Goal: Task Accomplishment & Management: Use online tool/utility

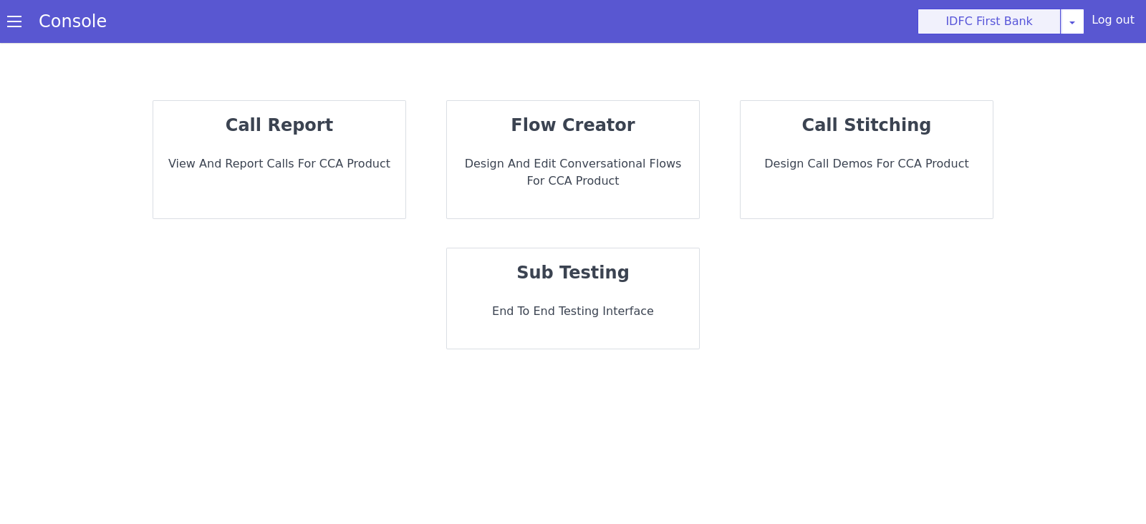
click at [998, 26] on button "IDFC First Bank" at bounding box center [988, 22] width 143 height 26
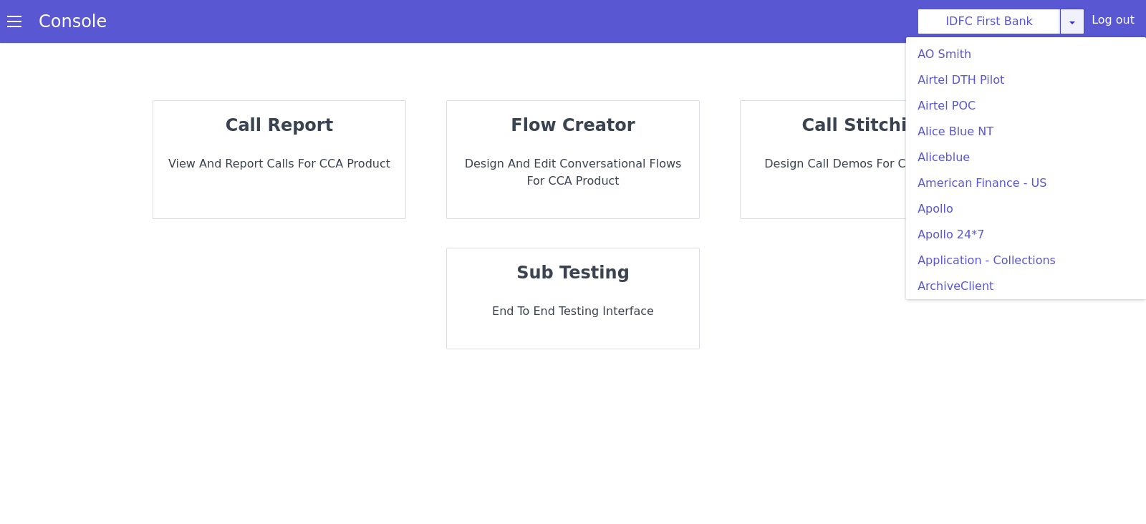
click at [1073, 26] on icon at bounding box center [1071, 21] width 11 height 11
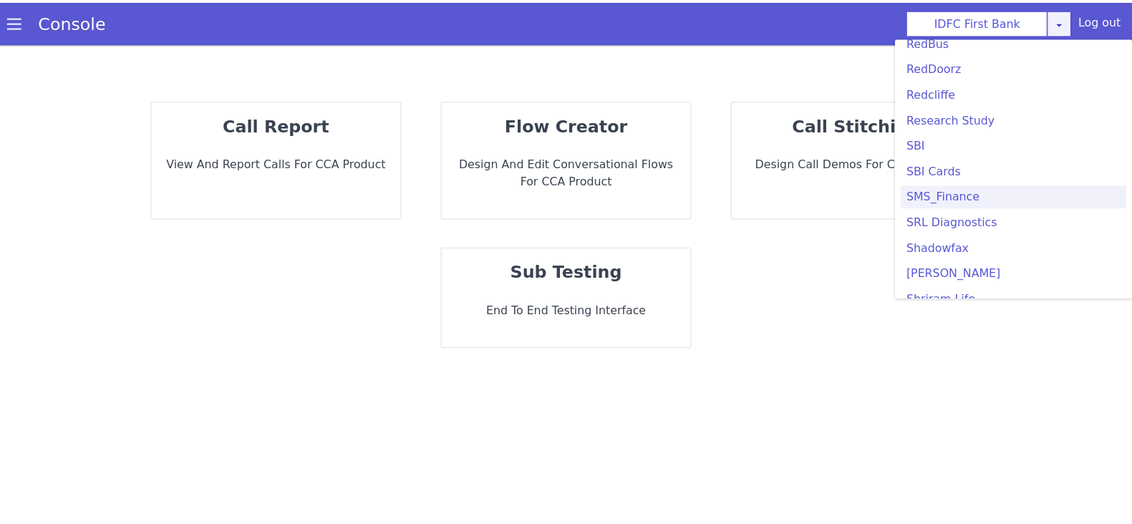
scroll to position [3043, 0]
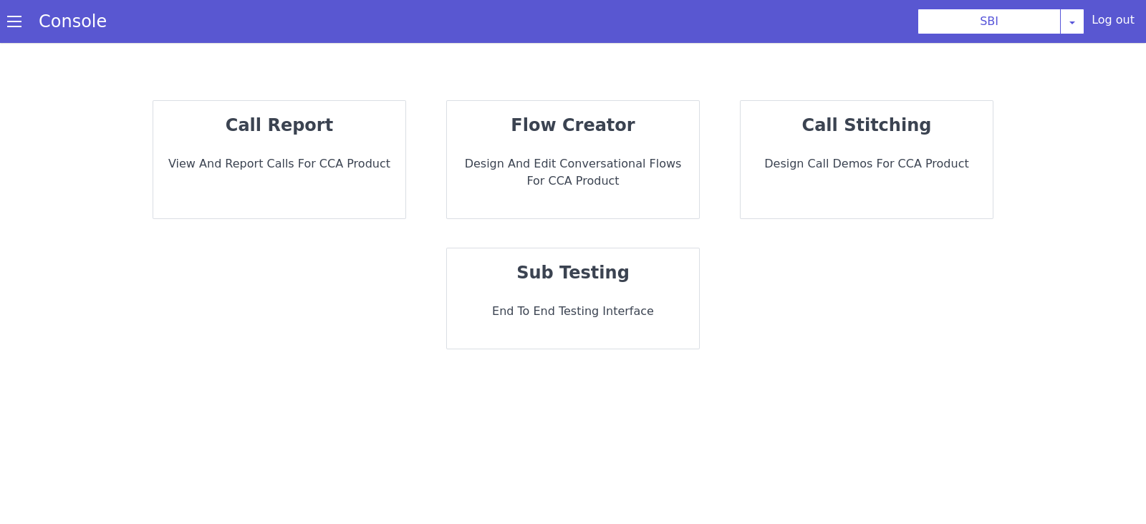
click at [316, 141] on div "call report View and report calls for CCA Product" at bounding box center [279, 159] width 252 height 117
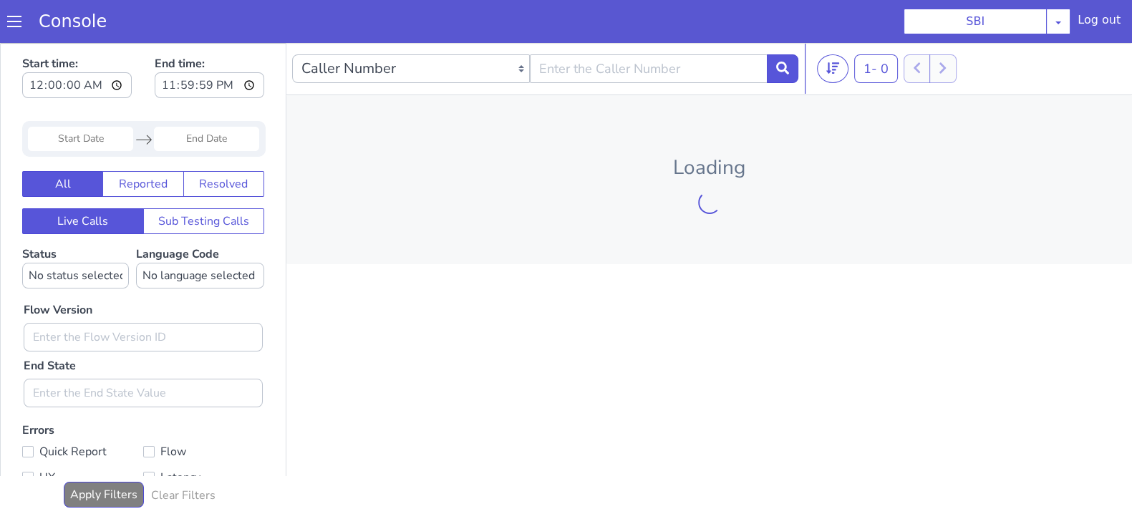
click at [85, 133] on input "Start Date" at bounding box center [80, 139] width 105 height 24
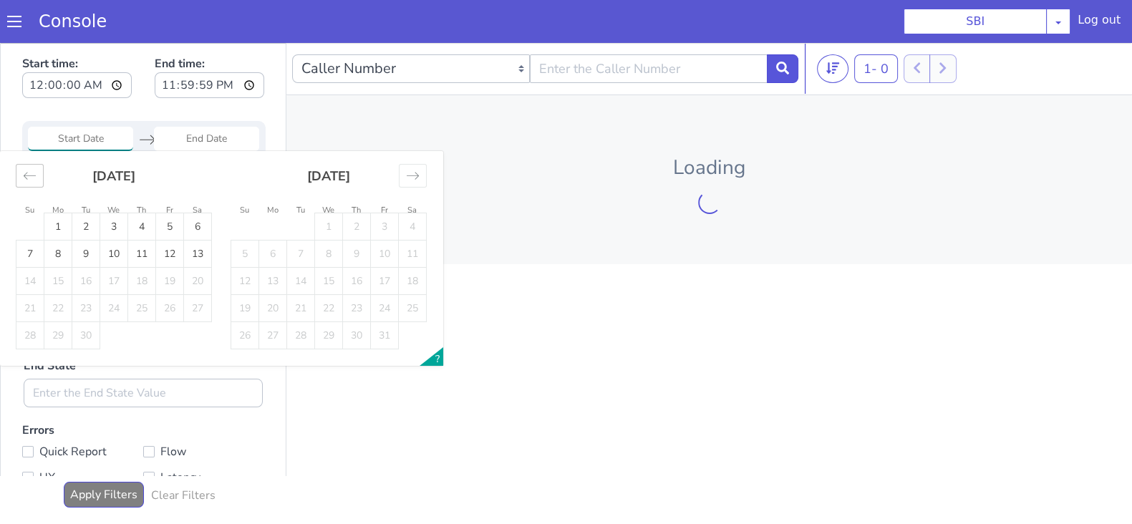
click at [25, 175] on icon "Move backward to switch to the previous month." at bounding box center [30, 176] width 14 height 14
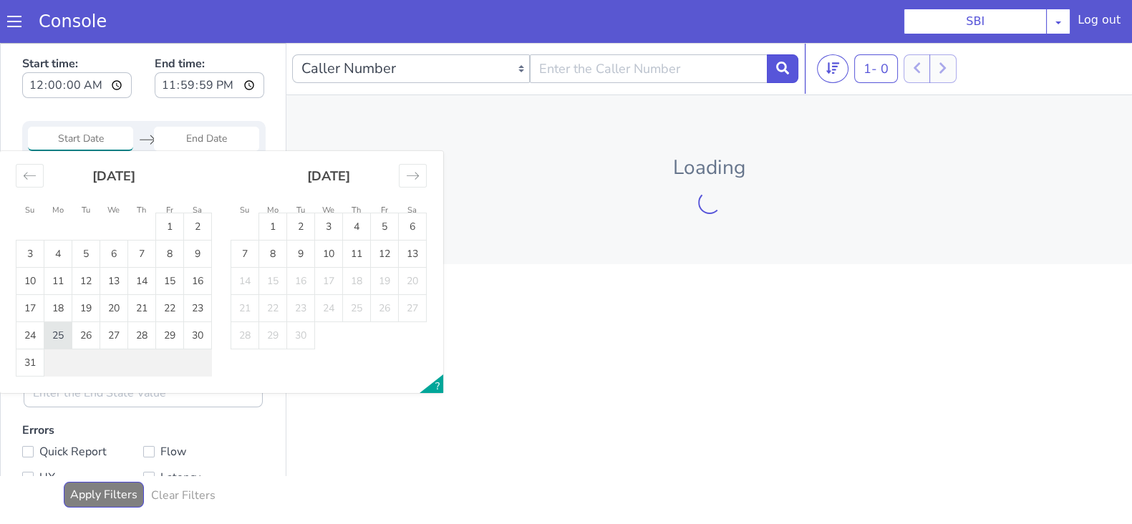
click at [57, 339] on td "25" at bounding box center [58, 335] width 28 height 27
type input "25 Aug 2025"
click at [198, 137] on input "End Date" at bounding box center [206, 139] width 105 height 24
click at [62, 329] on td "25" at bounding box center [58, 335] width 28 height 27
type input "25 Aug 2025"
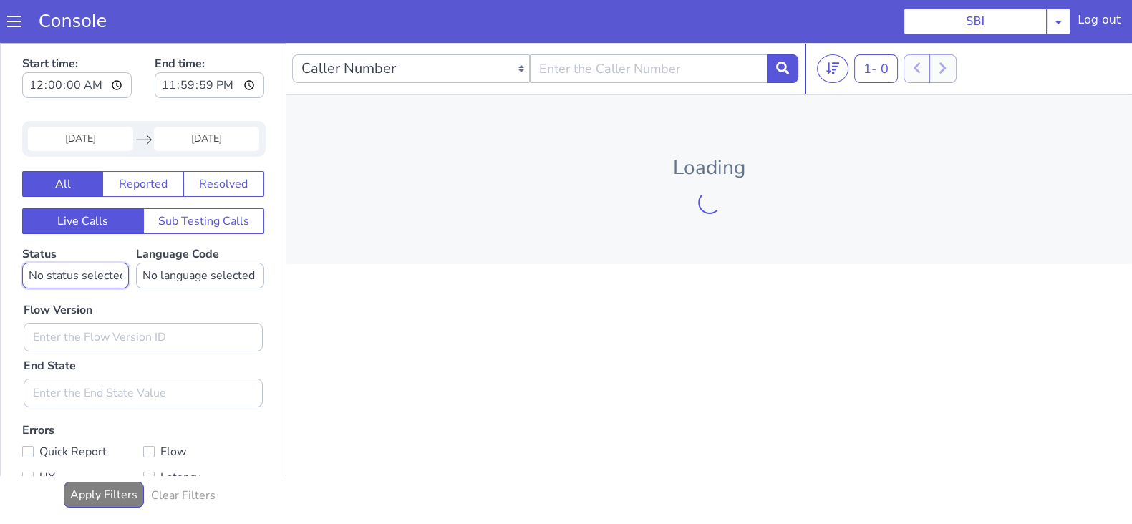
click at [62, 284] on select "No status selected HANGUP USER_HANGUP TRANSFER UNKNOWN" at bounding box center [75, 276] width 107 height 26
select select "TRANSFER"
click at [22, 263] on select "No status selected HANGUP USER_HANGUP TRANSFER UNKNOWN" at bounding box center [75, 276] width 107 height 26
click at [174, 271] on select "No language selected Hindi English Tamil Telugu Kanada Marathi Malayalam Gujara…" at bounding box center [200, 276] width 128 height 26
select select "en"
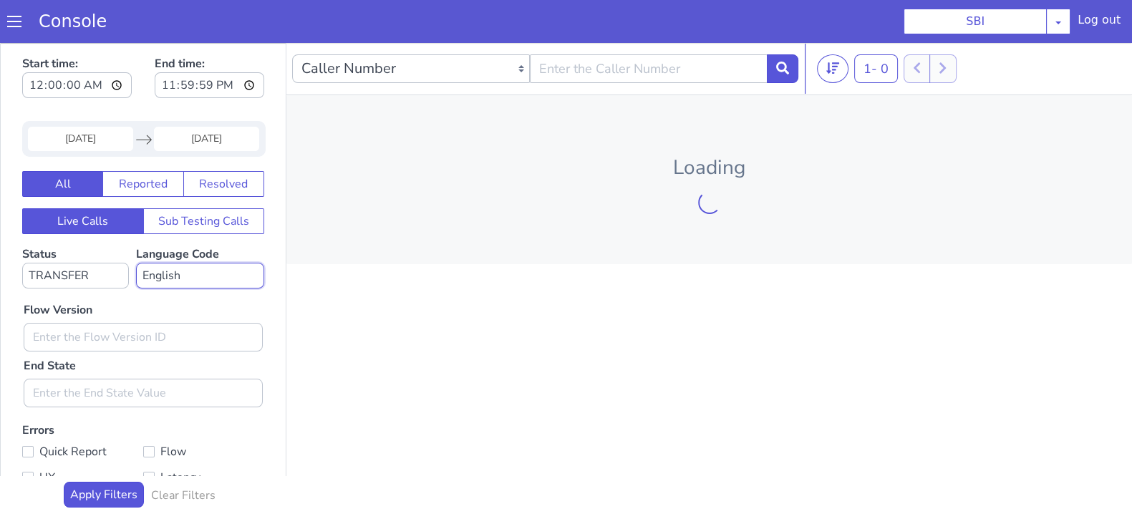
click at [136, 263] on select "No language selected Hindi English Tamil Telugu Kanada Marathi Malayalam Gujara…" at bounding box center [200, 276] width 128 height 26
click at [76, 337] on input "text" at bounding box center [143, 337] width 239 height 29
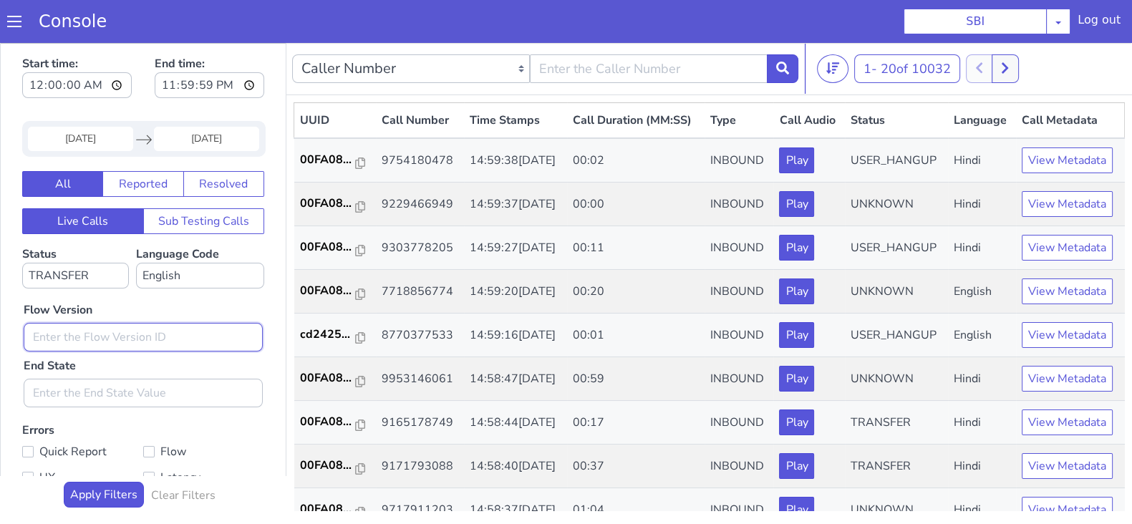
click at [79, 339] on input "text" at bounding box center [143, 337] width 239 height 29
type input "0.1.4"
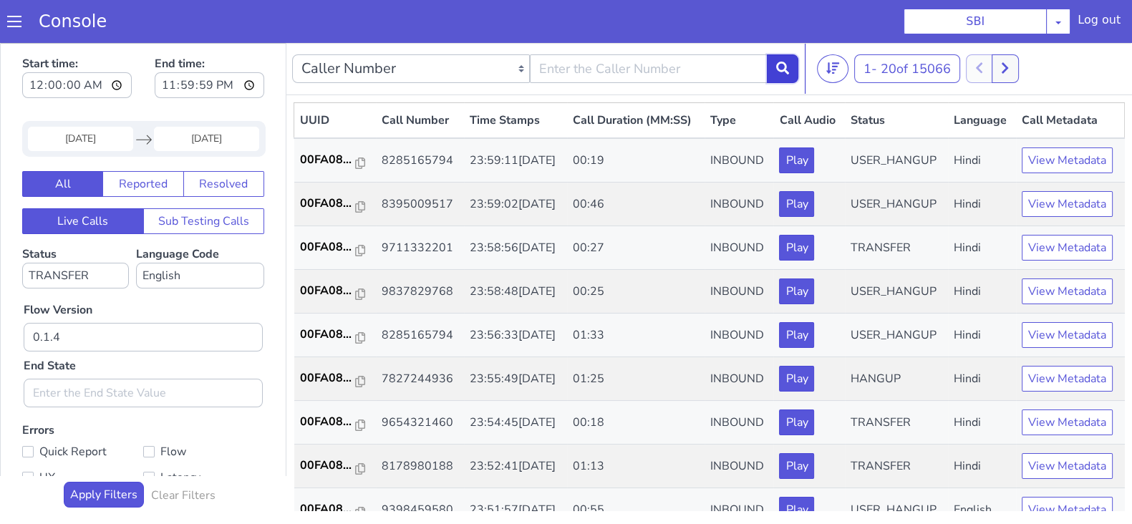
click at [780, 72] on icon at bounding box center [782, 68] width 13 height 13
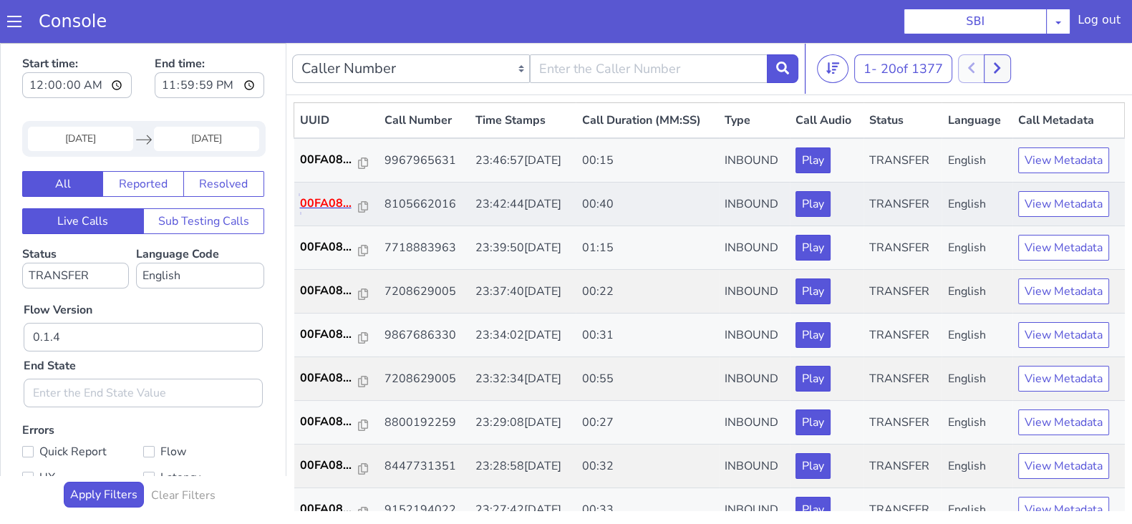
click at [316, 202] on p "00FA08..." at bounding box center [329, 203] width 59 height 17
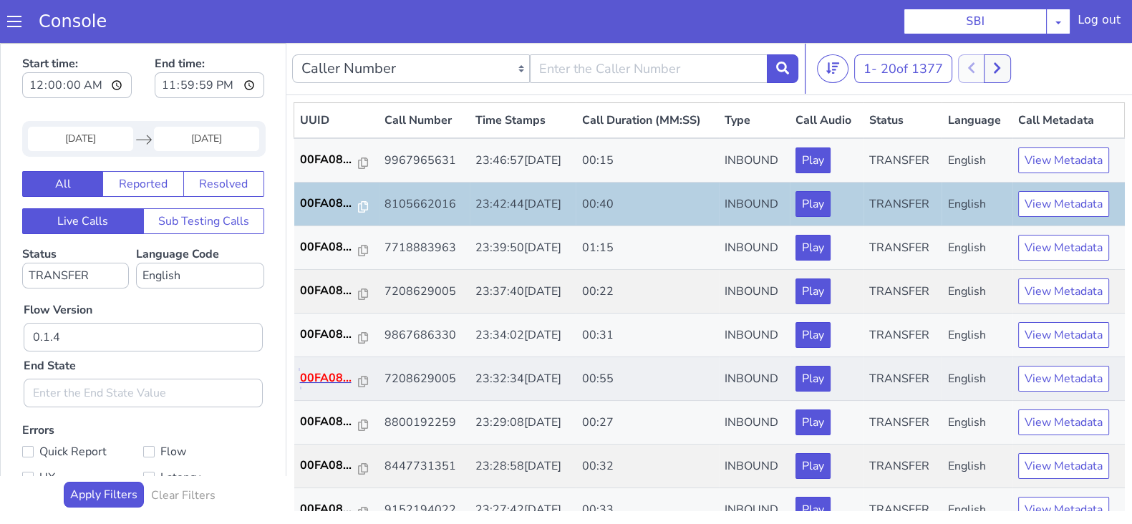
click at [340, 380] on p "00FA08..." at bounding box center [329, 377] width 59 height 17
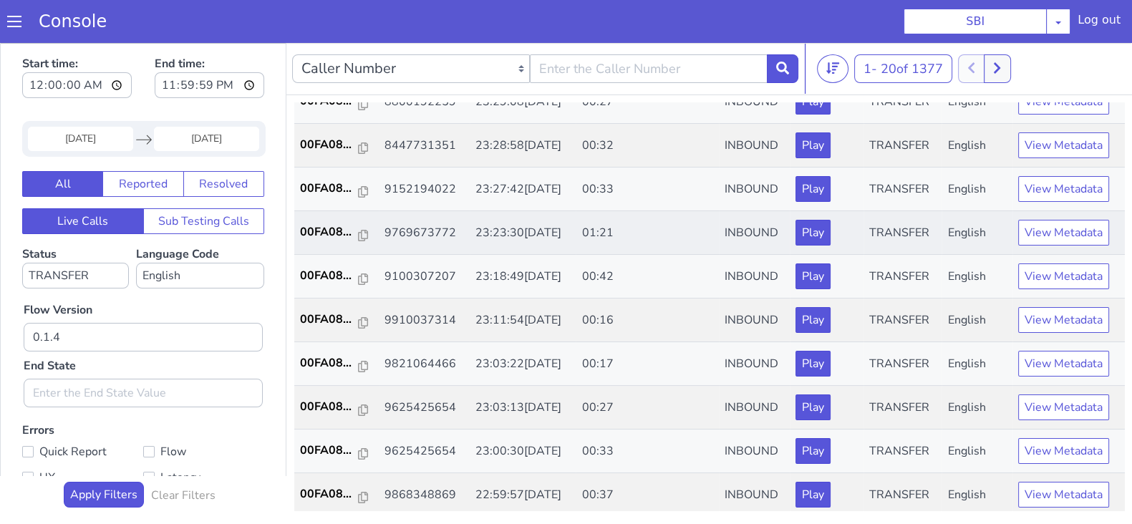
scroll to position [357, 0]
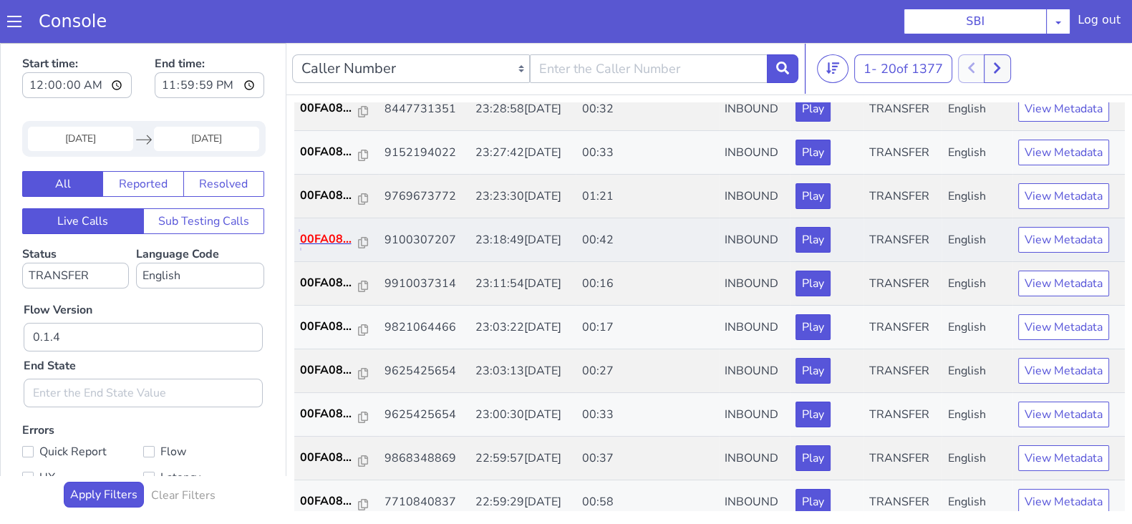
click at [329, 236] on p "00FA08..." at bounding box center [329, 239] width 59 height 17
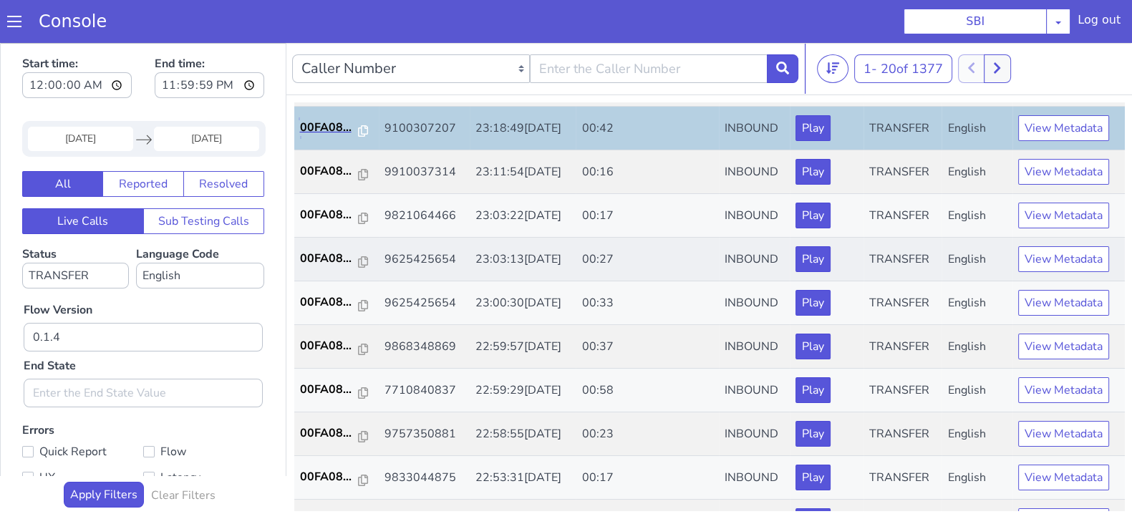
scroll to position [498, 0]
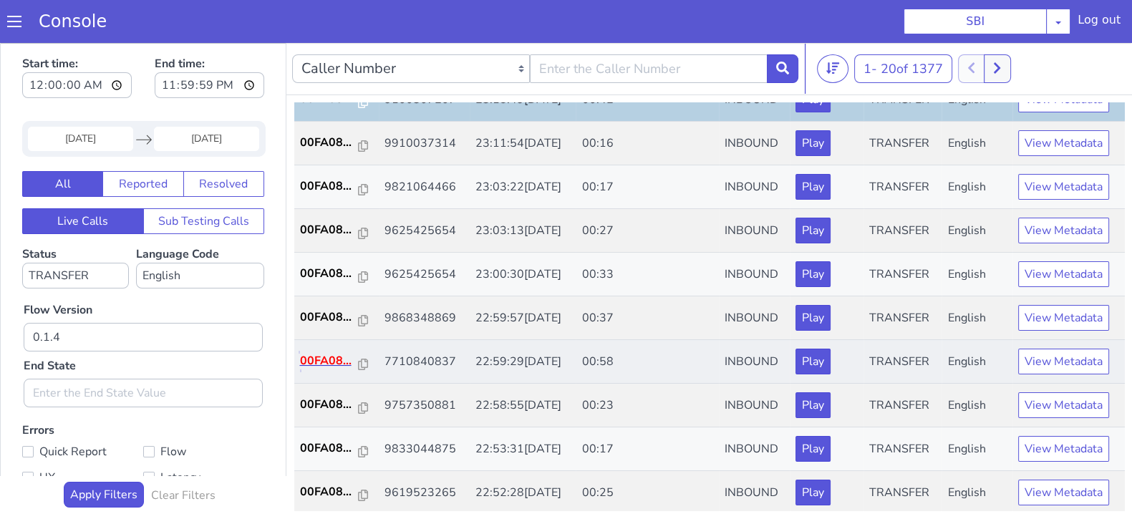
click at [320, 363] on p "00FA08..." at bounding box center [329, 360] width 59 height 17
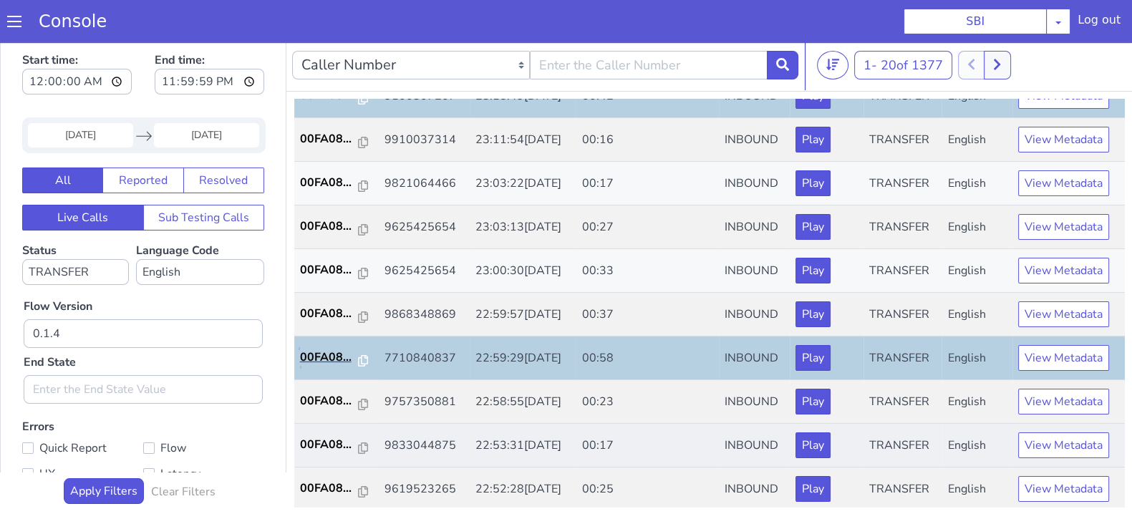
scroll to position [4, 0]
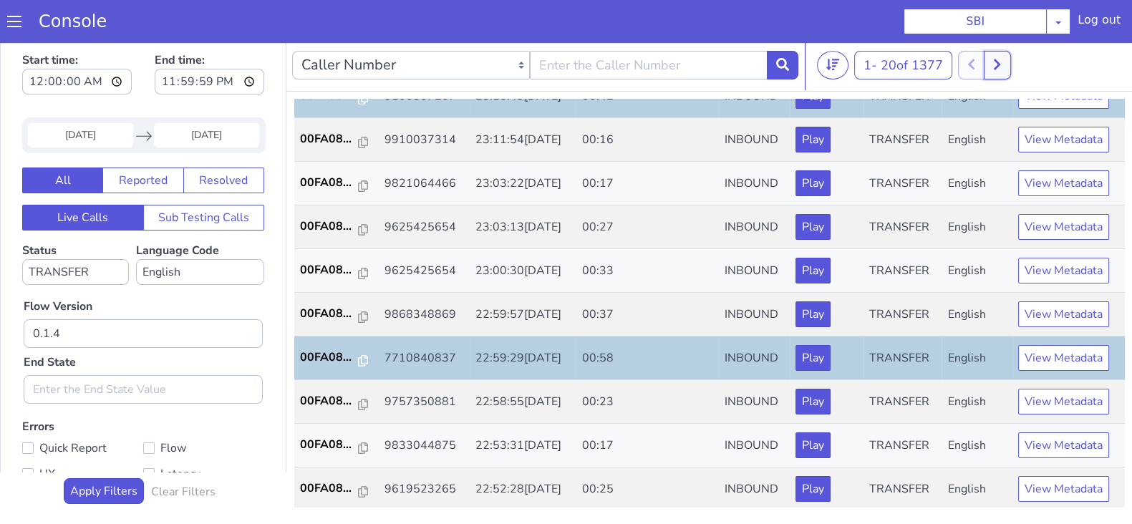
click at [1001, 69] on icon at bounding box center [997, 64] width 8 height 13
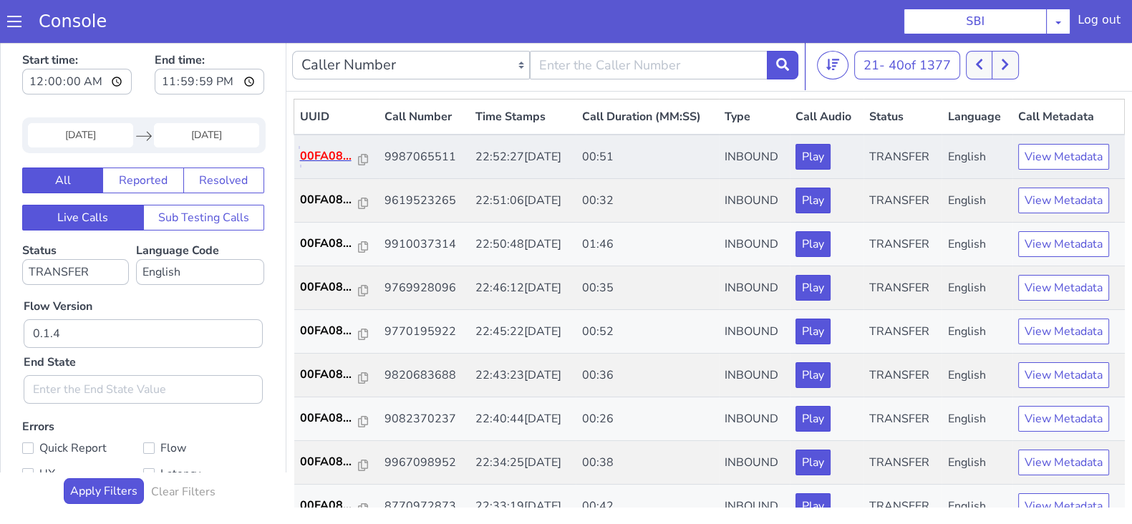
click at [320, 155] on p "00FA08..." at bounding box center [329, 155] width 59 height 17
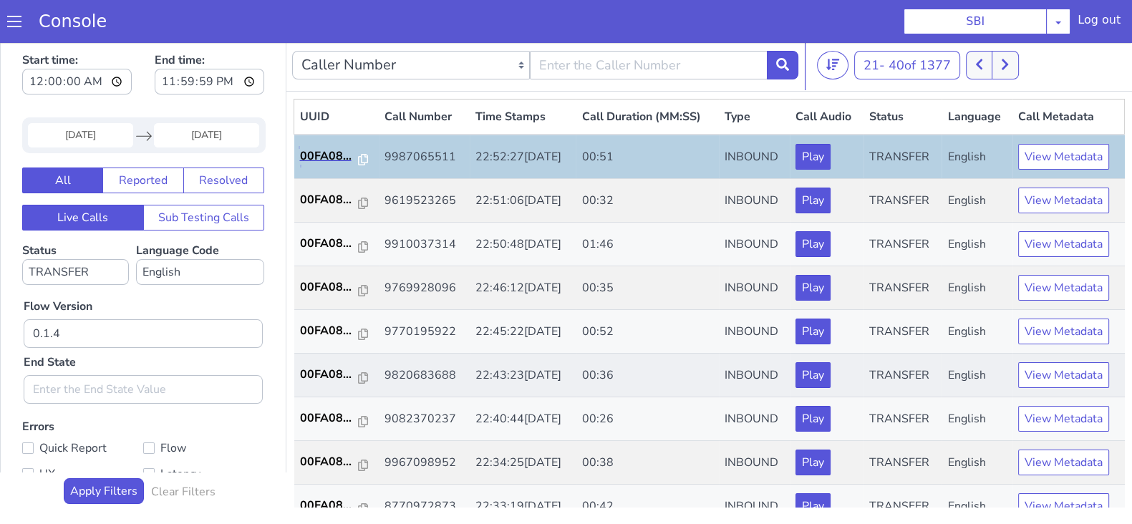
scroll to position [89, 0]
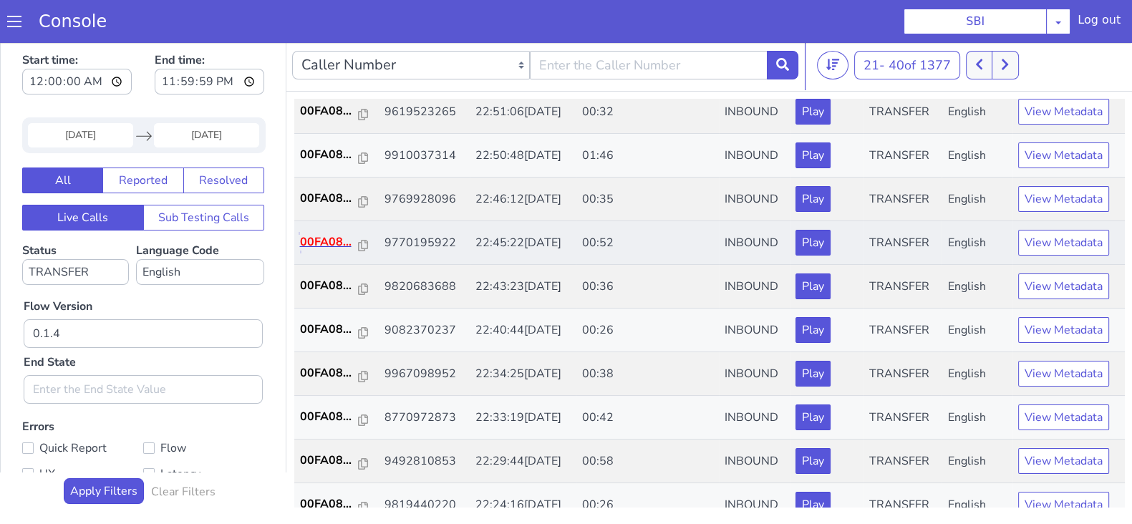
click at [322, 241] on p "00FA08..." at bounding box center [329, 241] width 59 height 17
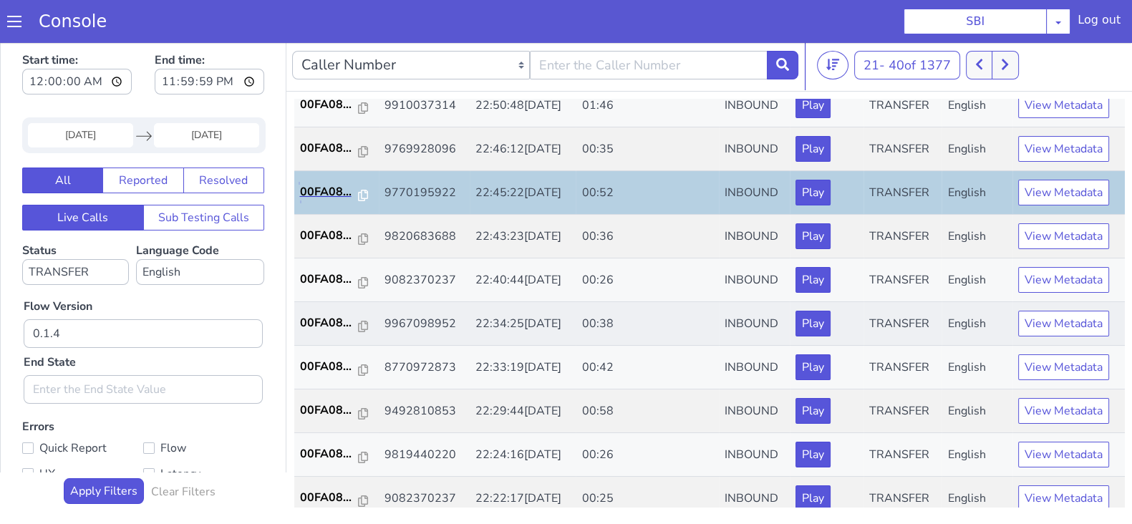
scroll to position [178, 0]
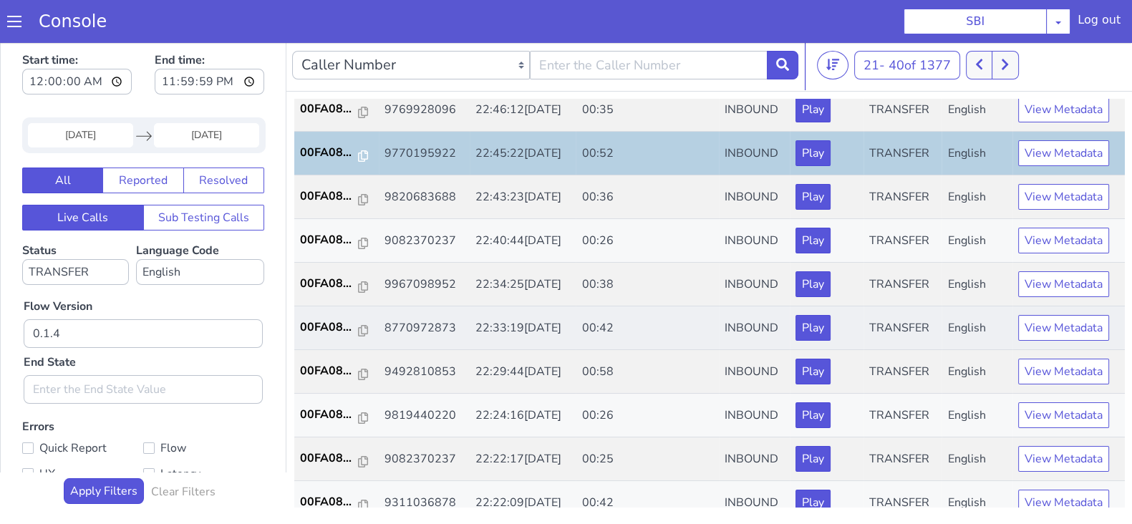
click at [319, 334] on td "00FA08..." at bounding box center [336, 328] width 84 height 44
click at [326, 326] on p "00FA08..." at bounding box center [329, 327] width 59 height 17
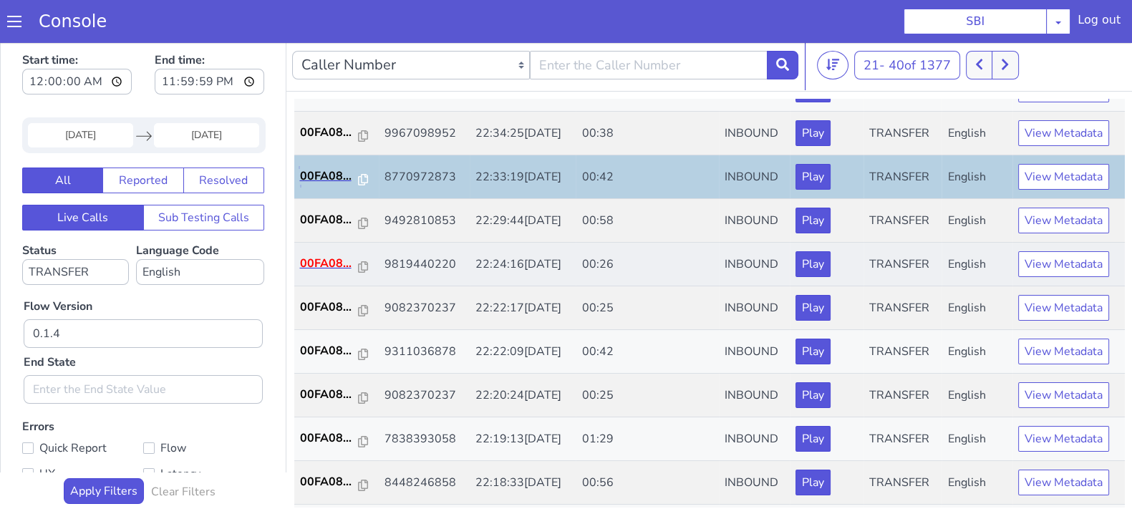
scroll to position [357, 0]
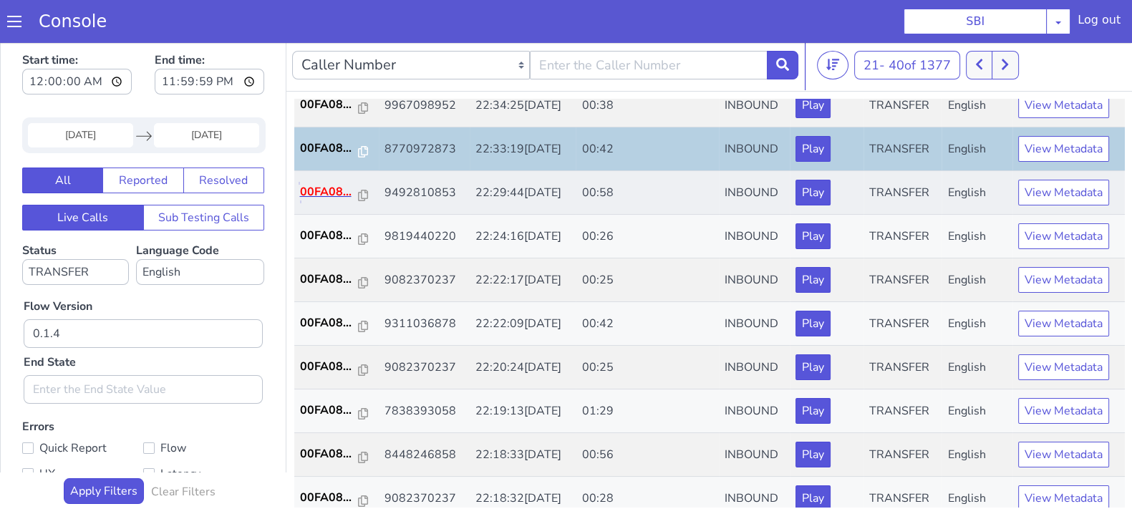
click at [319, 190] on p "00FA08..." at bounding box center [329, 191] width 59 height 17
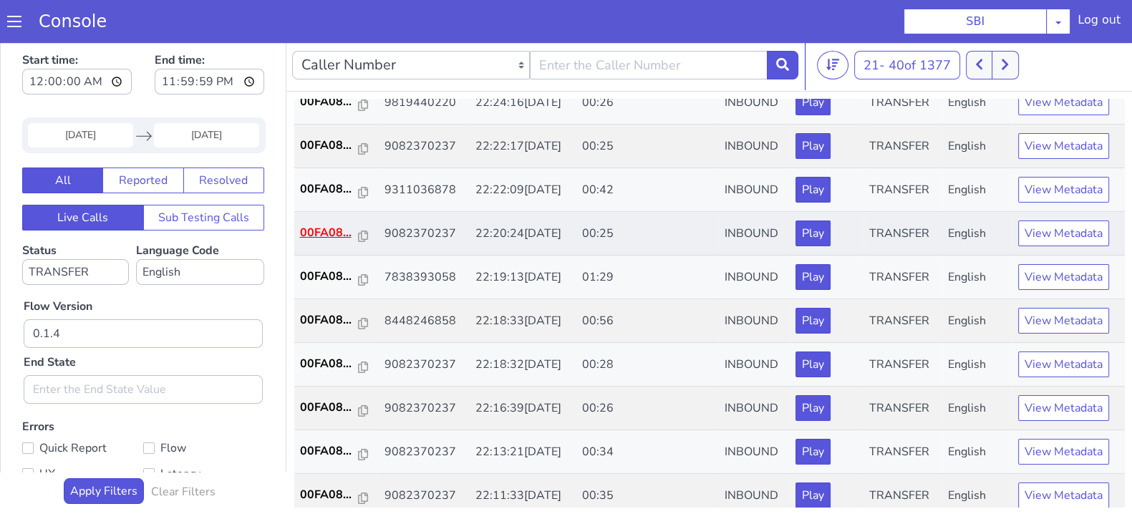
scroll to position [498, 0]
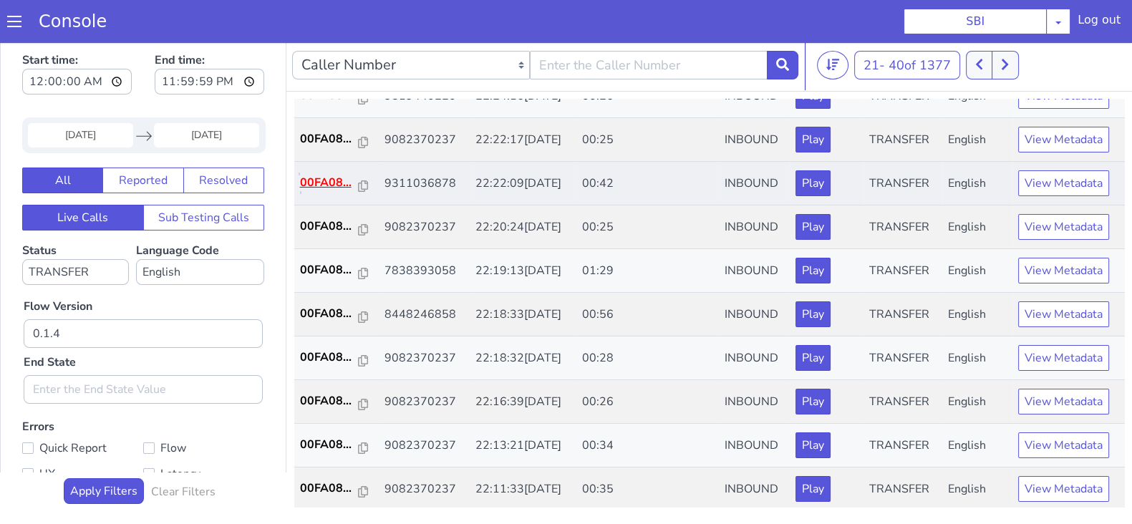
click at [315, 188] on p "00FA08..." at bounding box center [329, 182] width 59 height 17
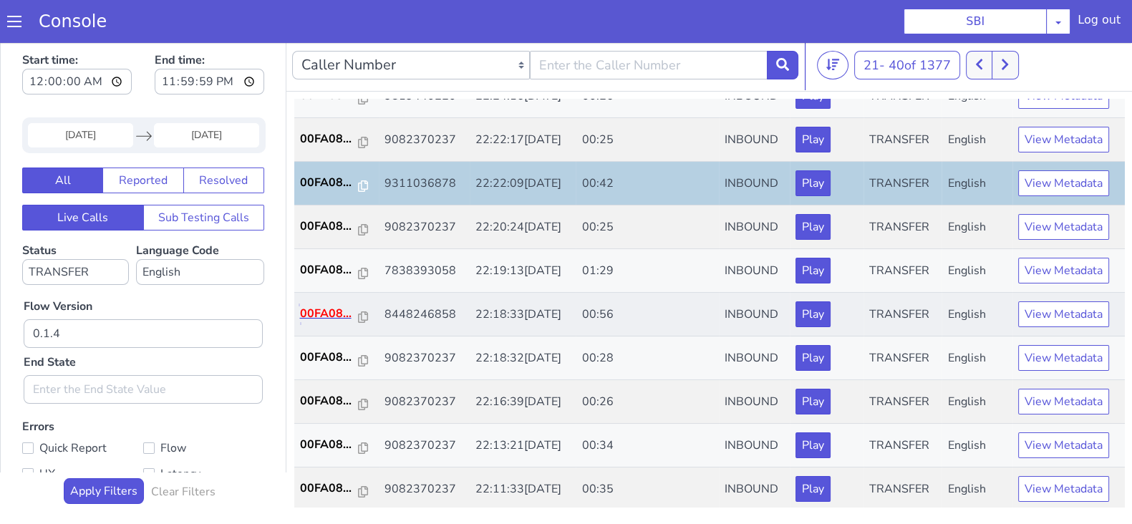
click at [334, 313] on p "00FA08..." at bounding box center [329, 313] width 59 height 17
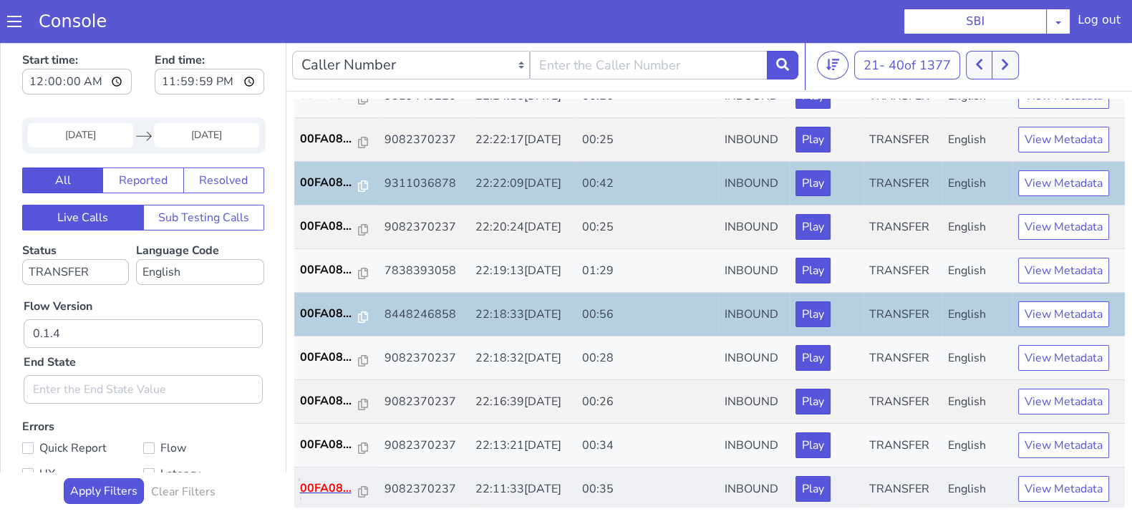
click at [312, 485] on p "00FA08..." at bounding box center [329, 488] width 59 height 17
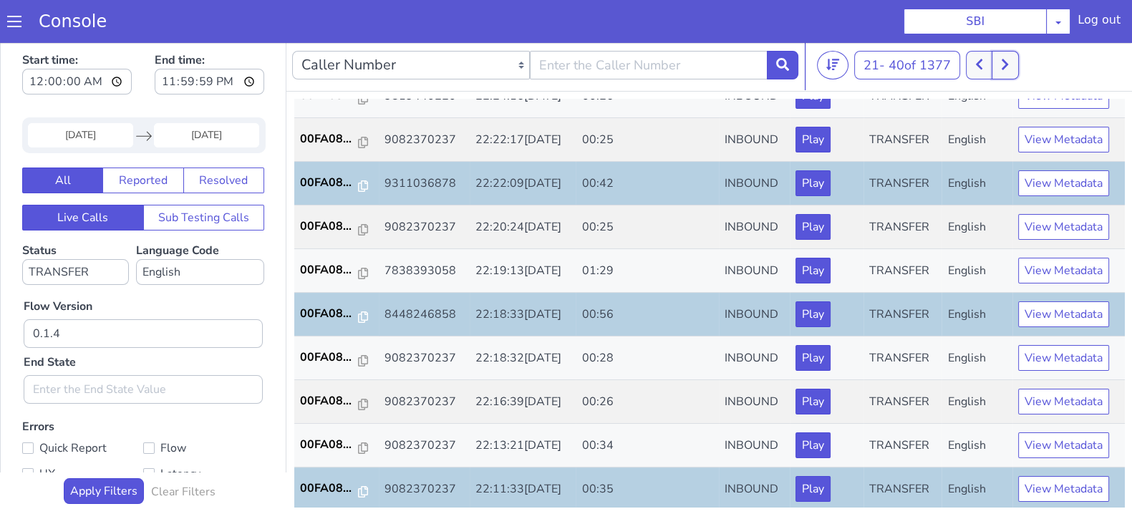
click at [1009, 66] on icon at bounding box center [1005, 64] width 8 height 13
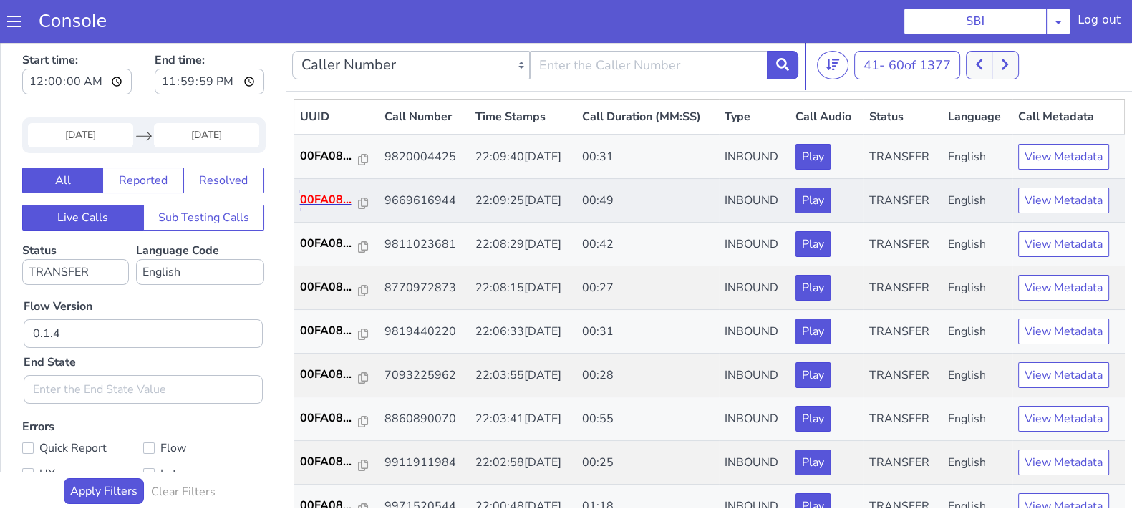
click at [326, 199] on p "00FA08..." at bounding box center [329, 199] width 59 height 17
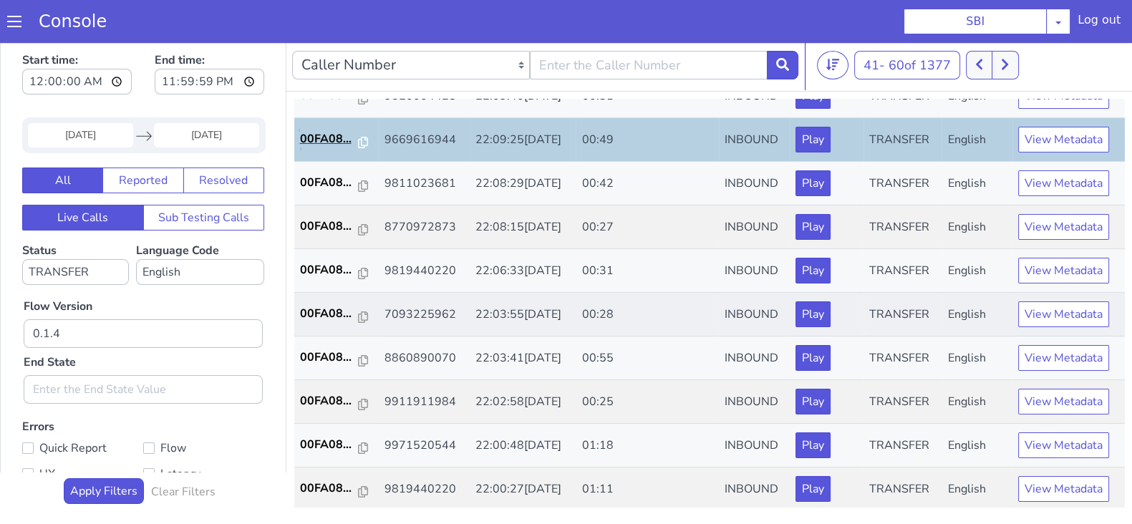
scroll to position [89, 0]
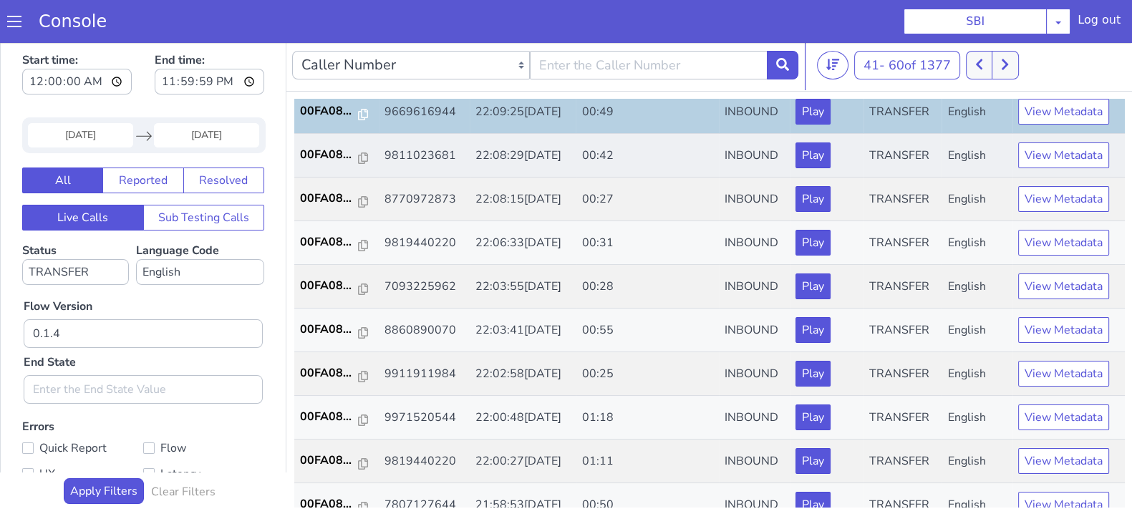
click at [317, 162] on td "00FA08..." at bounding box center [336, 156] width 84 height 44
click at [321, 152] on p "00FA08..." at bounding box center [329, 154] width 59 height 17
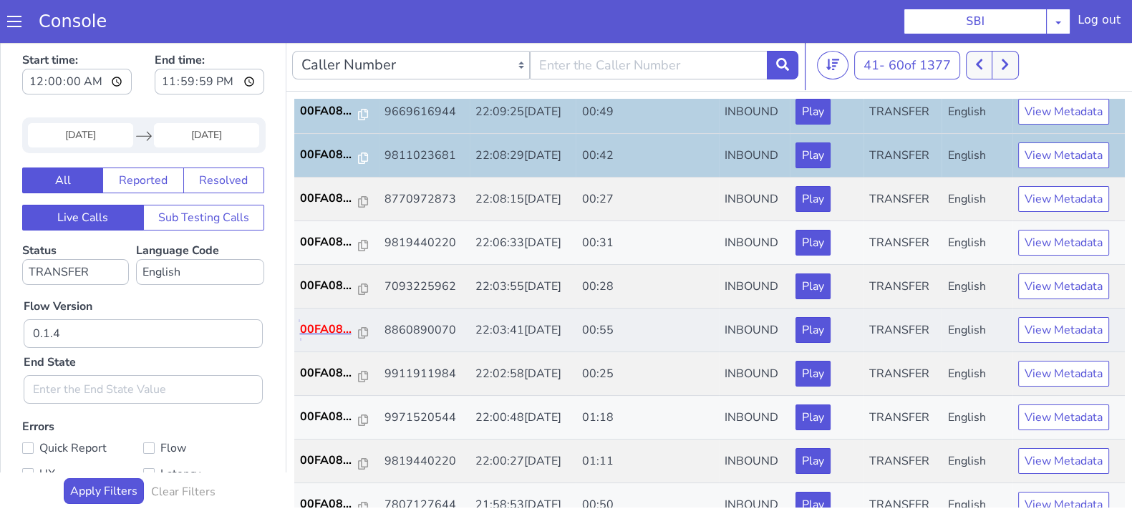
click at [322, 321] on p "00FA08..." at bounding box center [329, 329] width 59 height 17
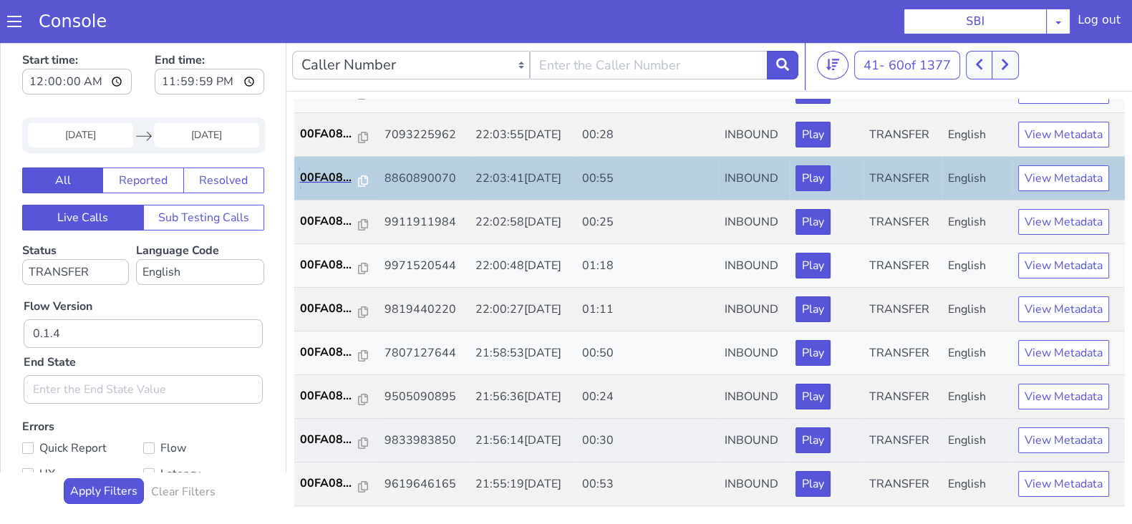
scroll to position [268, 0]
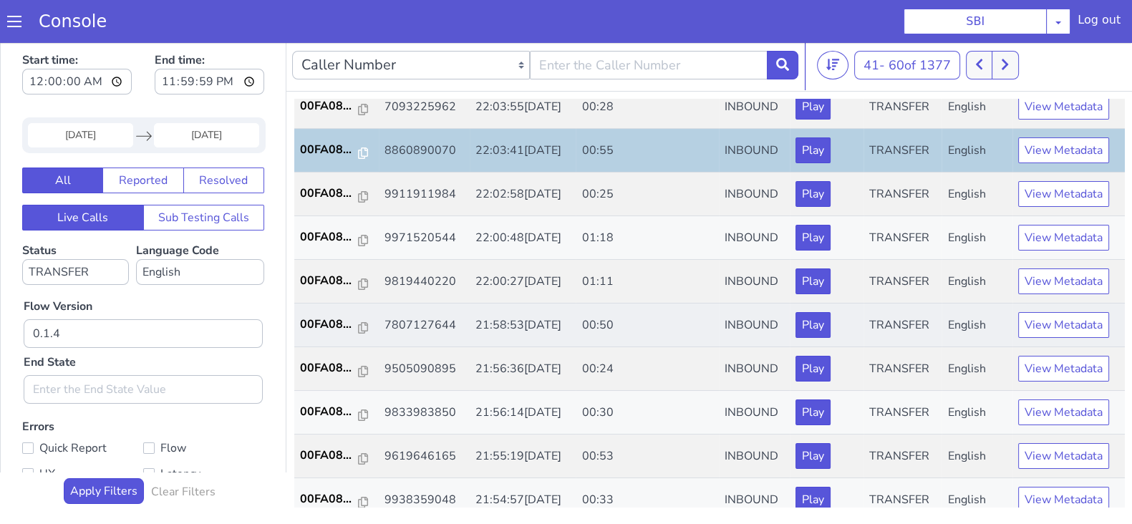
click at [319, 313] on td "00FA08..." at bounding box center [336, 326] width 84 height 44
click at [329, 313] on td "00FA08..." at bounding box center [336, 326] width 84 height 44
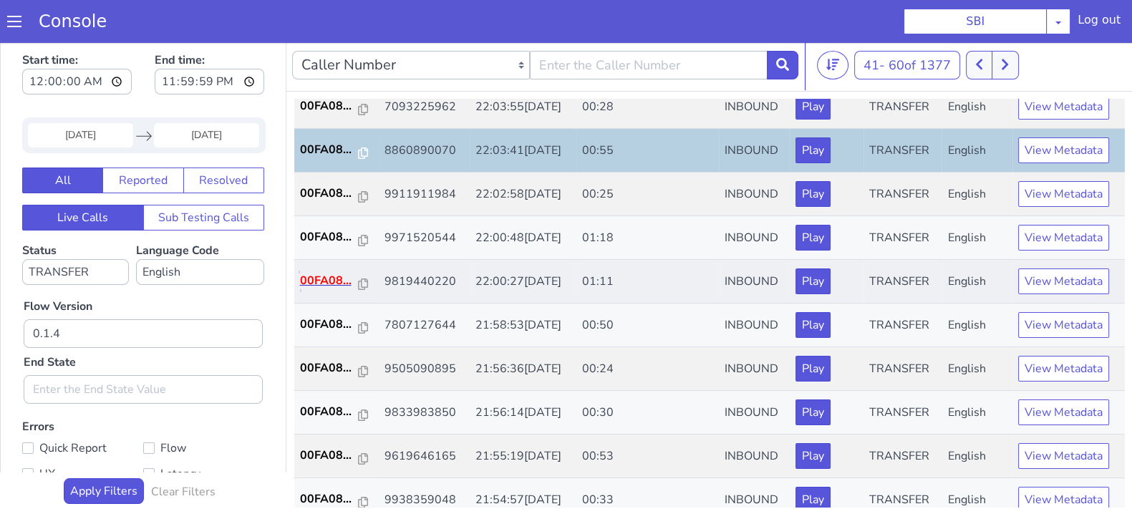
click at [320, 284] on p "00FA08..." at bounding box center [329, 280] width 59 height 17
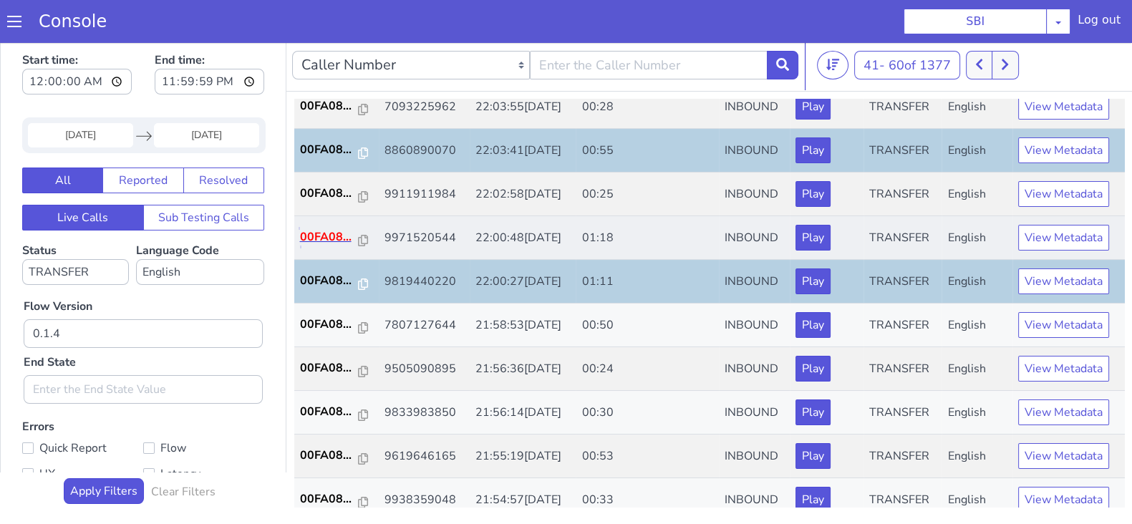
click at [309, 228] on p "00FA08..." at bounding box center [329, 236] width 59 height 17
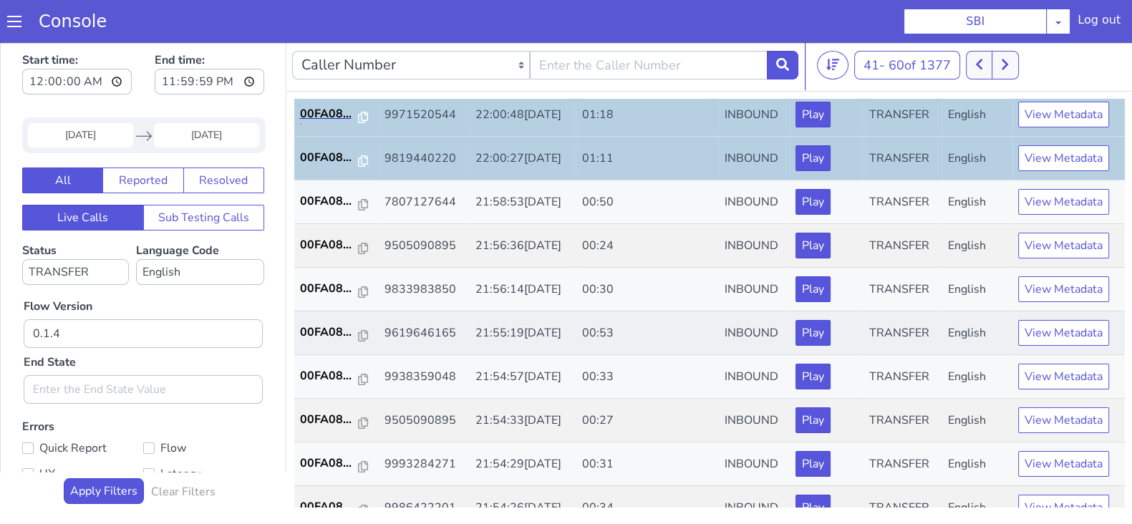
scroll to position [447, 0]
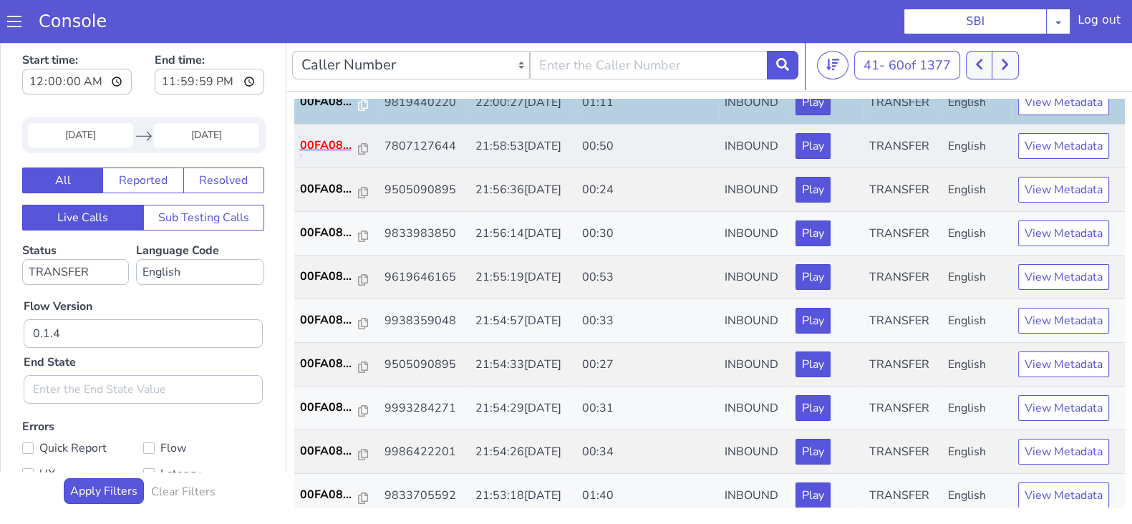
click at [322, 137] on p "00FA08..." at bounding box center [329, 145] width 59 height 17
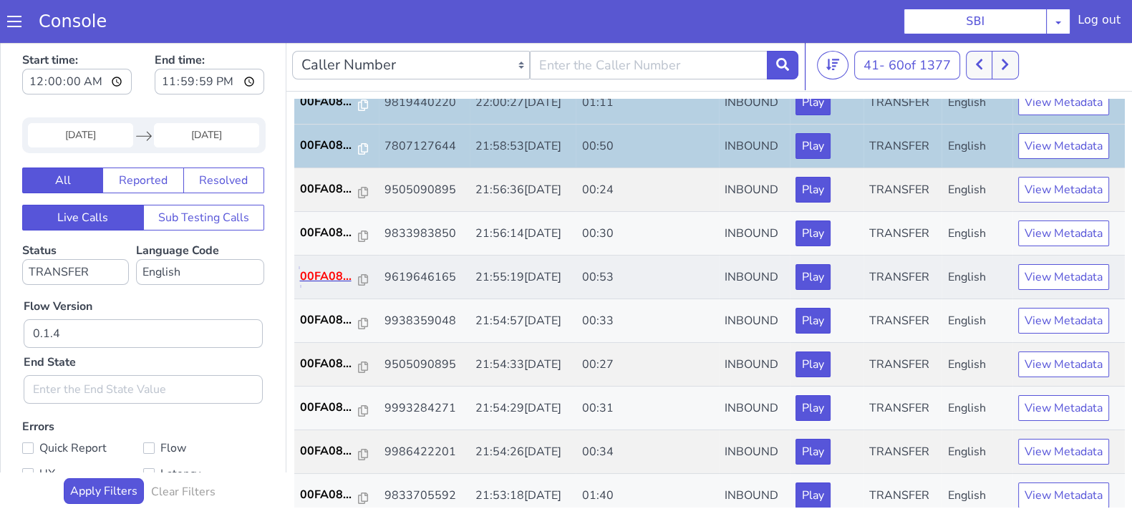
click at [329, 277] on p "00FA08..." at bounding box center [329, 276] width 59 height 17
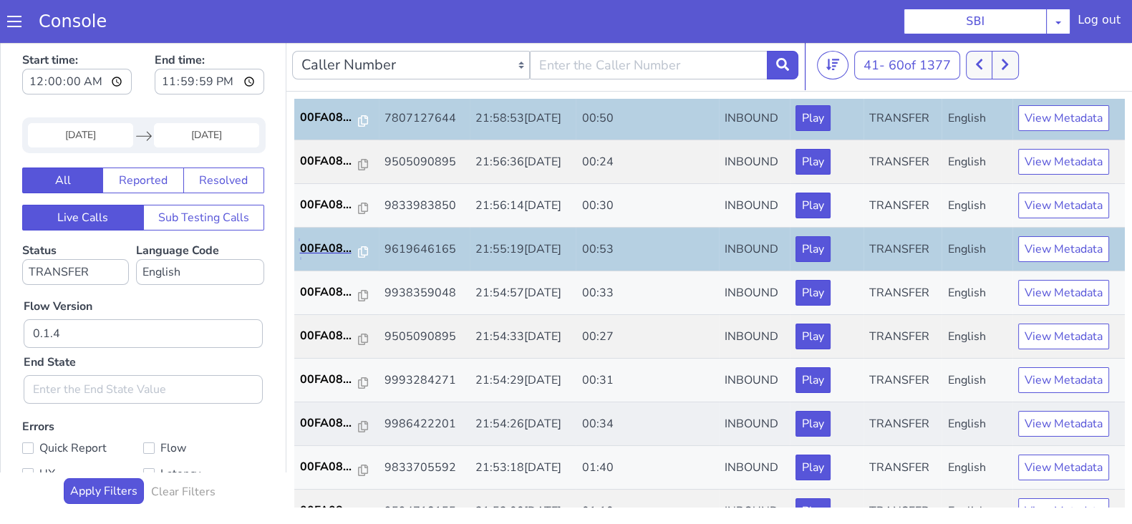
scroll to position [498, 0]
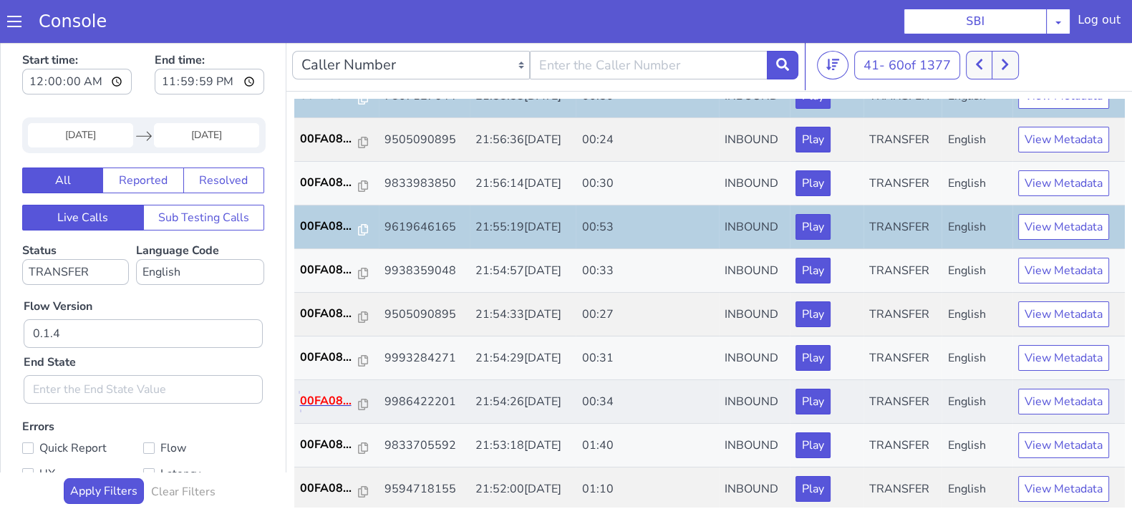
click at [319, 397] on p "00FA08..." at bounding box center [329, 400] width 59 height 17
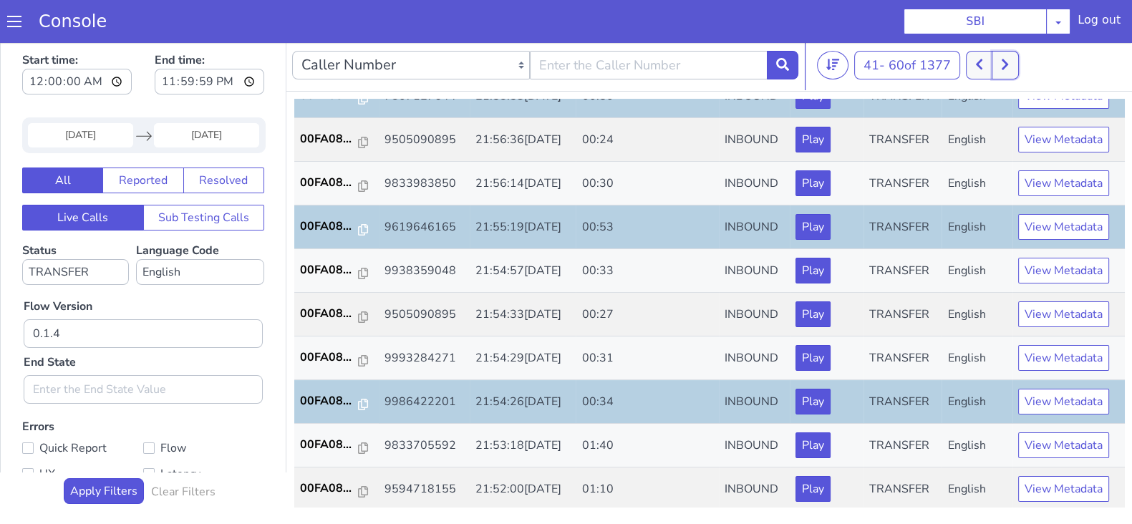
click at [1010, 60] on button at bounding box center [1005, 65] width 26 height 29
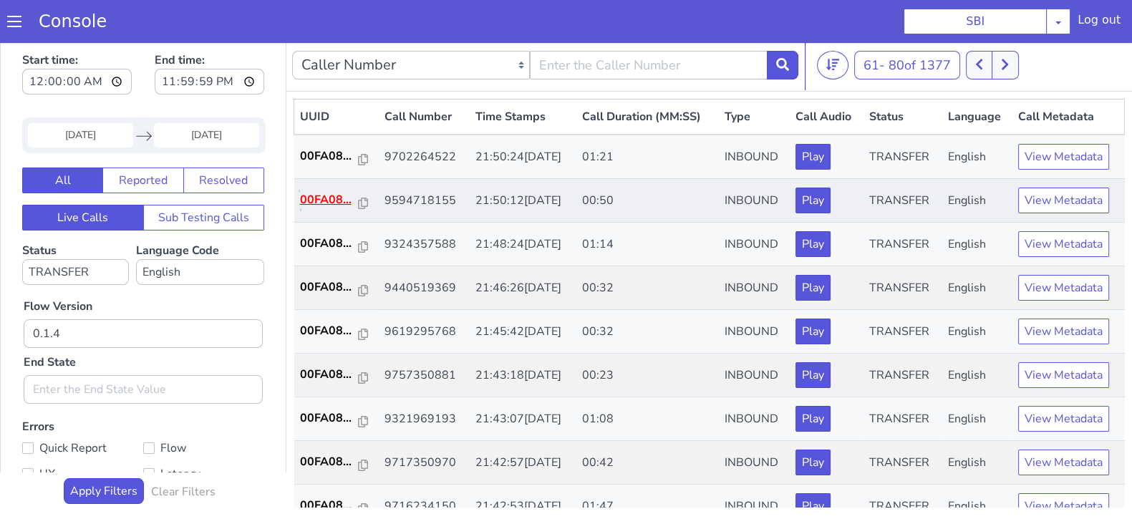
click at [322, 203] on p "00FA08..." at bounding box center [329, 199] width 59 height 17
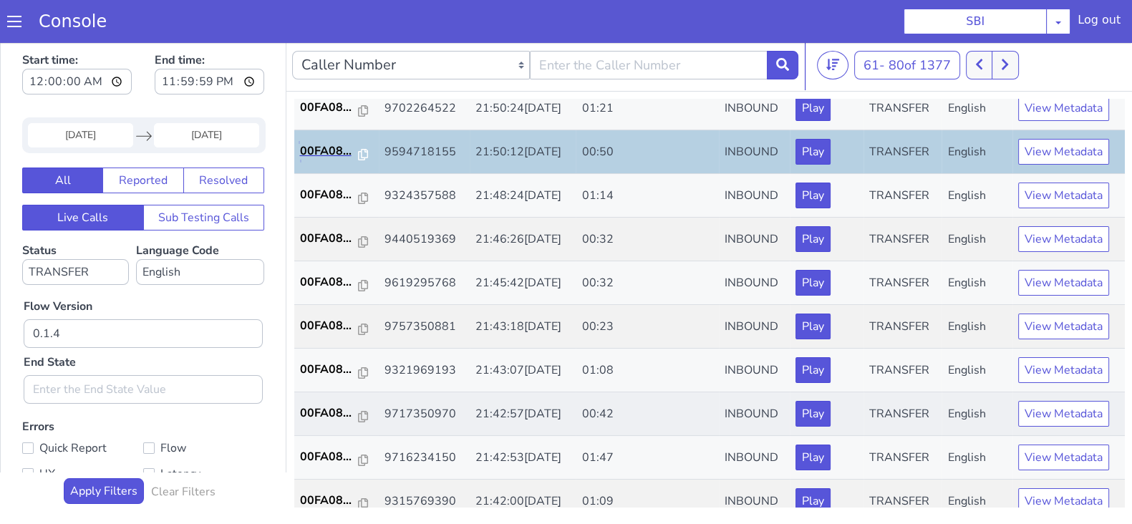
scroll to position [89, 0]
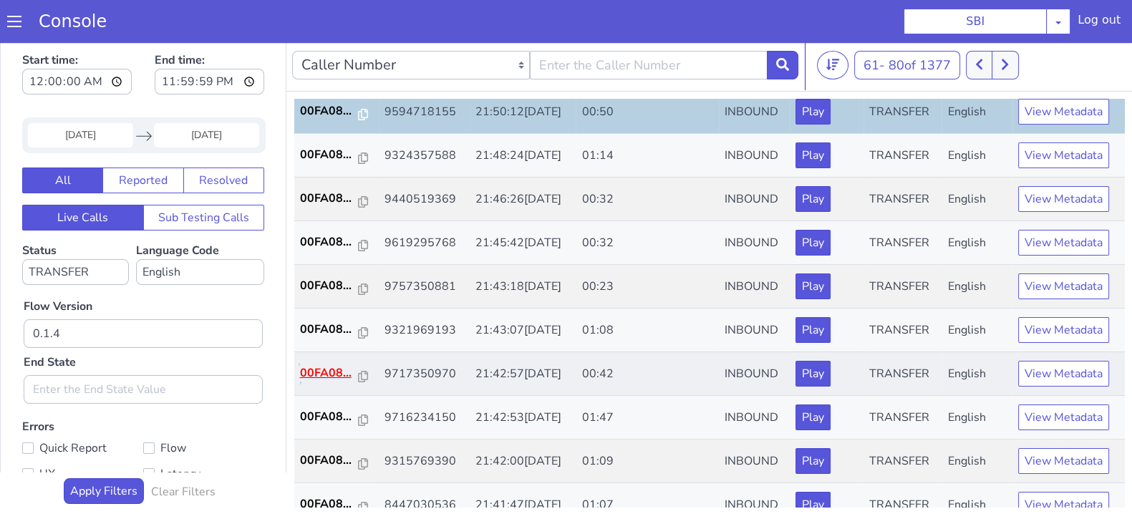
click at [323, 367] on p "00FA08..." at bounding box center [329, 372] width 59 height 17
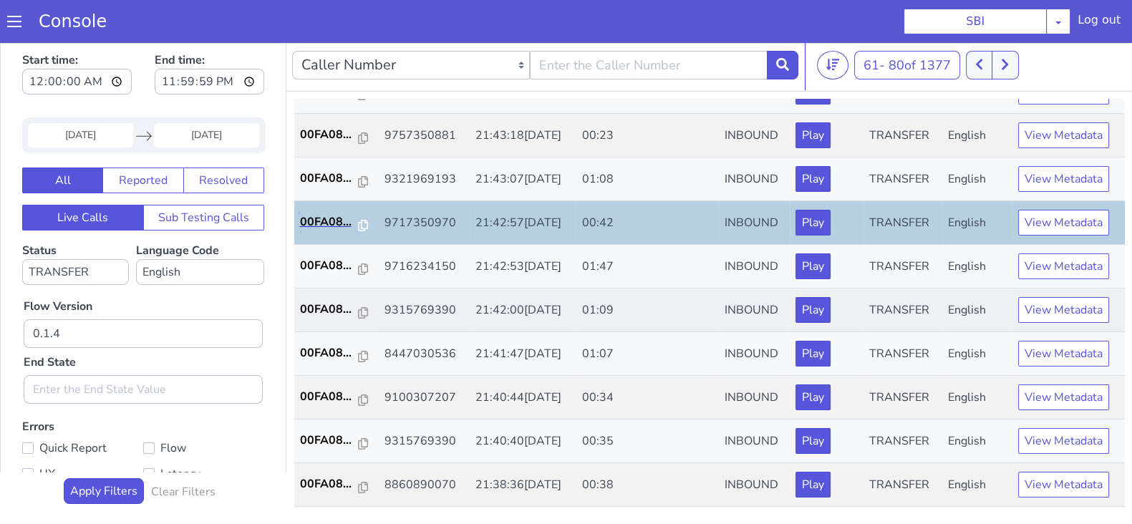
scroll to position [268, 0]
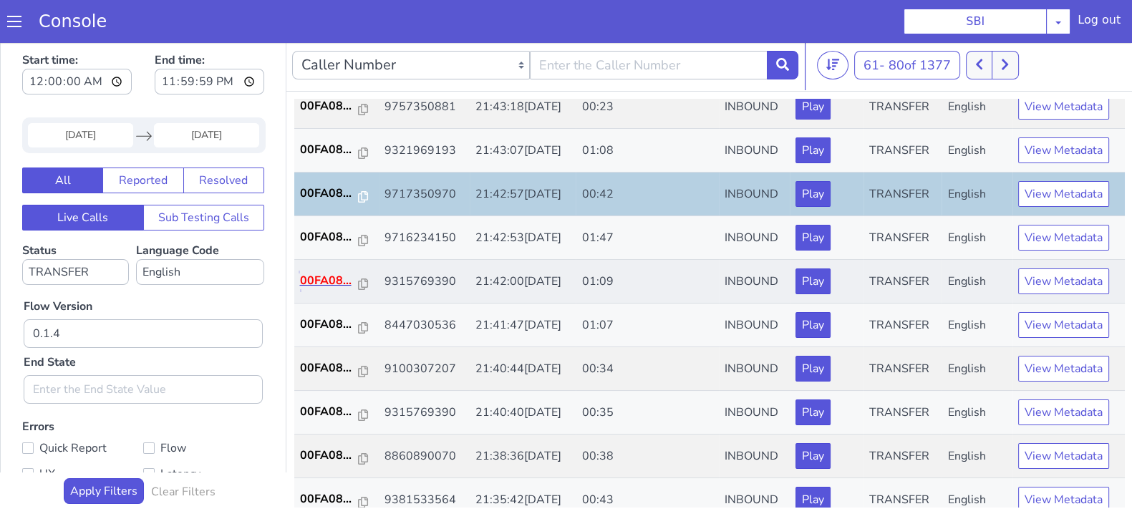
click at [334, 279] on p "00FA08..." at bounding box center [329, 280] width 59 height 17
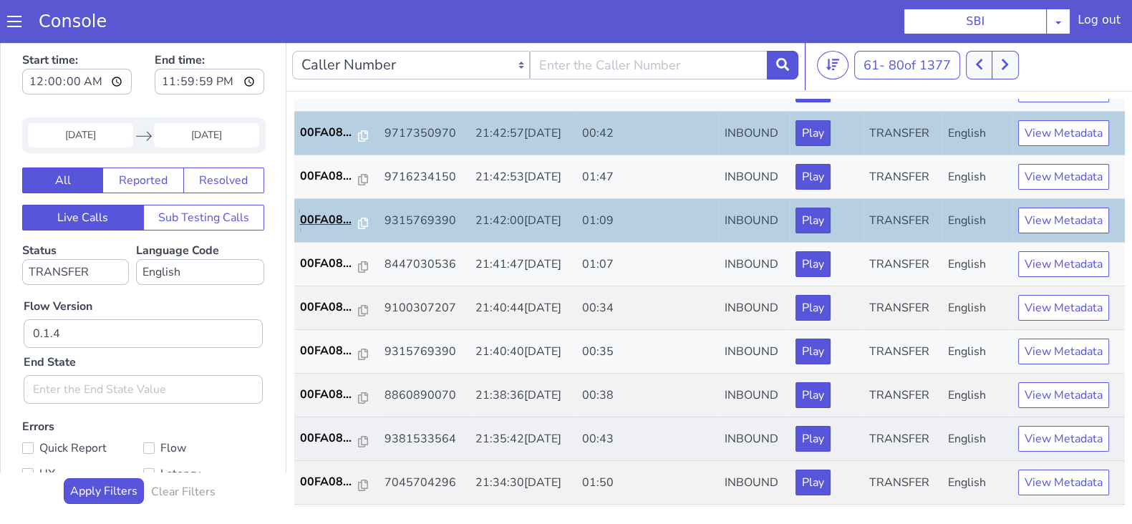
scroll to position [357, 0]
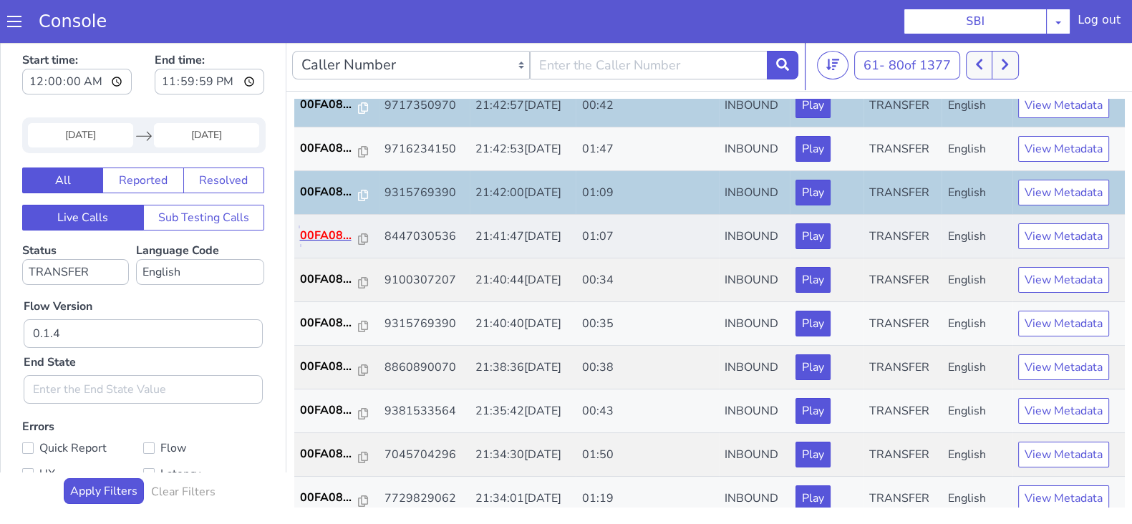
click at [327, 234] on p "00FA08..." at bounding box center [329, 235] width 59 height 17
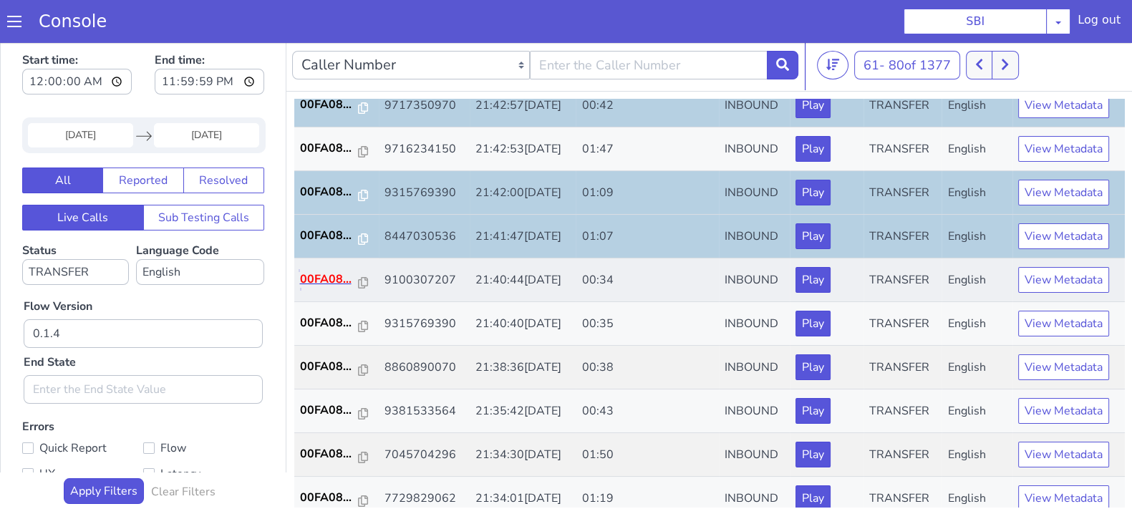
click at [322, 273] on p "00FA08..." at bounding box center [329, 279] width 59 height 17
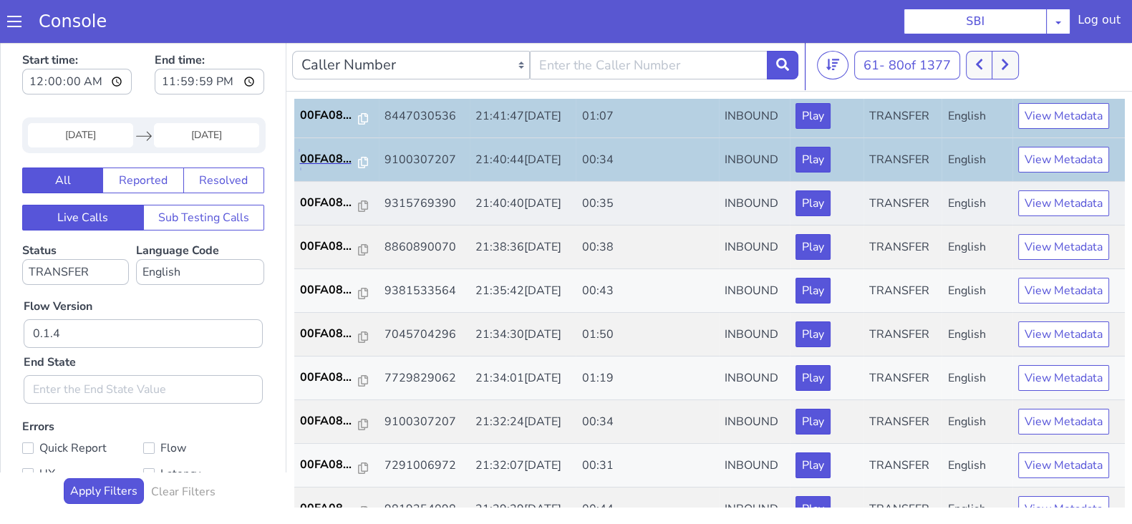
scroll to position [498, 0]
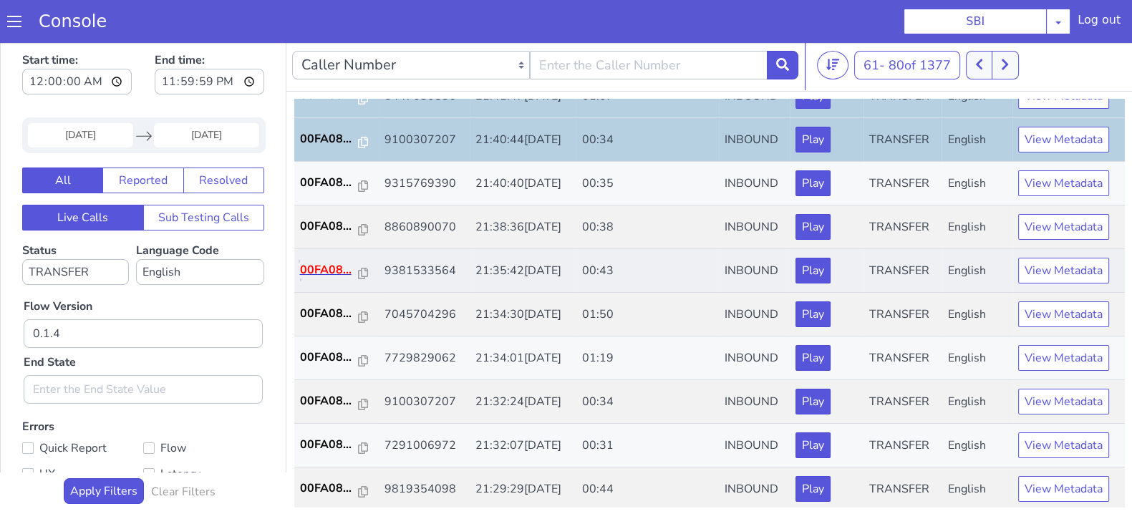
click at [315, 268] on p "00FA08..." at bounding box center [329, 269] width 59 height 17
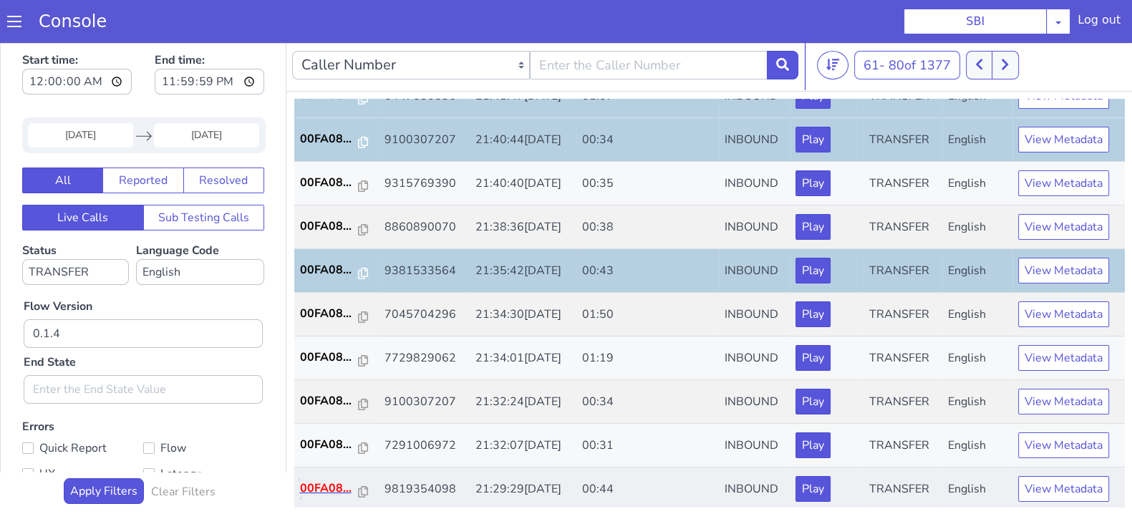
click at [331, 485] on p "00FA08..." at bounding box center [329, 488] width 59 height 17
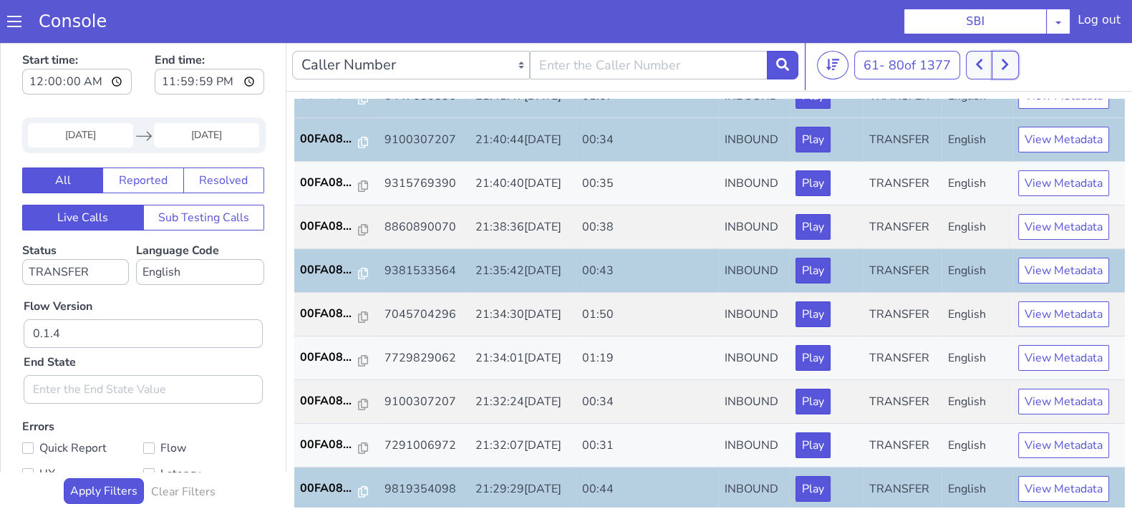
click at [1012, 69] on button at bounding box center [1005, 65] width 26 height 29
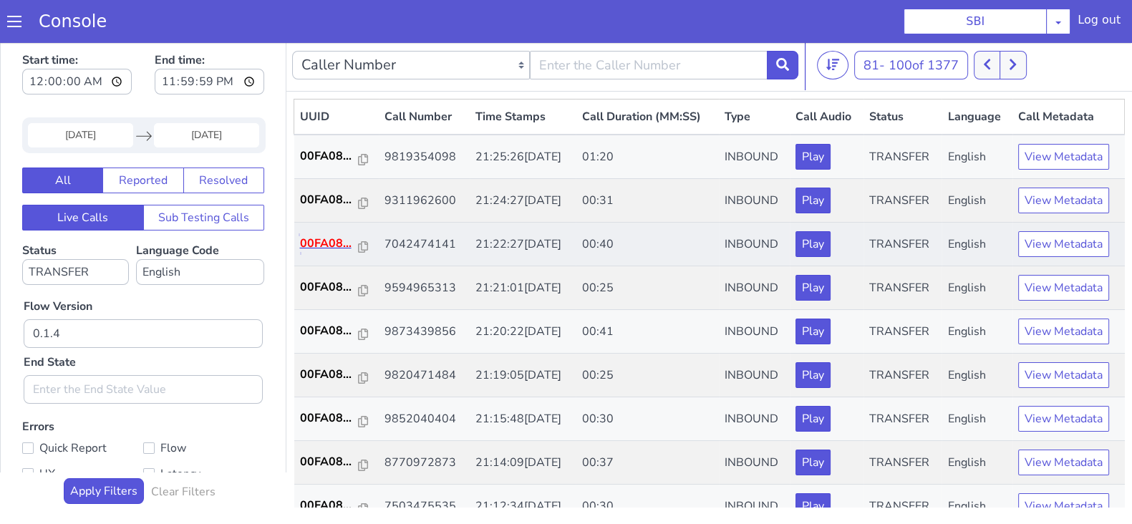
click at [326, 241] on p "00FA08..." at bounding box center [329, 243] width 59 height 17
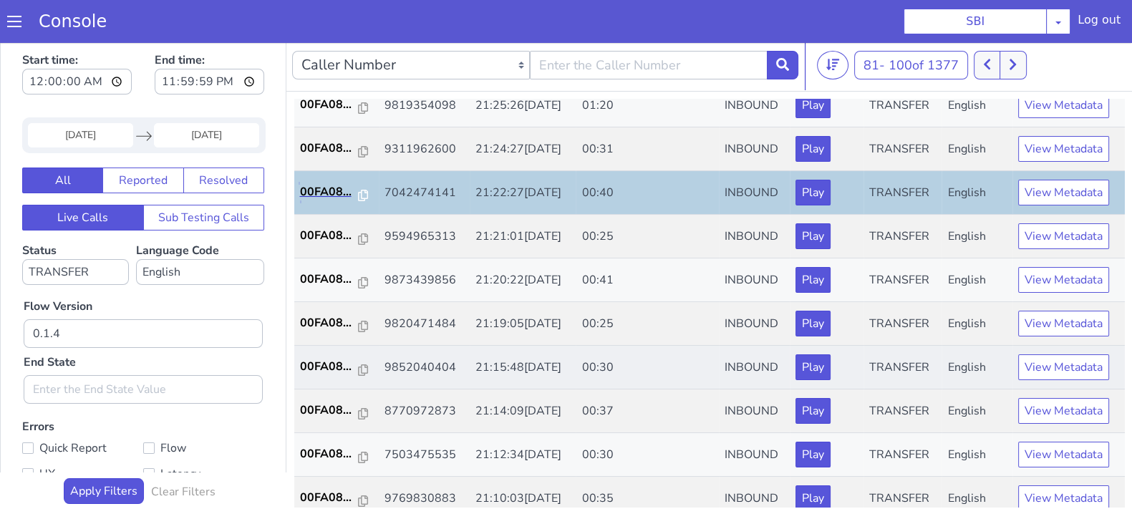
scroll to position [89, 0]
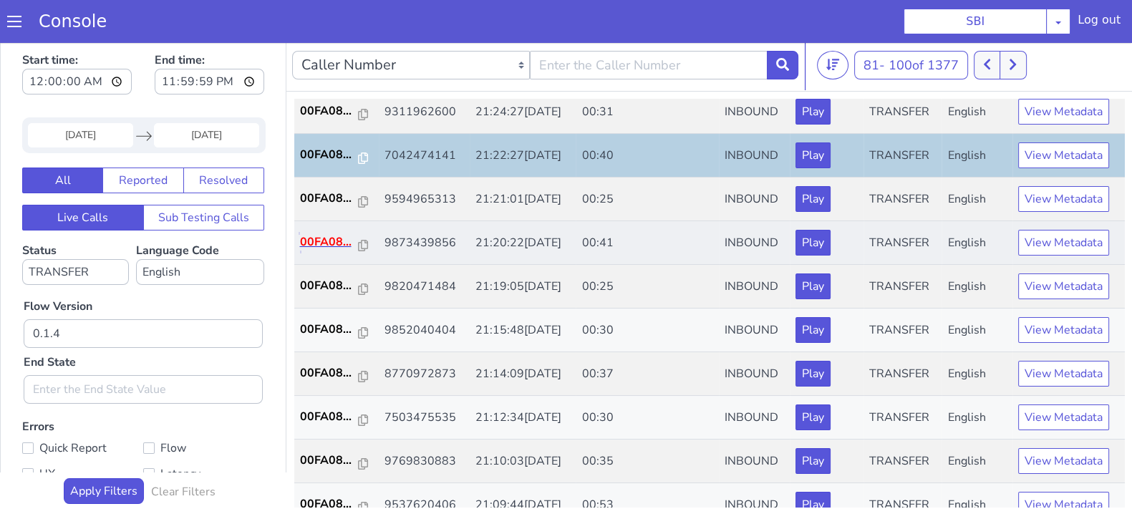
click at [321, 245] on p "00FA08..." at bounding box center [329, 241] width 59 height 17
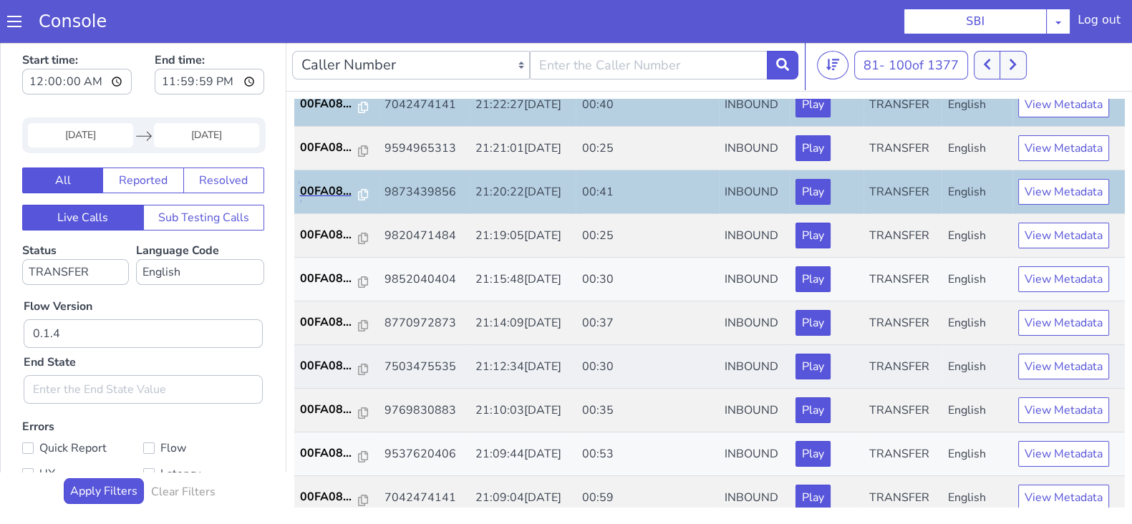
scroll to position [178, 0]
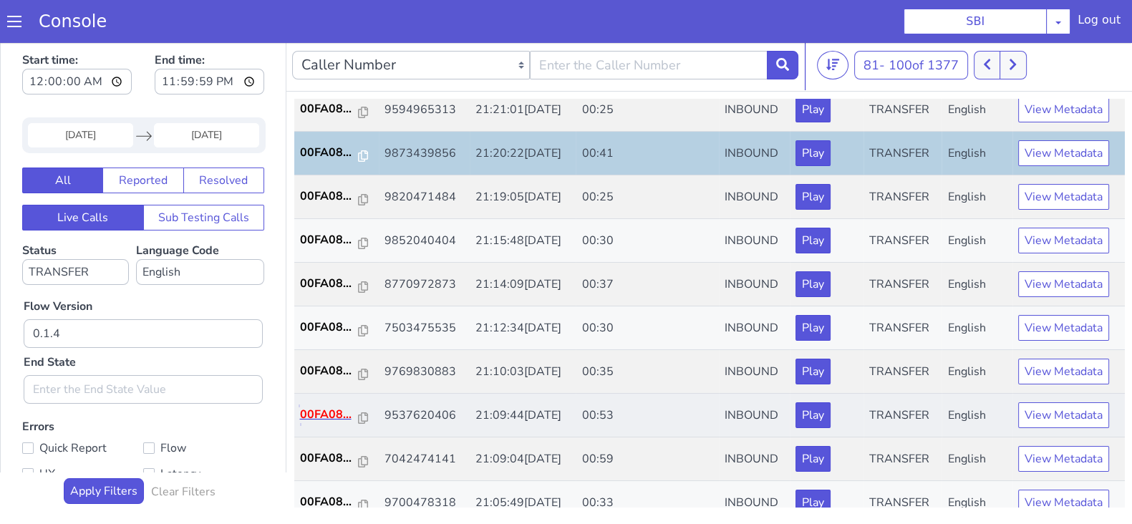
click at [316, 417] on p "00FA08..." at bounding box center [329, 414] width 59 height 17
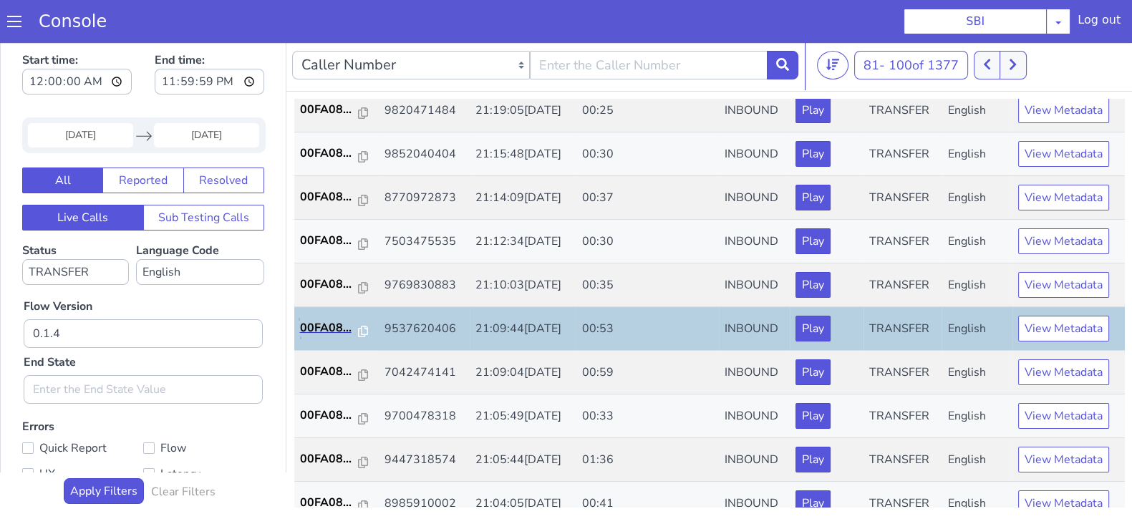
scroll to position [357, 0]
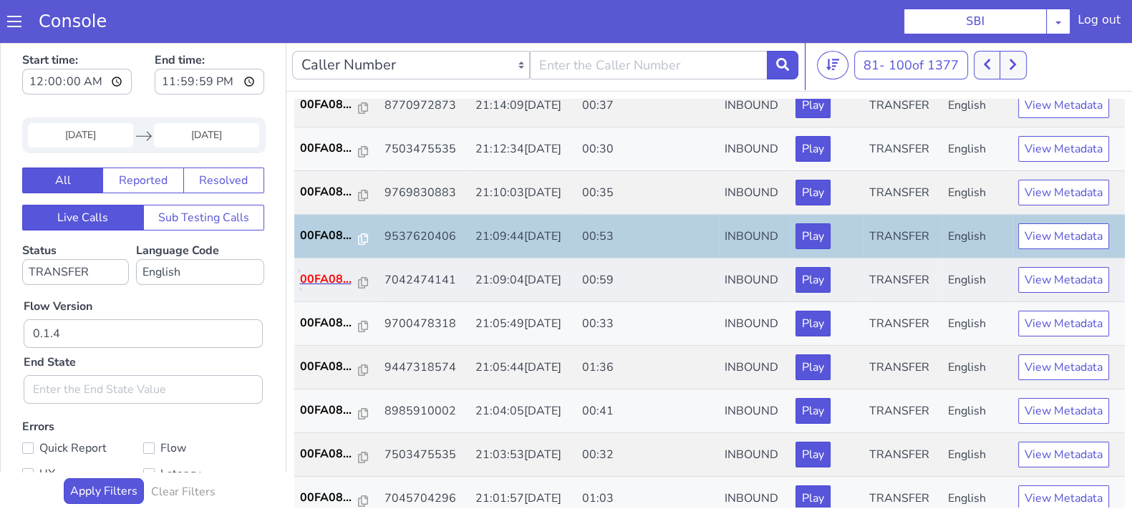
click at [322, 277] on p "00FA08..." at bounding box center [329, 279] width 59 height 17
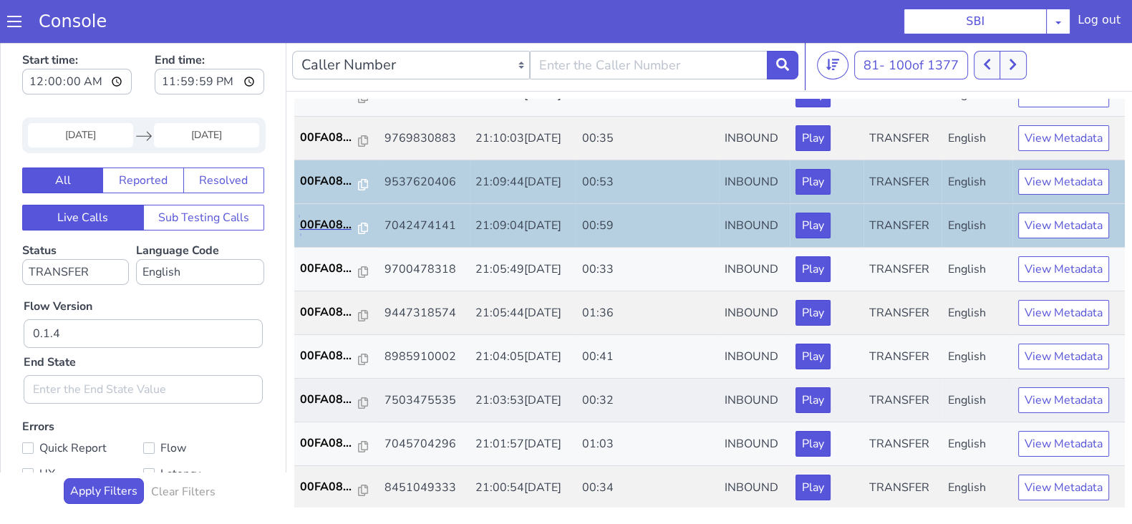
scroll to position [498, 0]
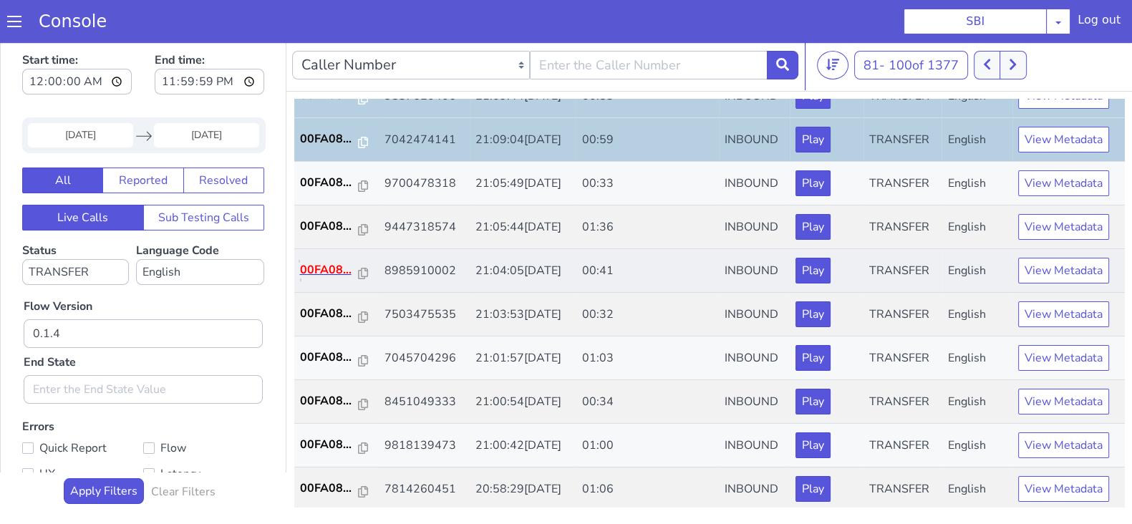
click at [336, 269] on p "00FA08..." at bounding box center [329, 269] width 59 height 17
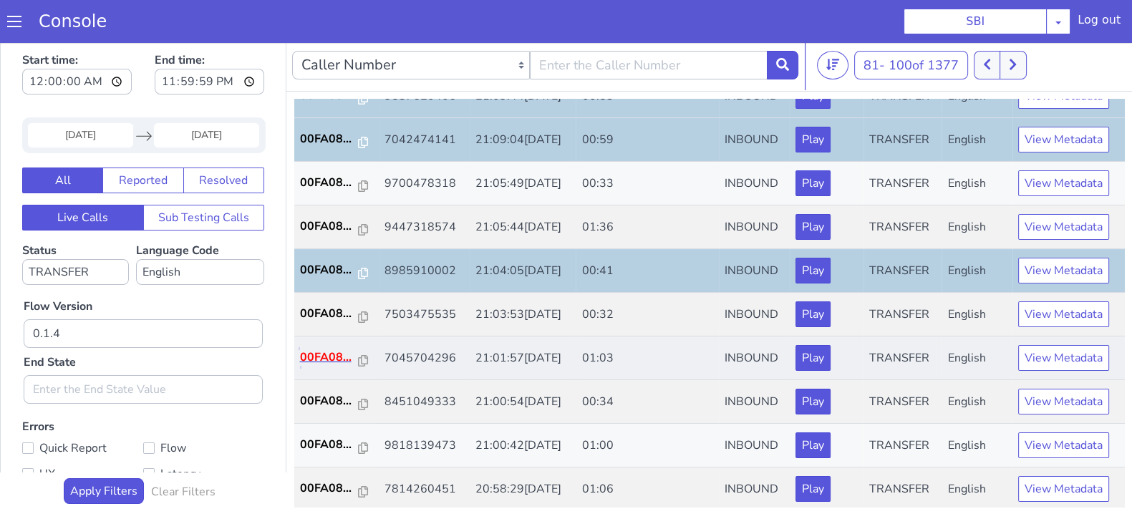
click at [332, 350] on p "00FA08..." at bounding box center [329, 357] width 59 height 17
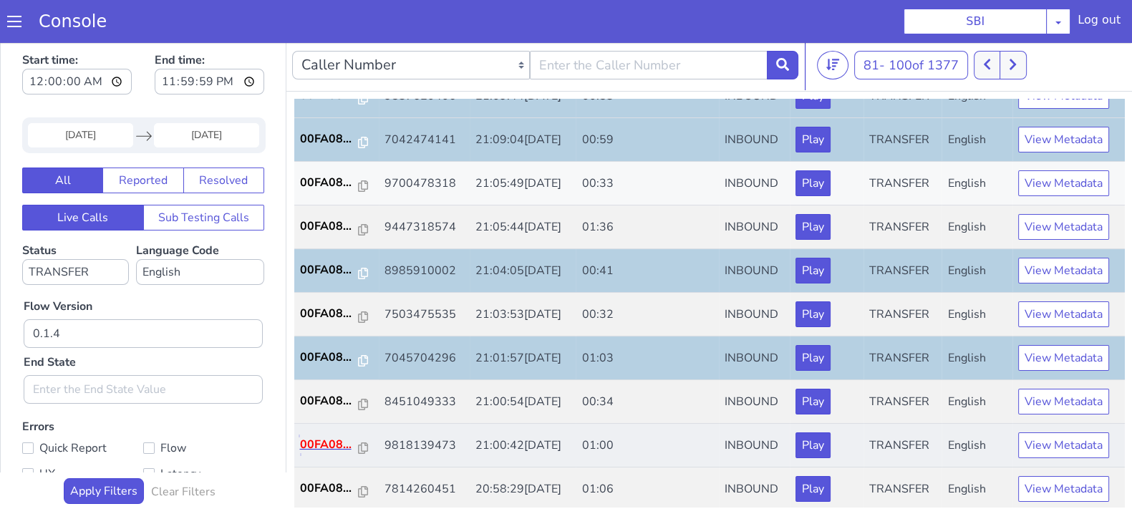
click at [331, 437] on p "00FA08..." at bounding box center [329, 444] width 59 height 17
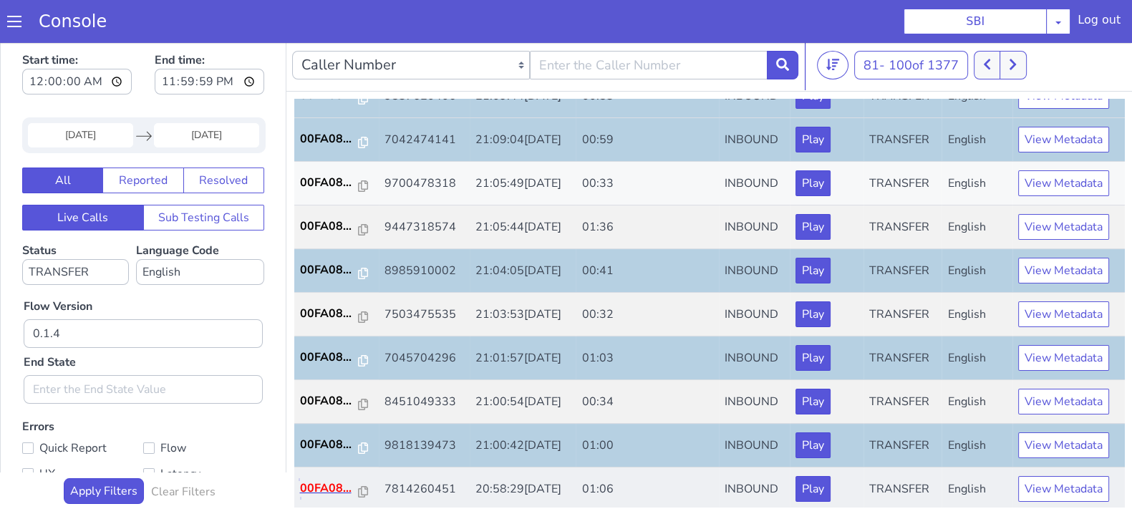
click at [329, 483] on p "00FA08..." at bounding box center [329, 488] width 59 height 17
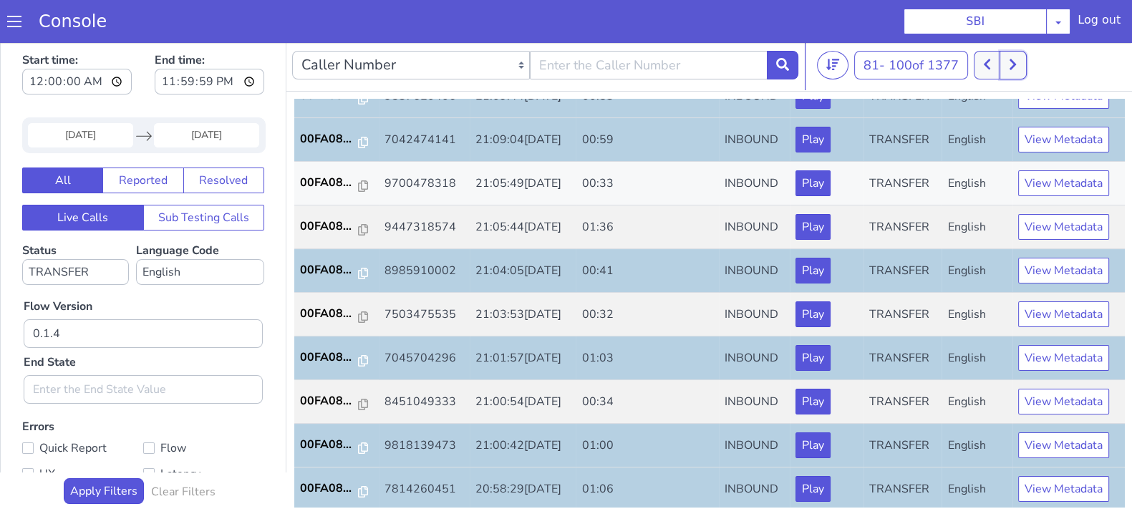
click at [1026, 72] on button at bounding box center [1012, 65] width 26 height 29
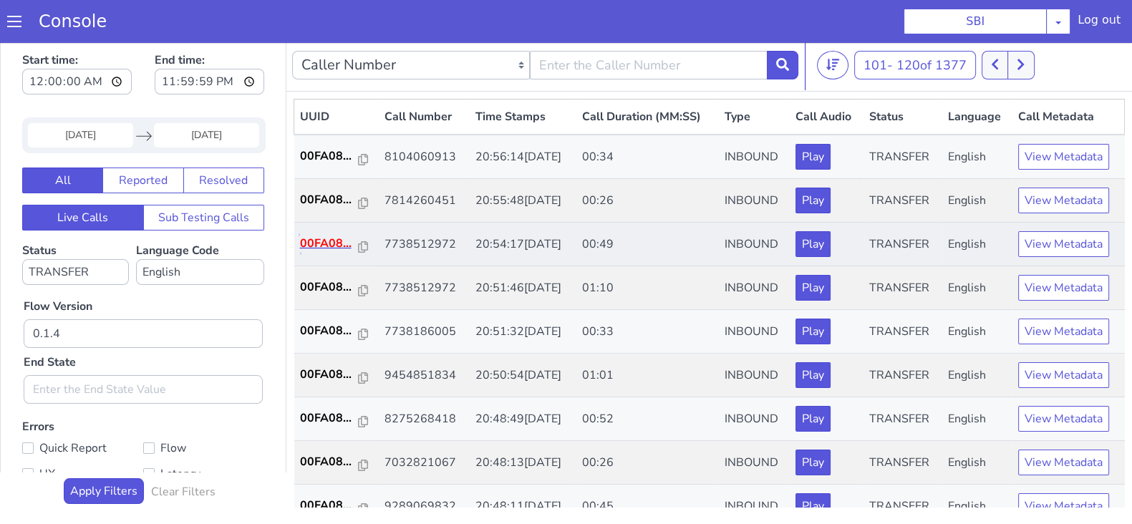
click at [322, 242] on p "00FA08..." at bounding box center [329, 243] width 59 height 17
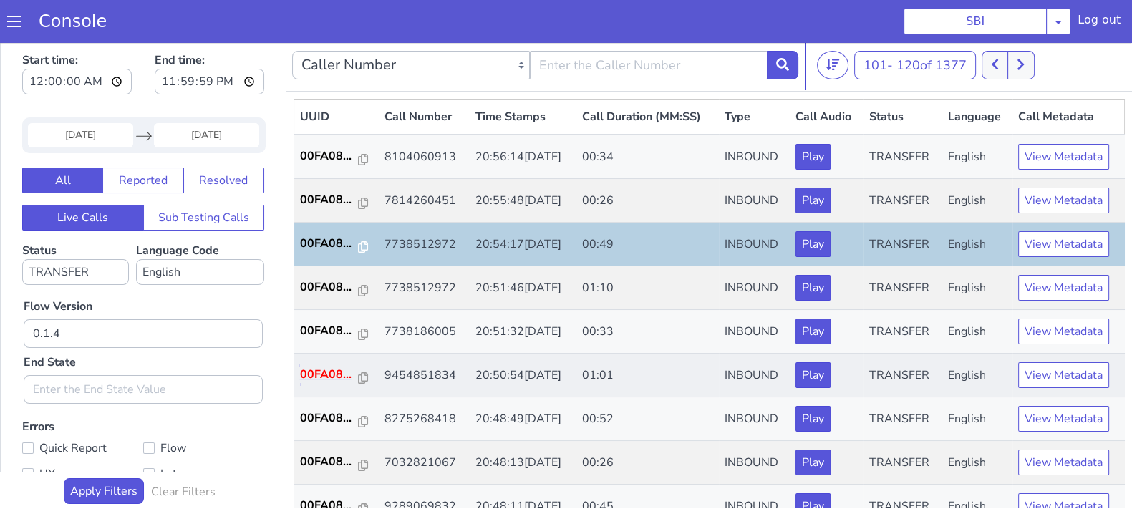
click at [315, 380] on p "00FA08..." at bounding box center [329, 374] width 59 height 17
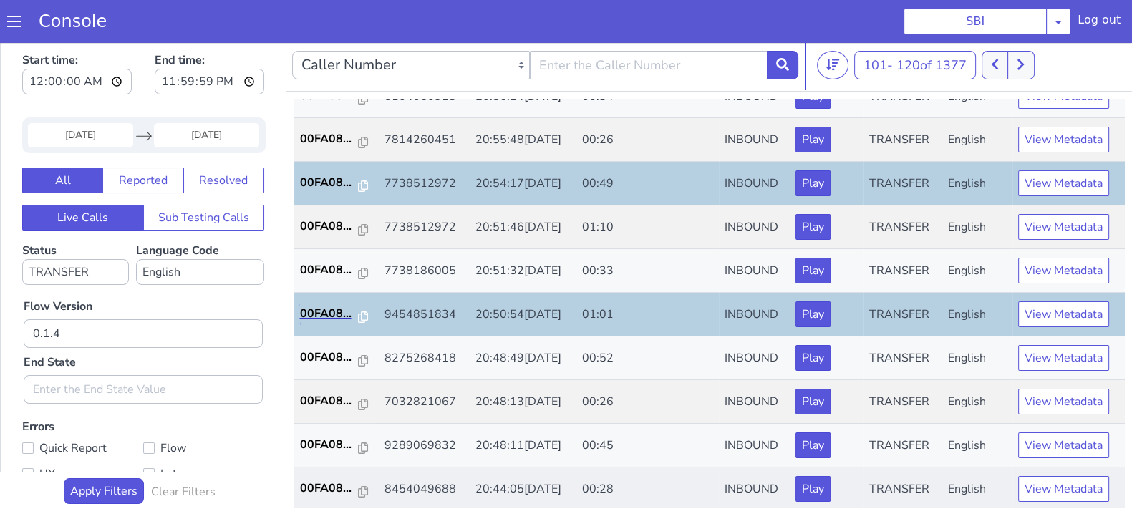
scroll to position [89, 0]
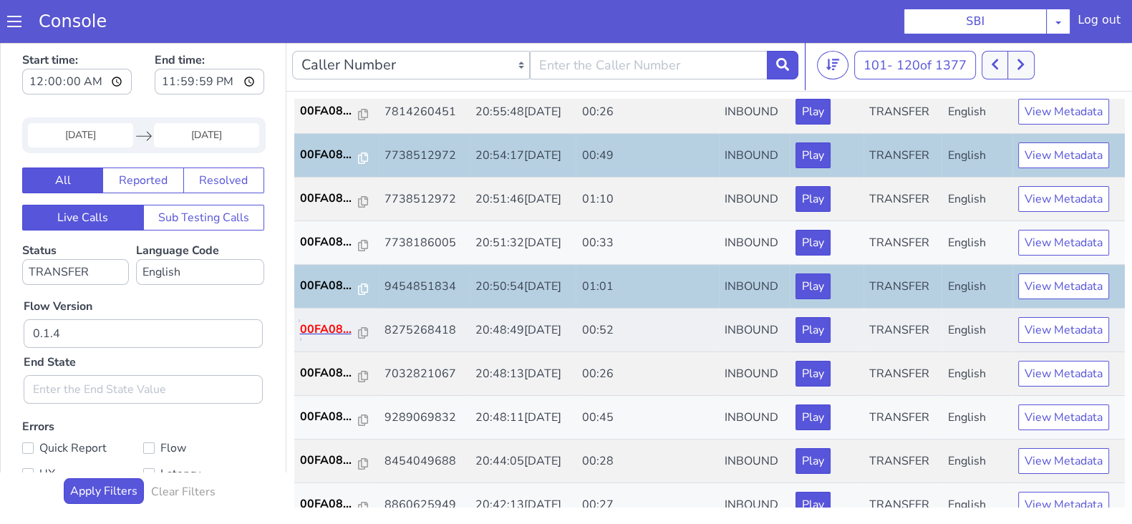
click at [331, 326] on p "00FA08..." at bounding box center [329, 329] width 59 height 17
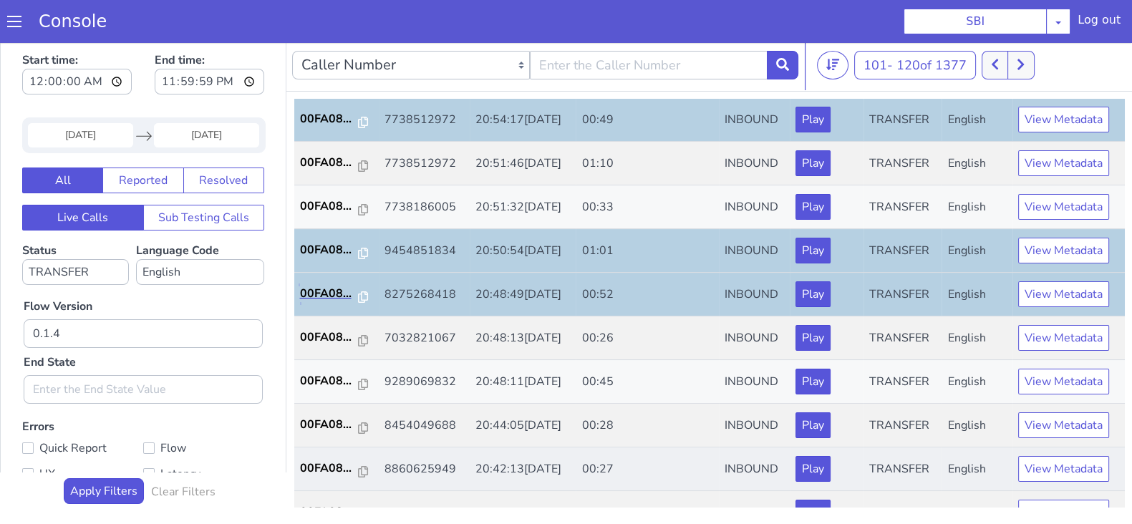
scroll to position [178, 0]
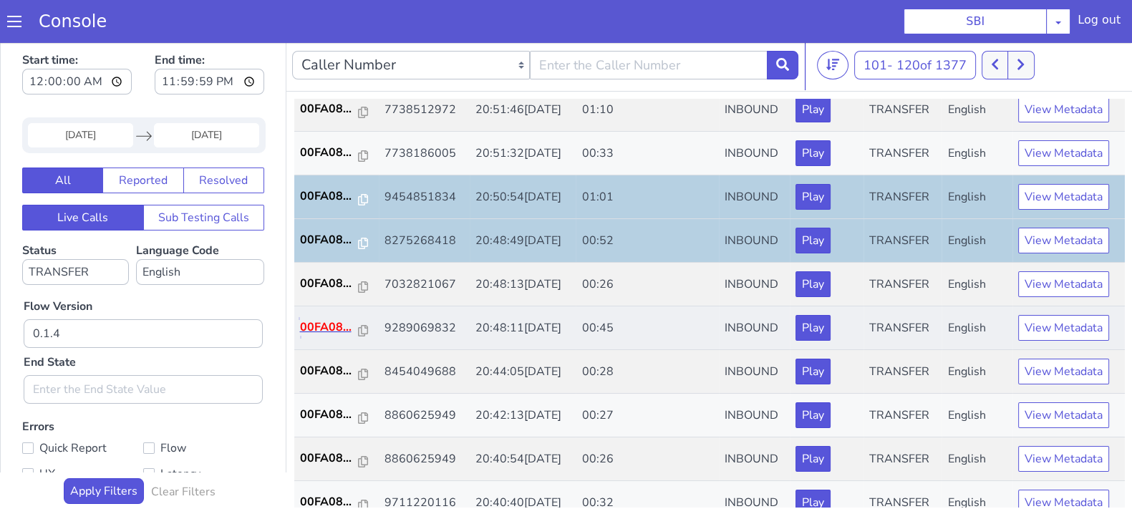
click at [321, 319] on p "00FA08..." at bounding box center [329, 327] width 59 height 17
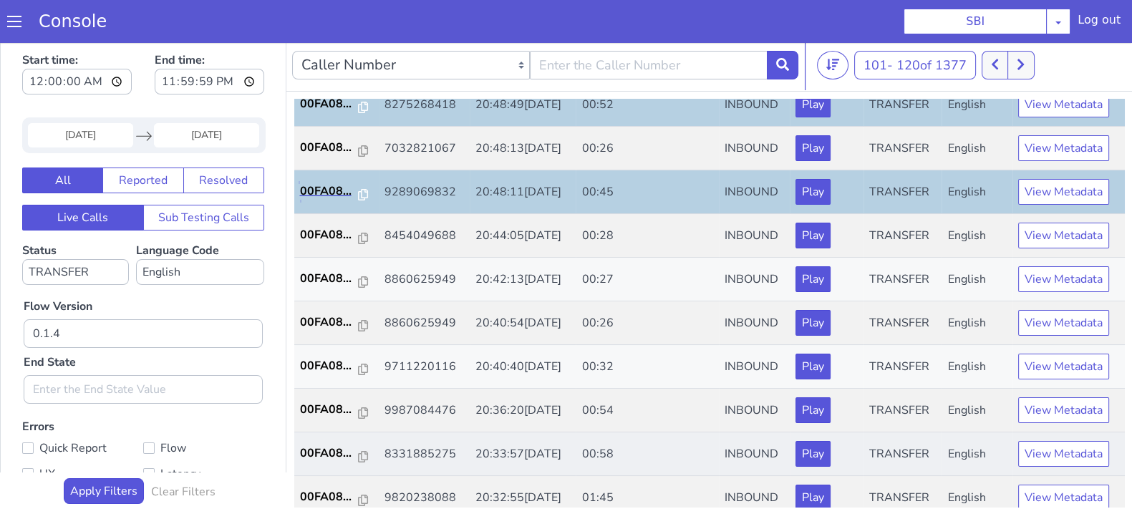
scroll to position [357, 0]
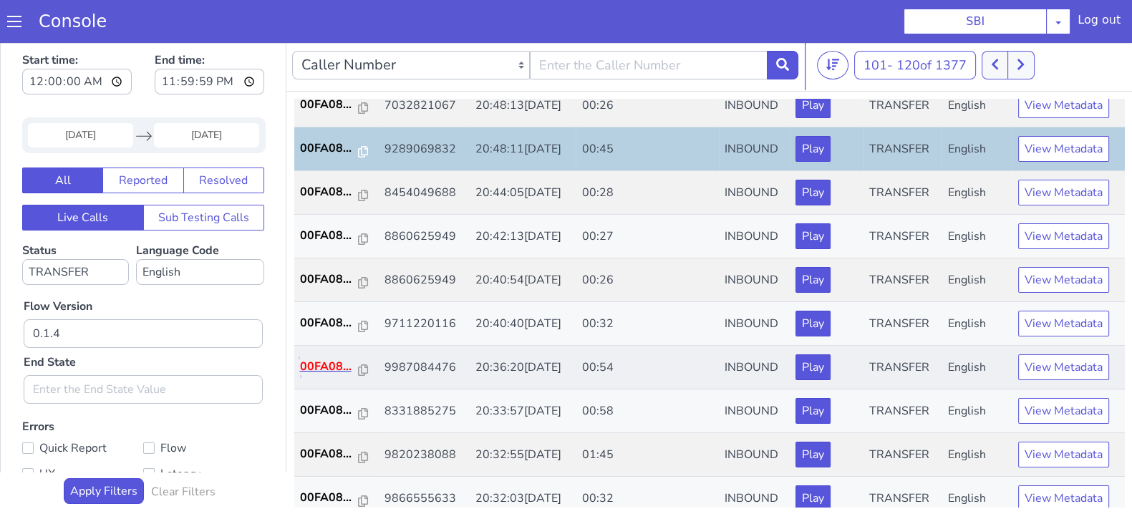
click at [329, 359] on p "00FA08..." at bounding box center [329, 366] width 59 height 17
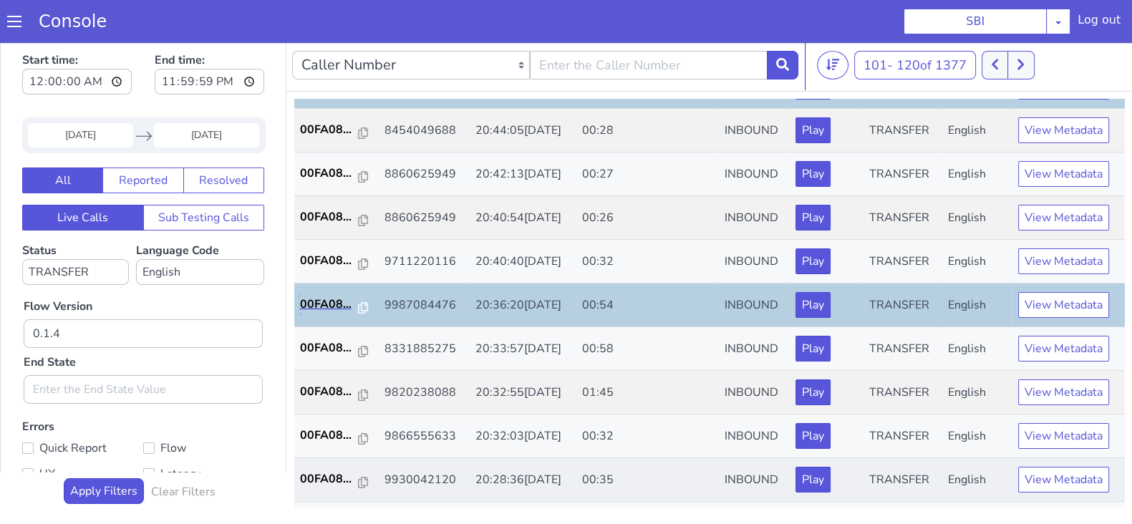
scroll to position [498, 0]
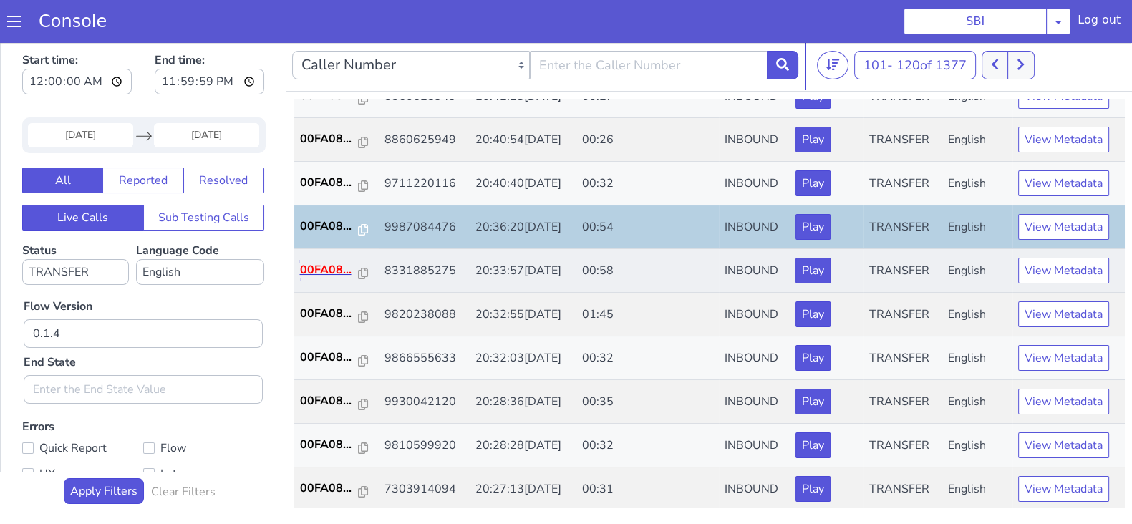
click at [323, 266] on p "00FA08..." at bounding box center [329, 269] width 59 height 17
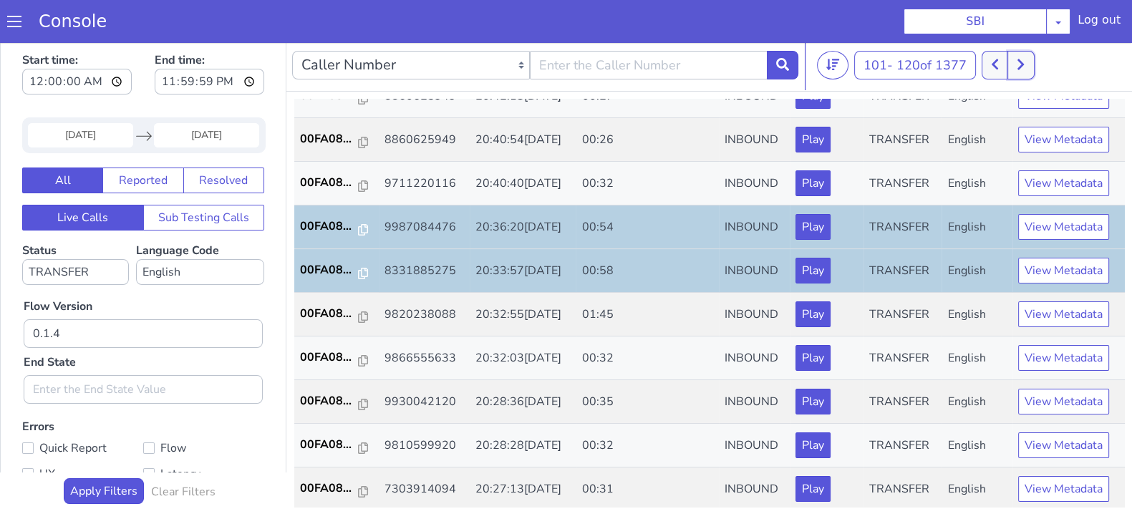
click at [1025, 72] on button at bounding box center [1020, 65] width 26 height 29
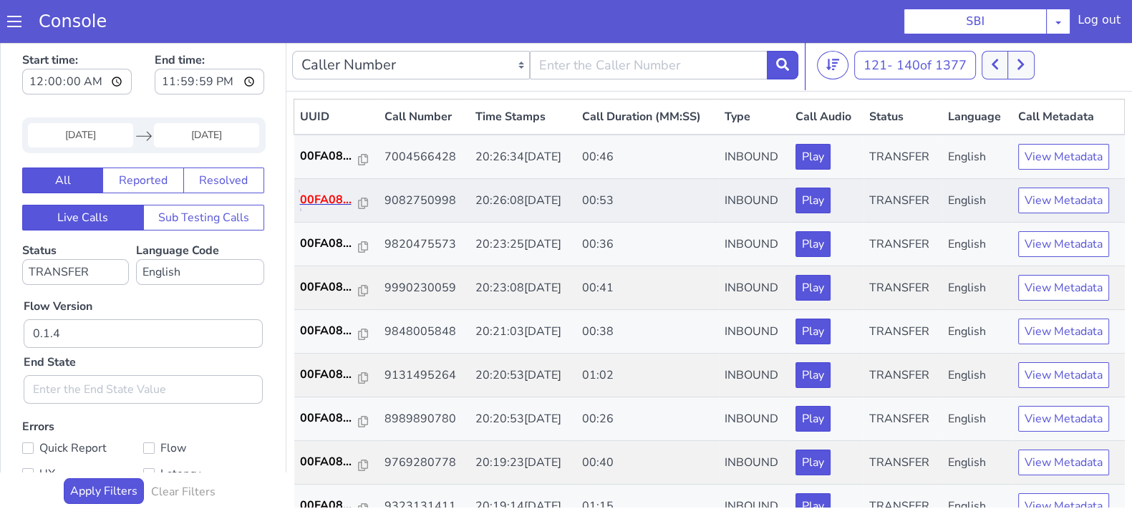
click at [316, 191] on p "00FA08..." at bounding box center [329, 199] width 59 height 17
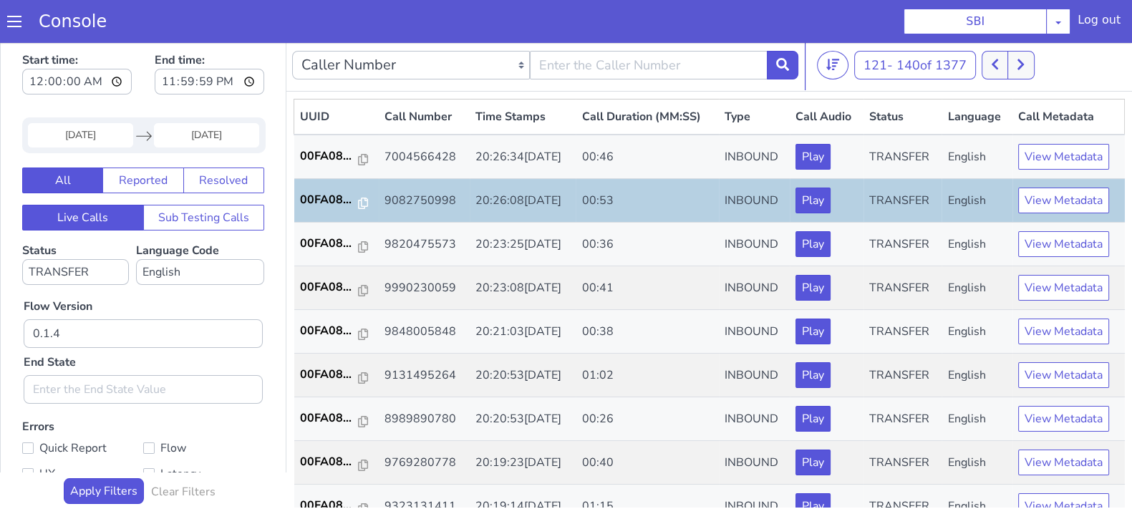
click at [89, 141] on input "25 Aug 2025" at bounding box center [80, 135] width 105 height 24
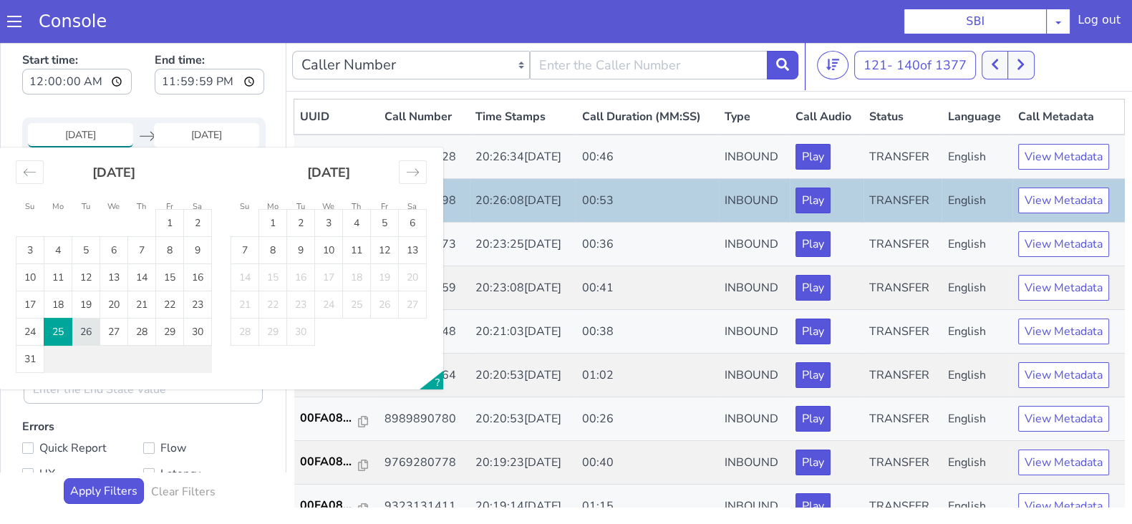
click at [84, 331] on td "26" at bounding box center [86, 332] width 28 height 27
type input "26 Aug 2025"
click at [203, 132] on input "End Date" at bounding box center [206, 135] width 105 height 24
click at [79, 327] on td "26" at bounding box center [86, 332] width 28 height 27
type input "26 Aug 2025"
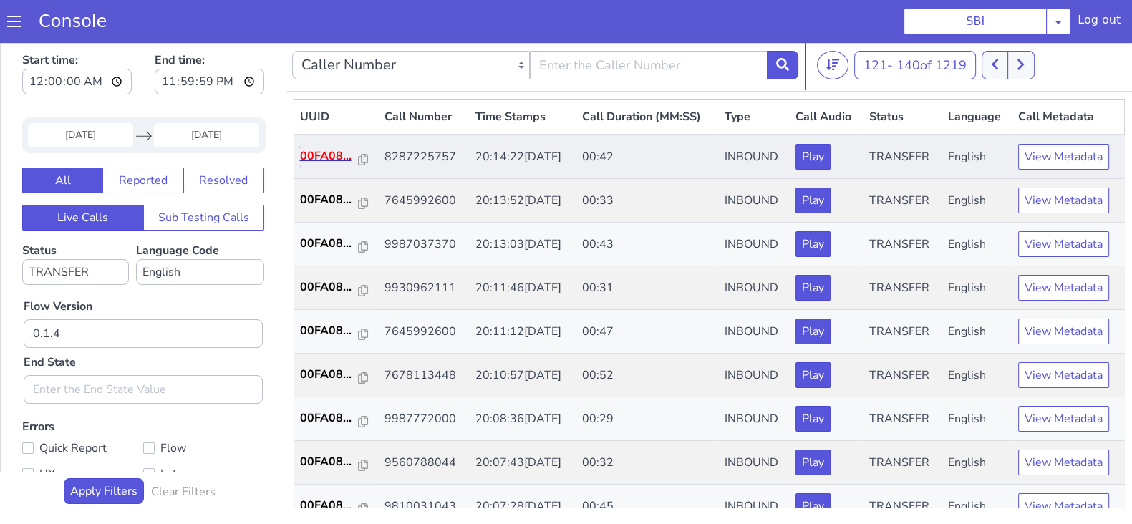
click at [334, 156] on p "00FA08..." at bounding box center [329, 155] width 59 height 17
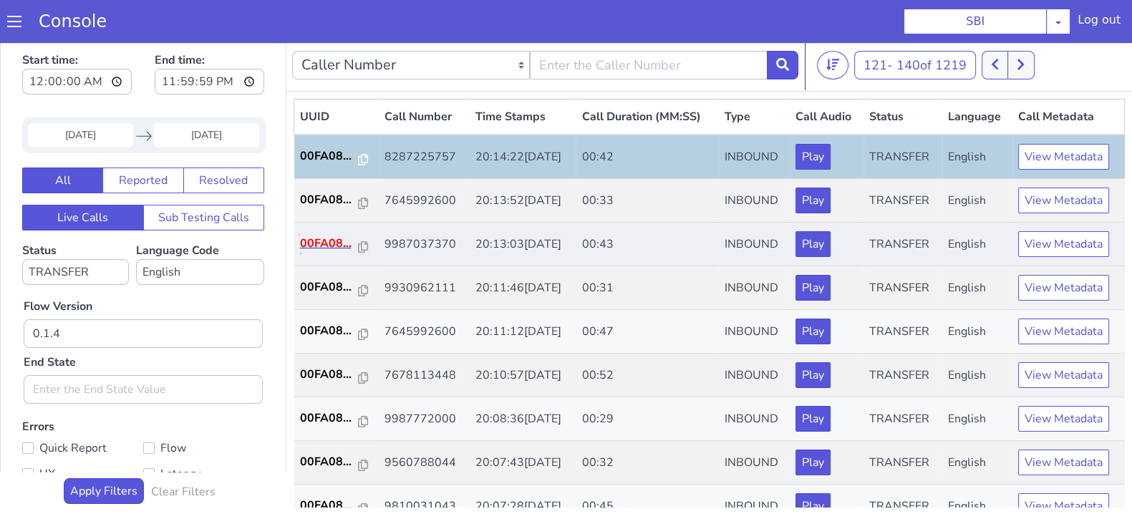
click at [323, 238] on p "00FA08..." at bounding box center [329, 243] width 59 height 17
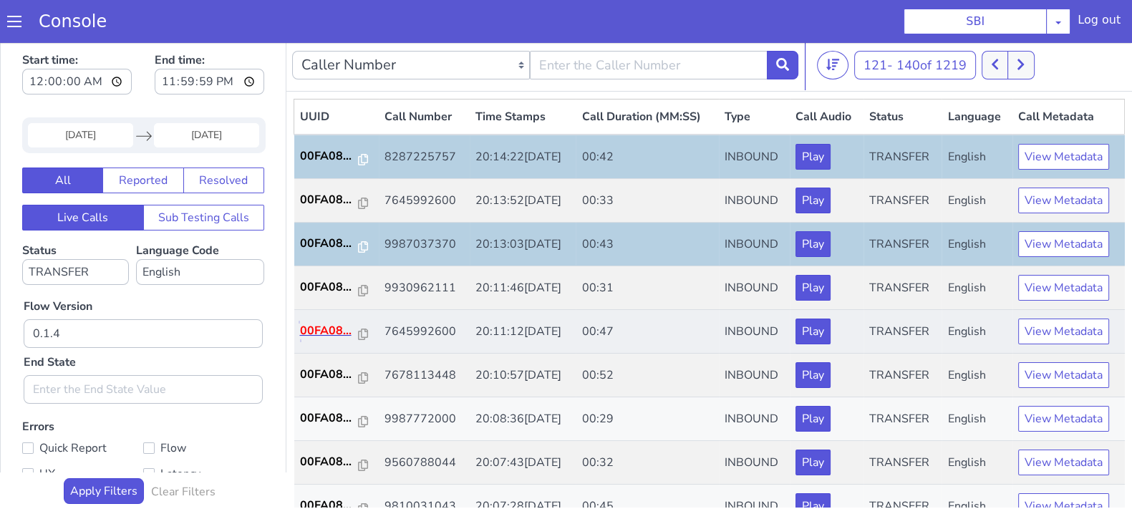
click at [329, 326] on p "00FA08..." at bounding box center [329, 330] width 59 height 17
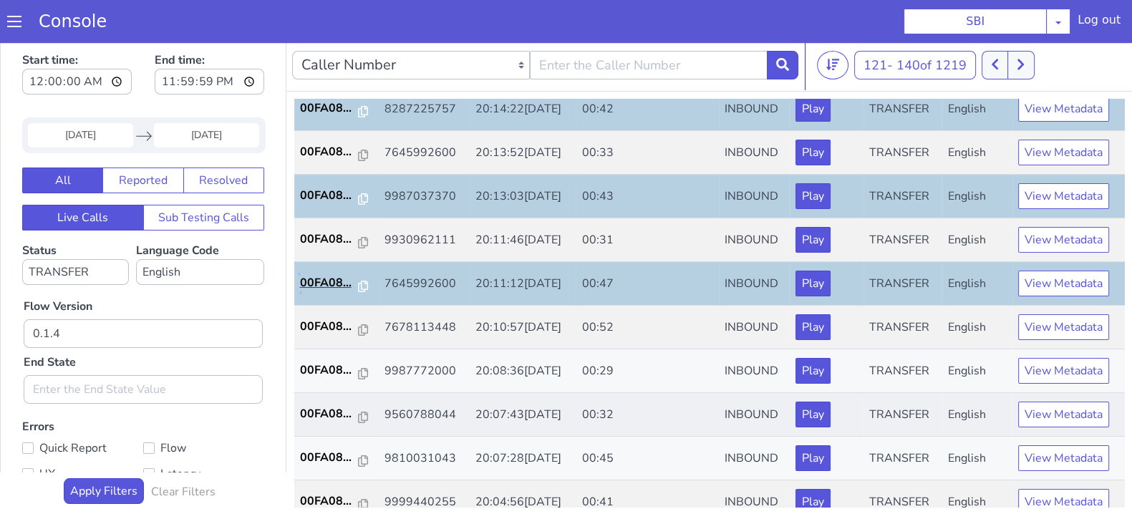
scroll to position [89, 0]
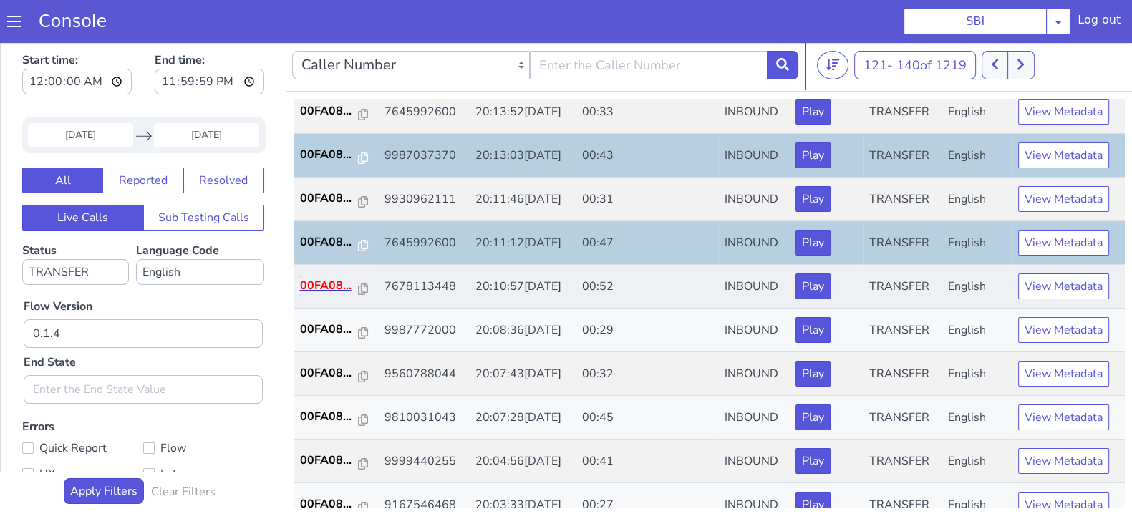
click at [326, 277] on p "00FA08..." at bounding box center [329, 285] width 59 height 17
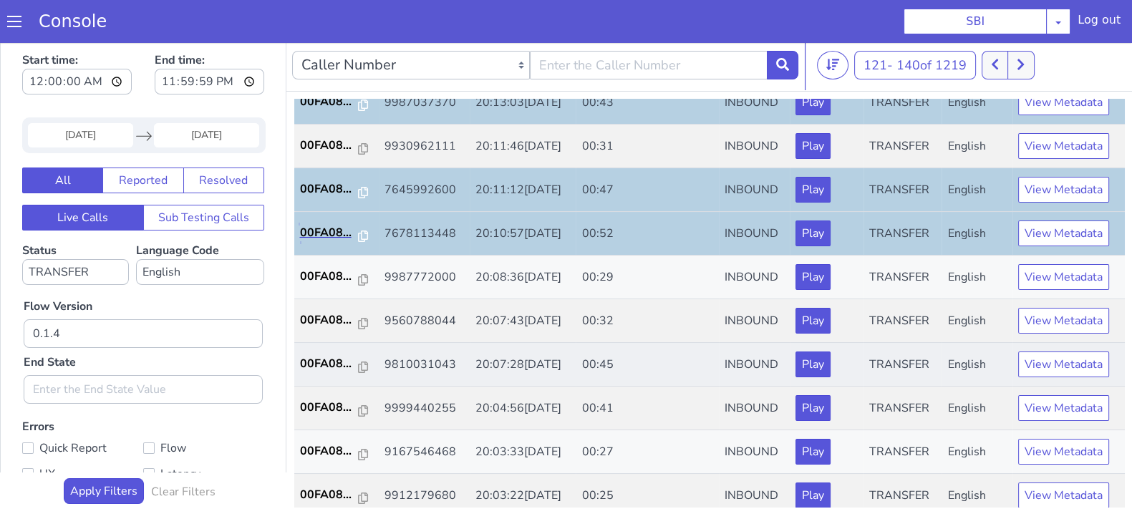
scroll to position [178, 0]
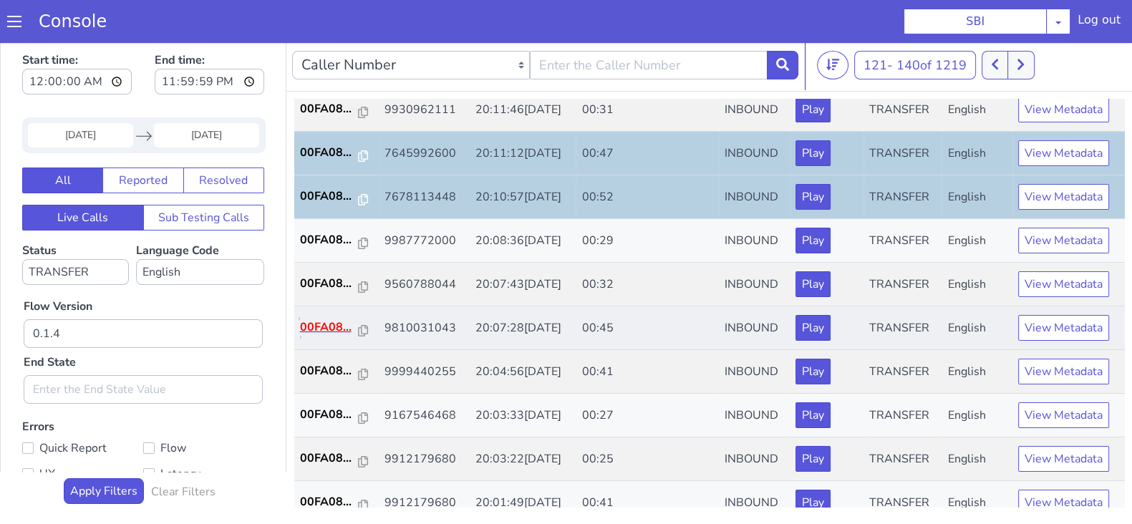
click at [317, 322] on p "00FA08..." at bounding box center [329, 327] width 59 height 17
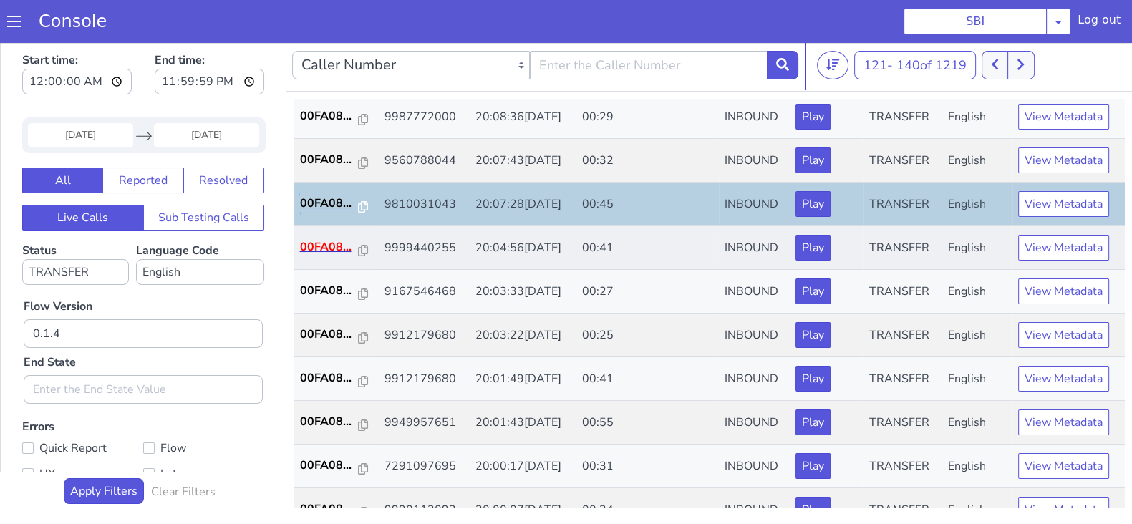
scroll to position [357, 0]
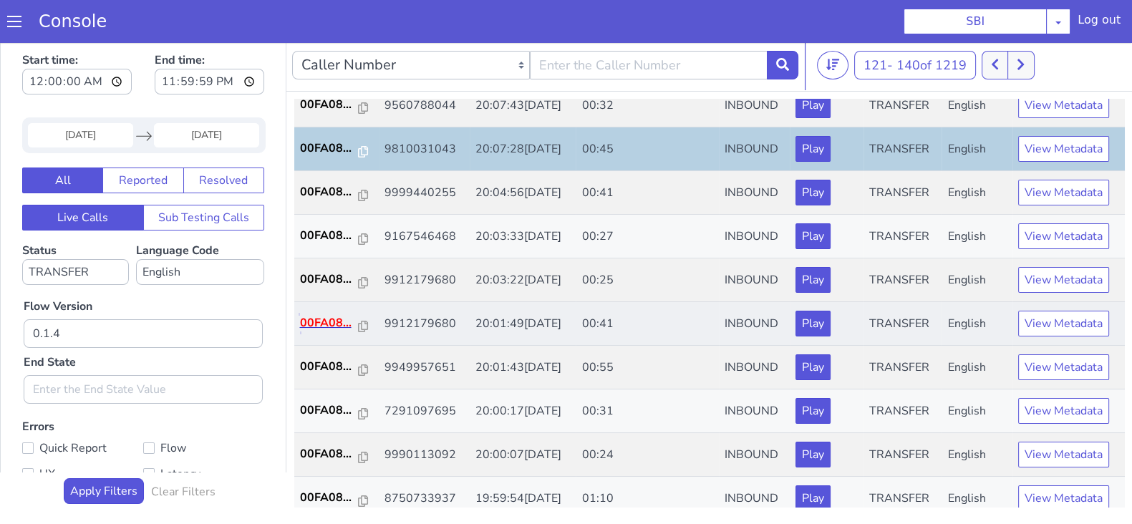
click at [324, 318] on p "00FA08..." at bounding box center [329, 322] width 59 height 17
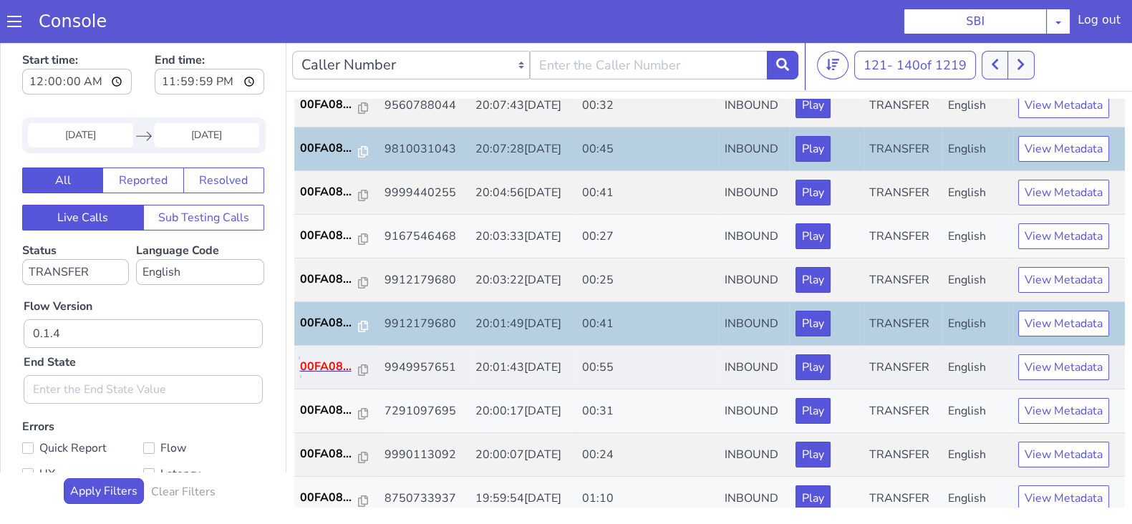
click at [319, 367] on p "00FA08..." at bounding box center [329, 366] width 59 height 17
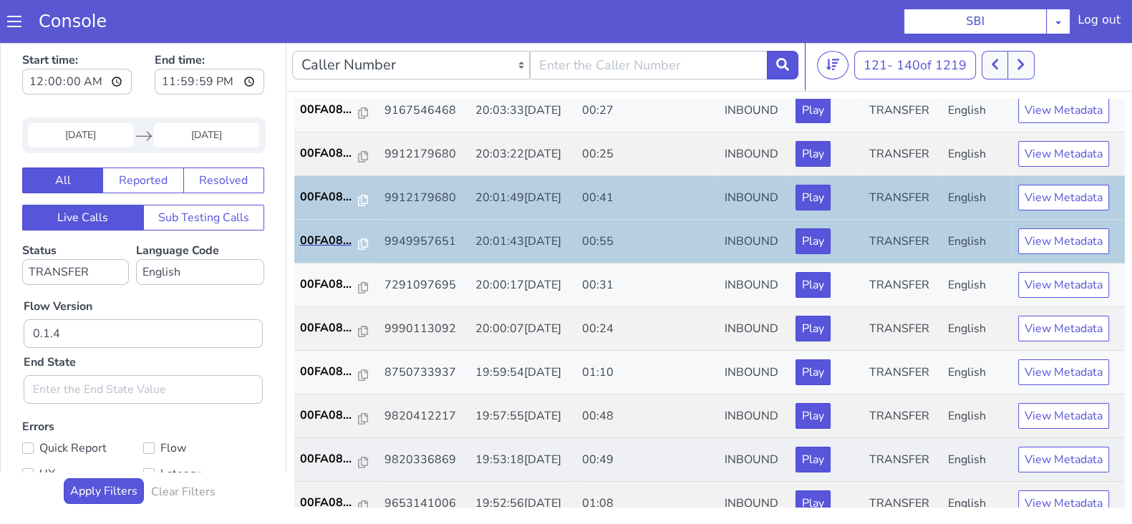
scroll to position [498, 0]
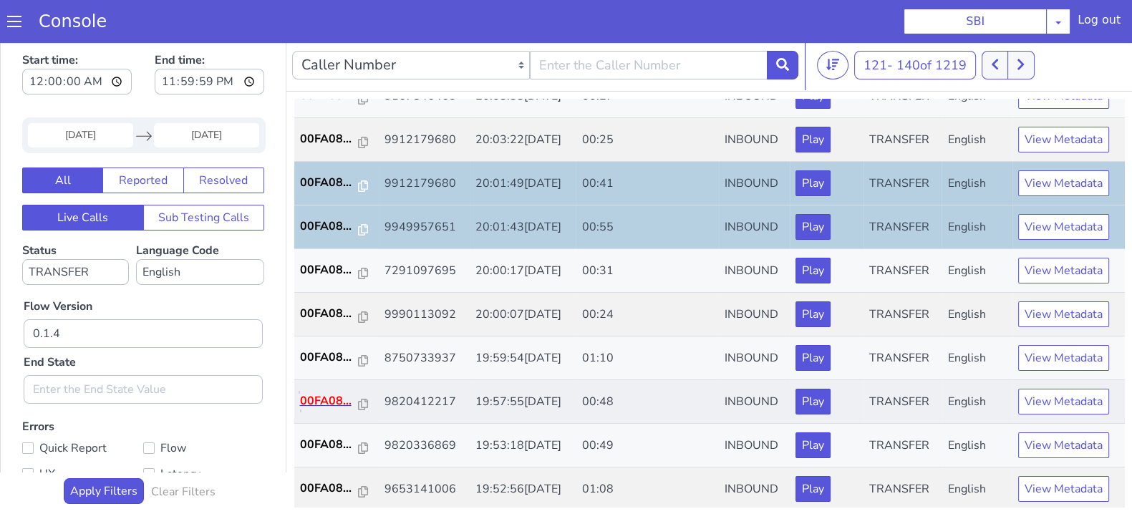
click at [323, 396] on p "00FA08..." at bounding box center [329, 400] width 59 height 17
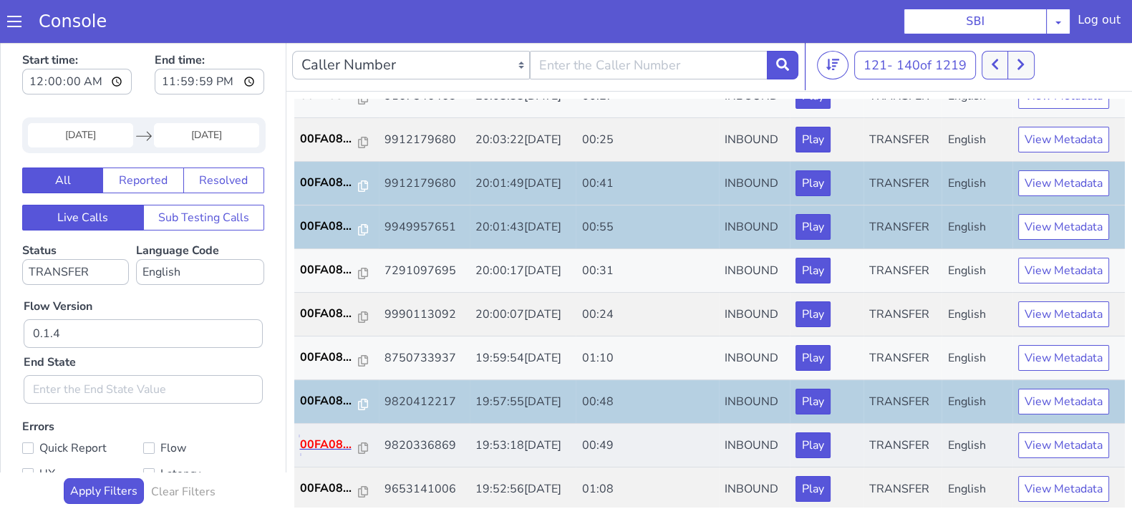
click at [327, 436] on p "00FA08..." at bounding box center [329, 444] width 59 height 17
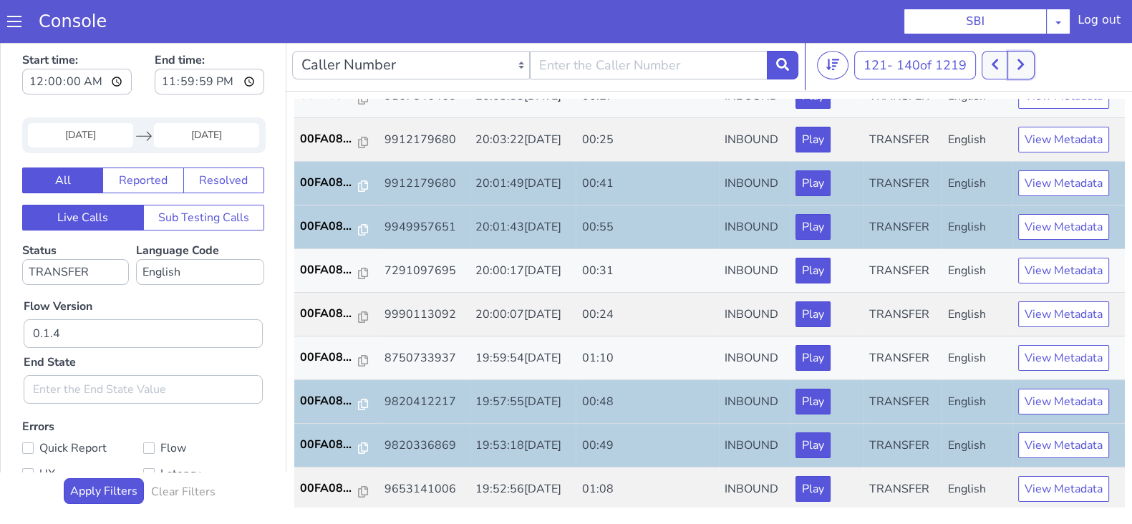
click at [1027, 55] on button at bounding box center [1020, 65] width 26 height 29
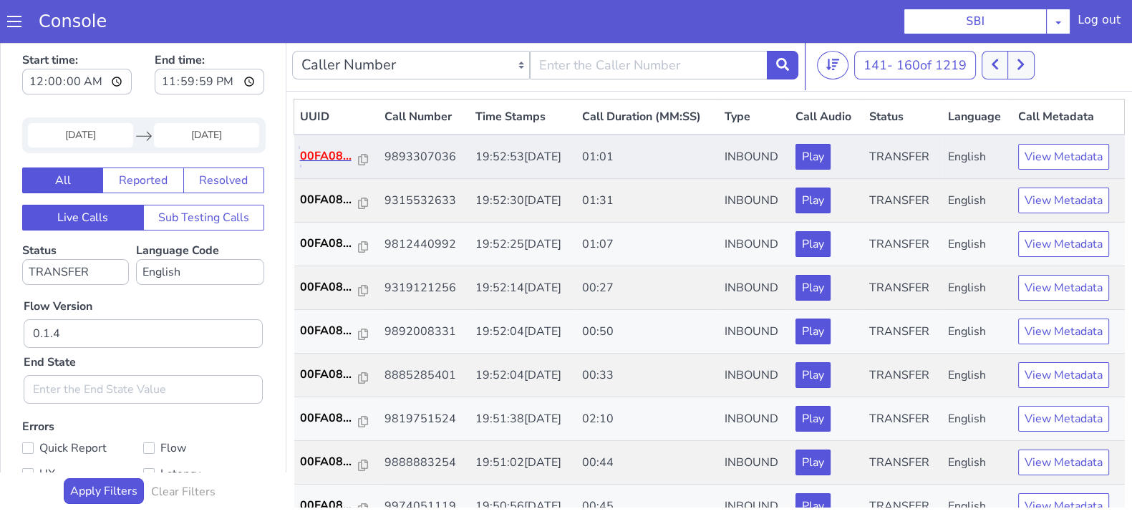
click at [333, 148] on p "00FA08..." at bounding box center [329, 155] width 59 height 17
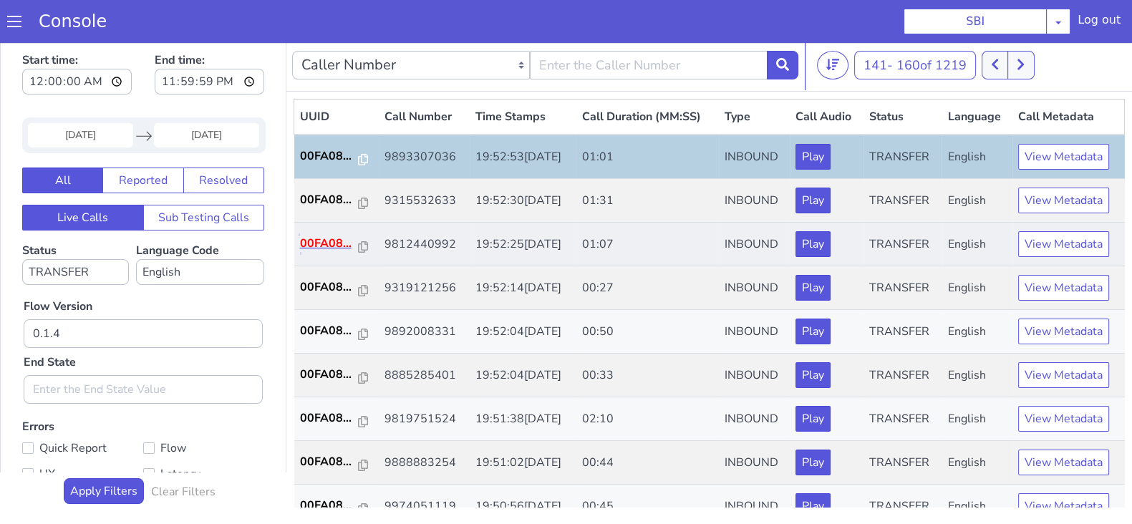
click at [331, 250] on p "00FA08..." at bounding box center [329, 243] width 59 height 17
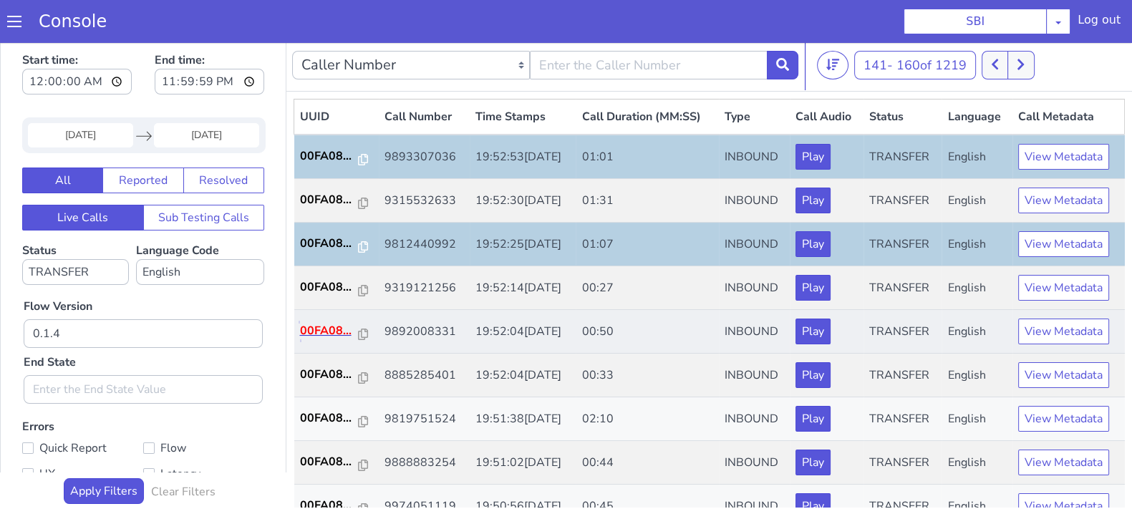
click at [336, 332] on p "00FA08..." at bounding box center [329, 330] width 59 height 17
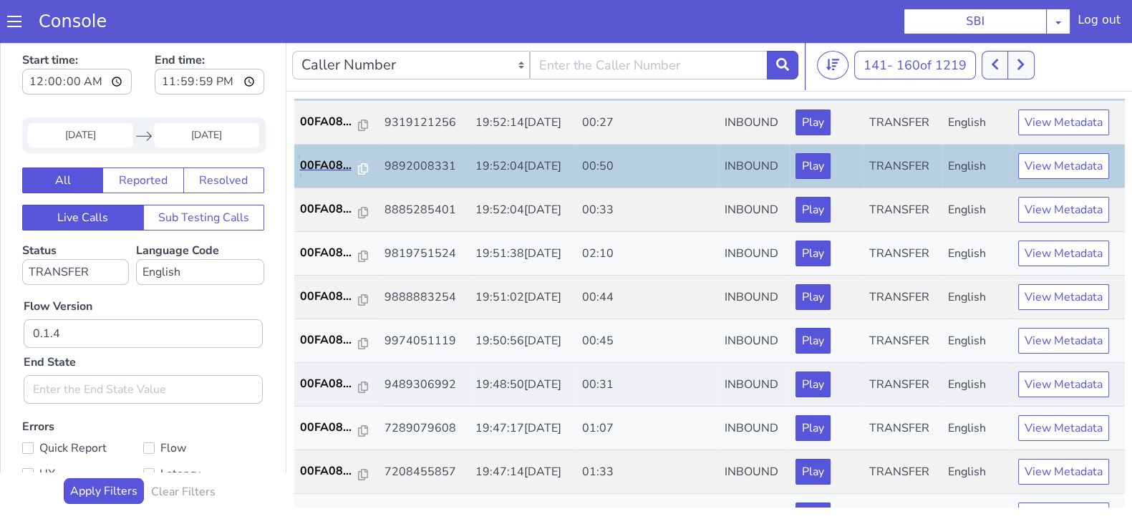
scroll to position [178, 0]
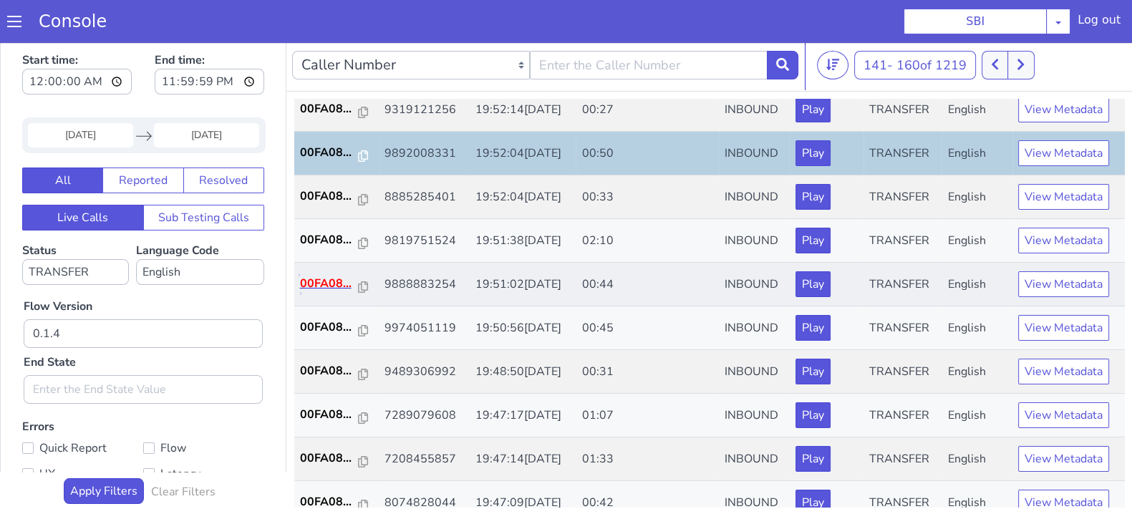
click at [336, 279] on p "00FA08..." at bounding box center [329, 283] width 59 height 17
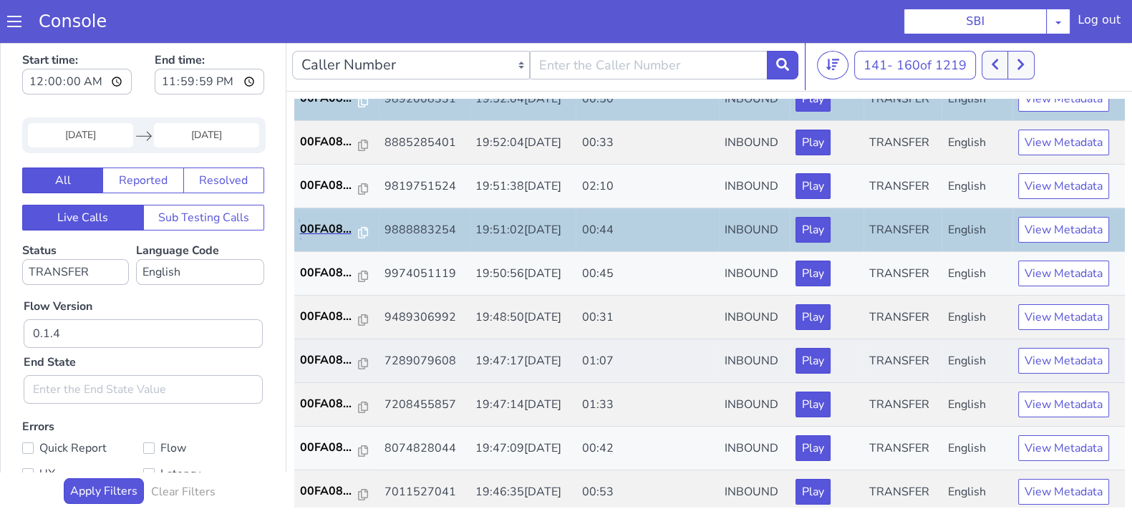
scroll to position [268, 0]
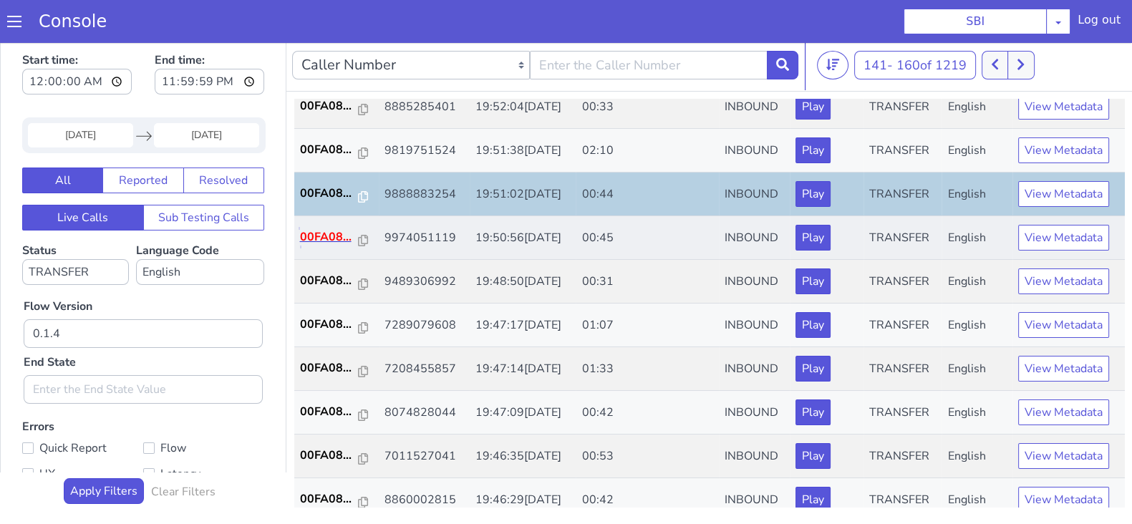
click at [318, 240] on p "00FA08..." at bounding box center [329, 236] width 59 height 17
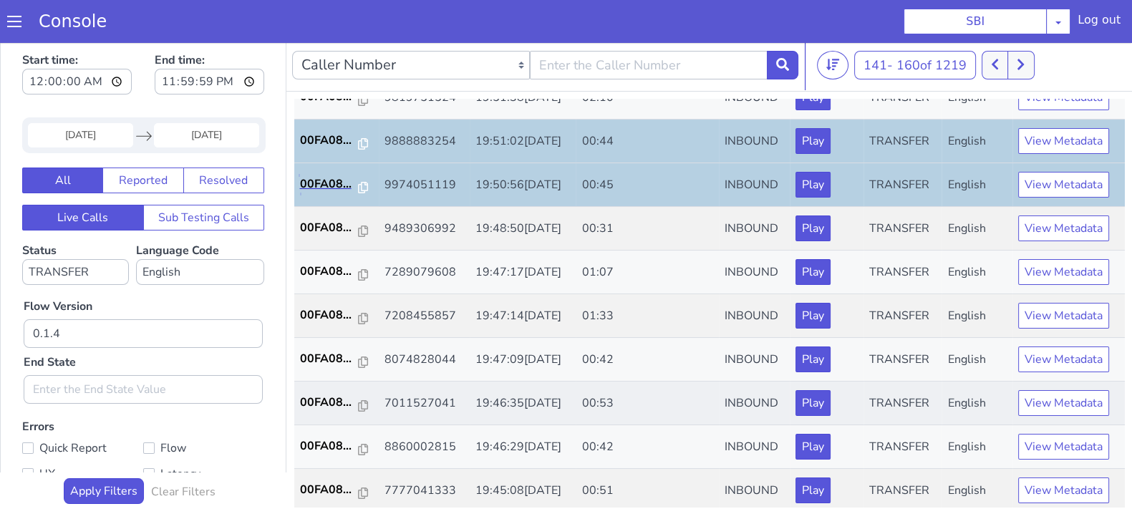
scroll to position [357, 0]
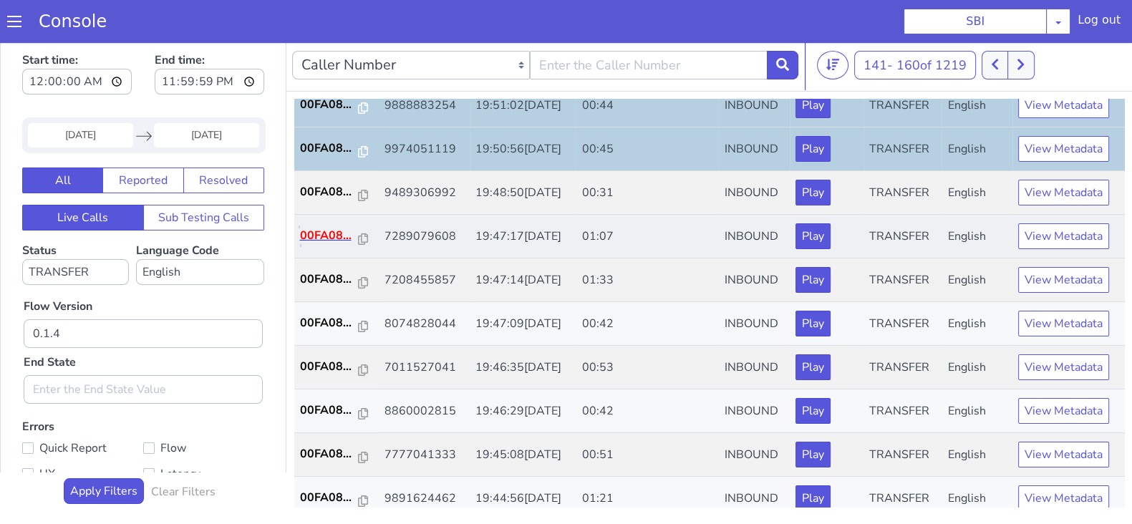
click at [329, 231] on p "00FA08..." at bounding box center [329, 235] width 59 height 17
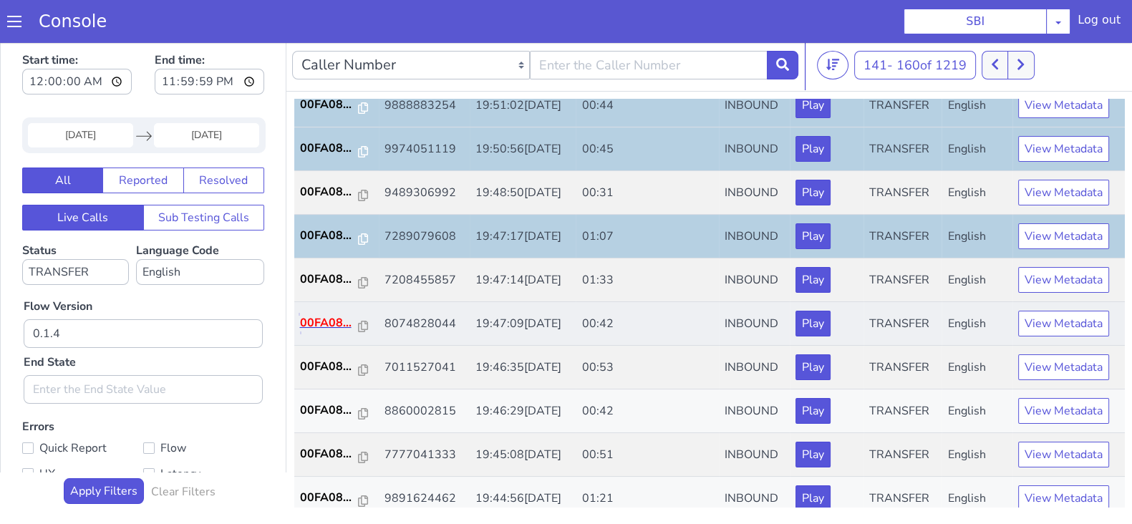
click at [323, 316] on p "00FA08..." at bounding box center [329, 322] width 59 height 17
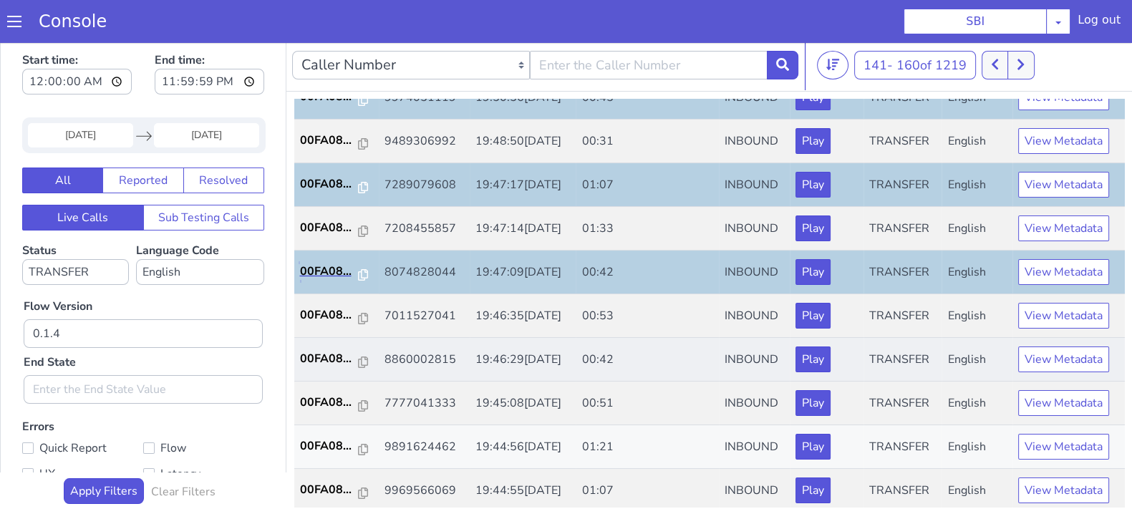
scroll to position [447, 0]
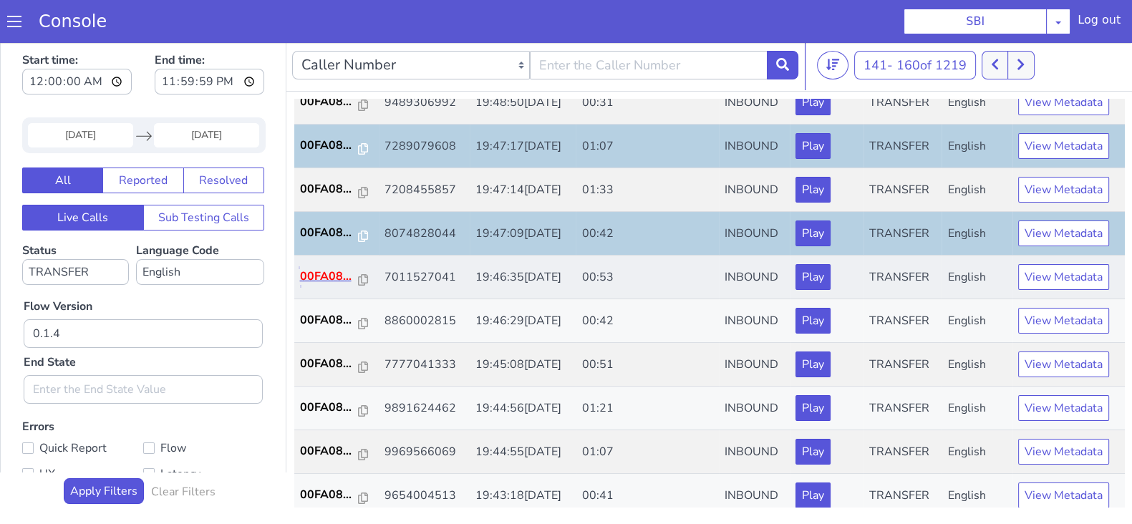
click at [326, 276] on p "00FA08..." at bounding box center [329, 276] width 59 height 17
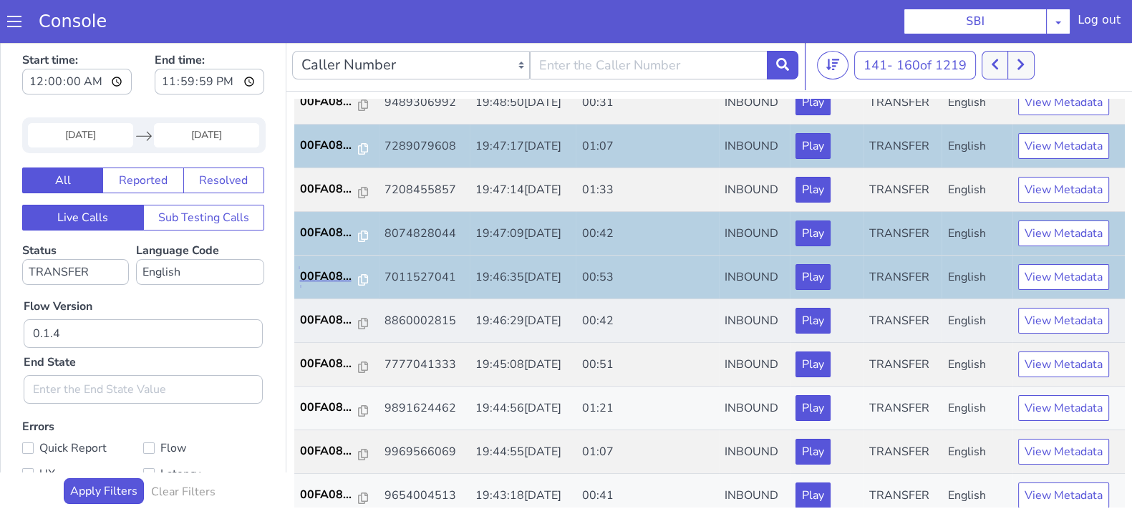
scroll to position [498, 0]
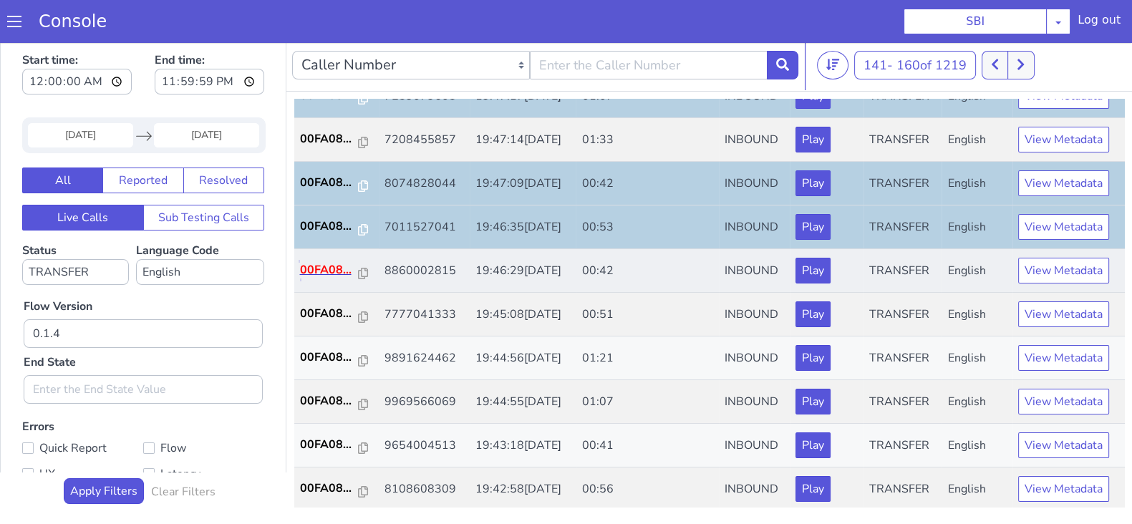
click at [308, 262] on p "00FA08..." at bounding box center [329, 269] width 59 height 17
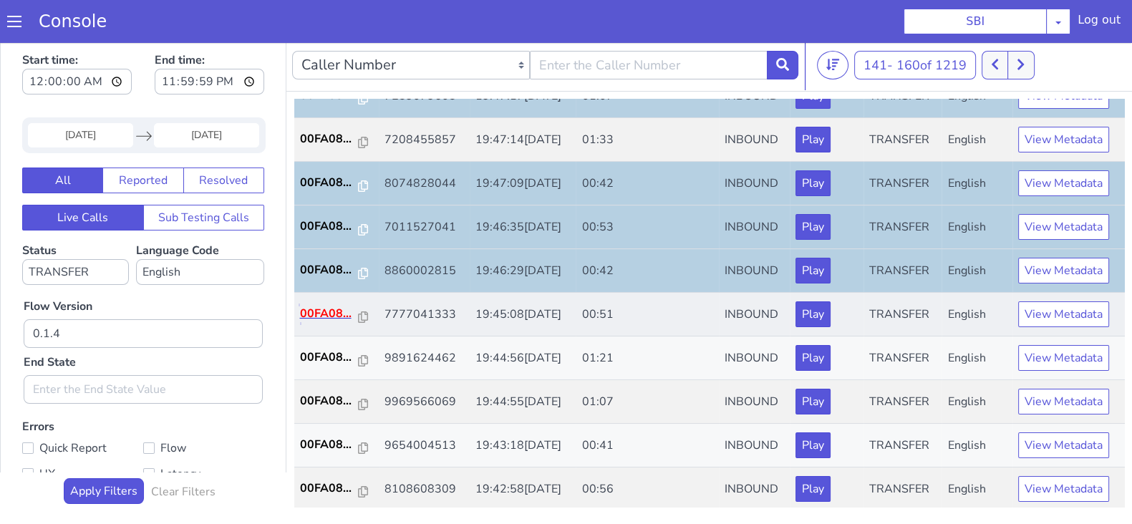
click at [308, 306] on p "00FA08..." at bounding box center [329, 313] width 59 height 17
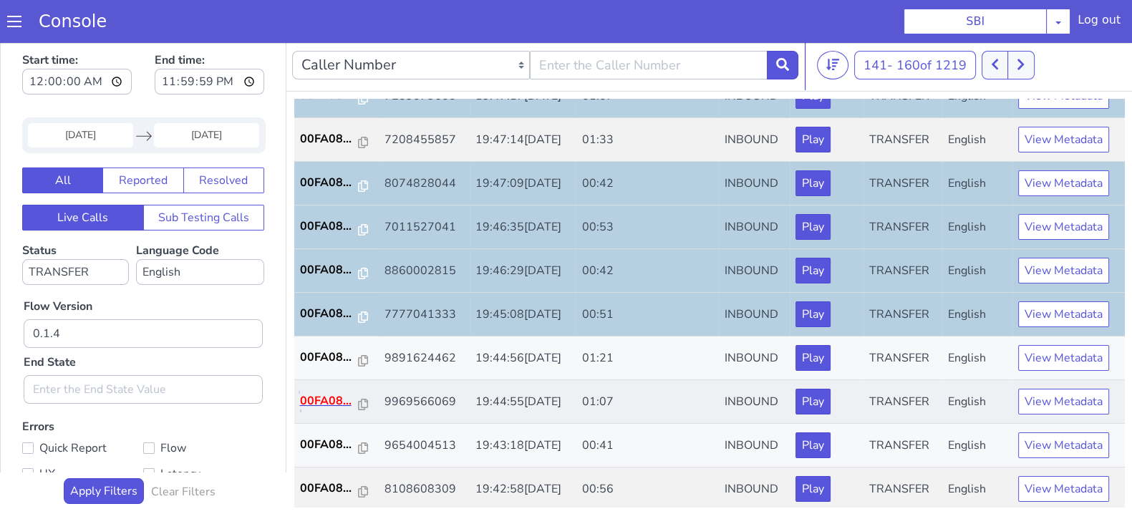
click at [326, 392] on p "00FA08..." at bounding box center [329, 400] width 59 height 17
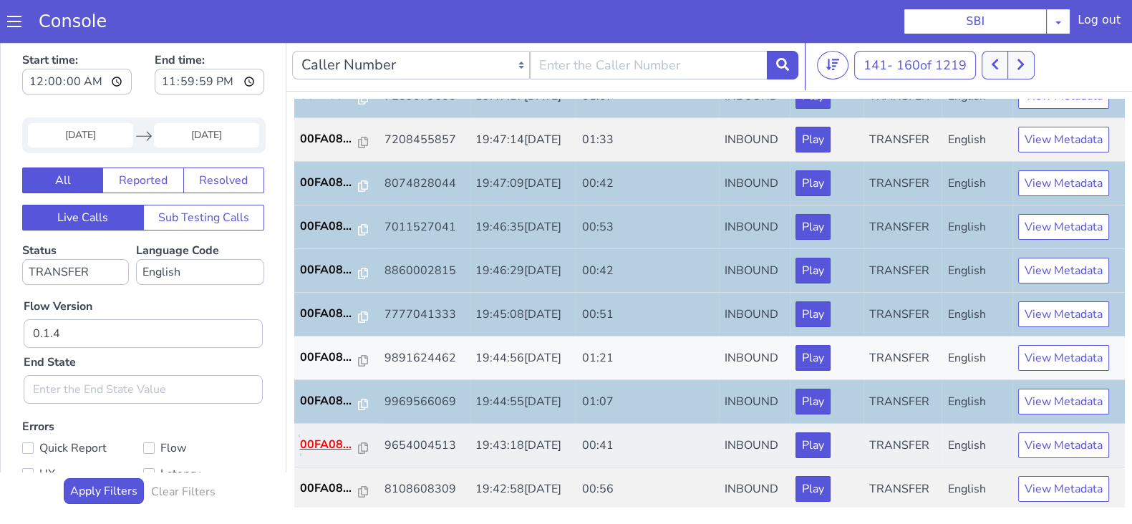
click at [342, 441] on p "00FA08..." at bounding box center [329, 444] width 59 height 17
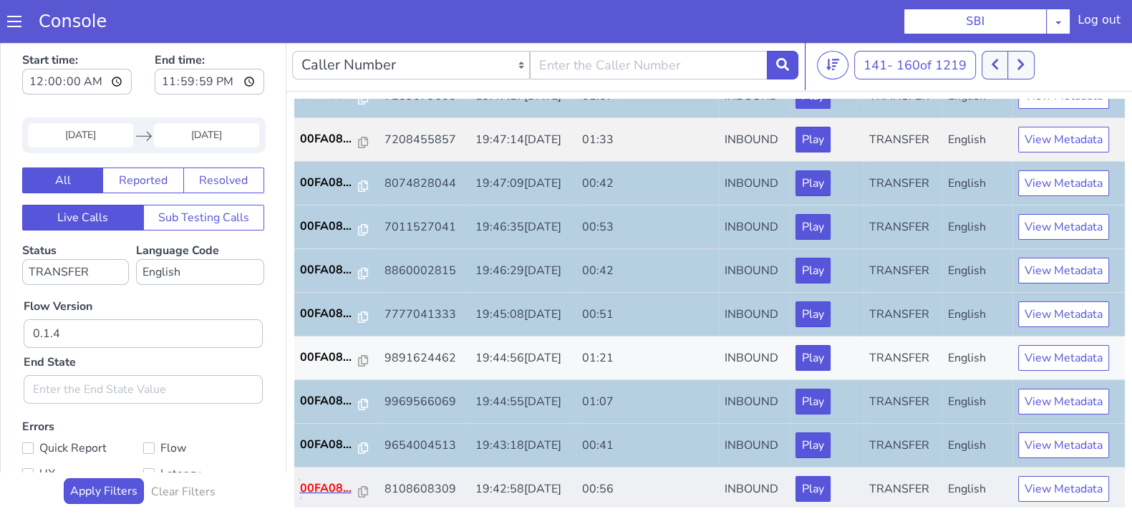
click at [336, 485] on p "00FA08..." at bounding box center [329, 488] width 59 height 17
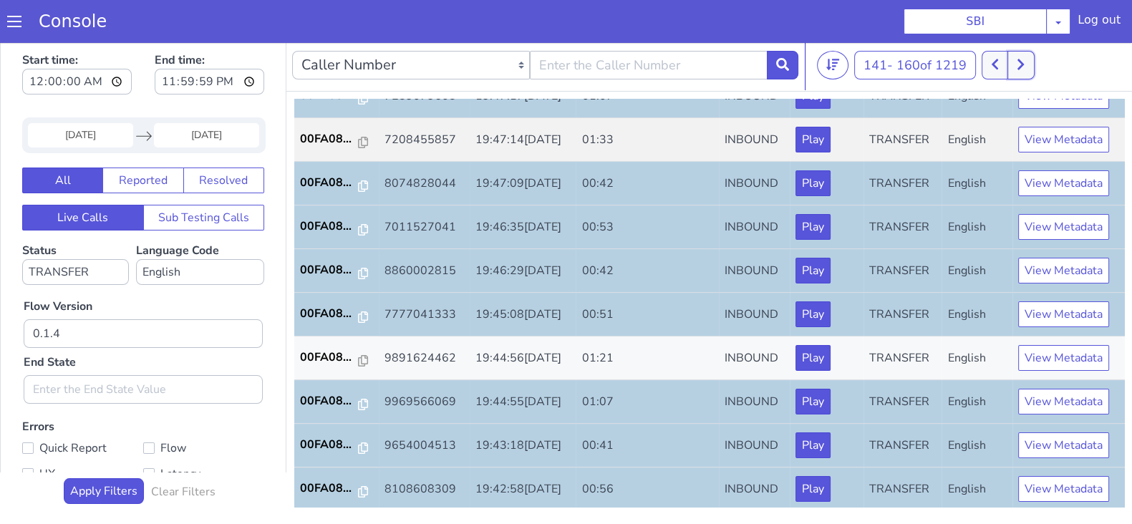
click at [1021, 62] on icon at bounding box center [1021, 64] width 8 height 13
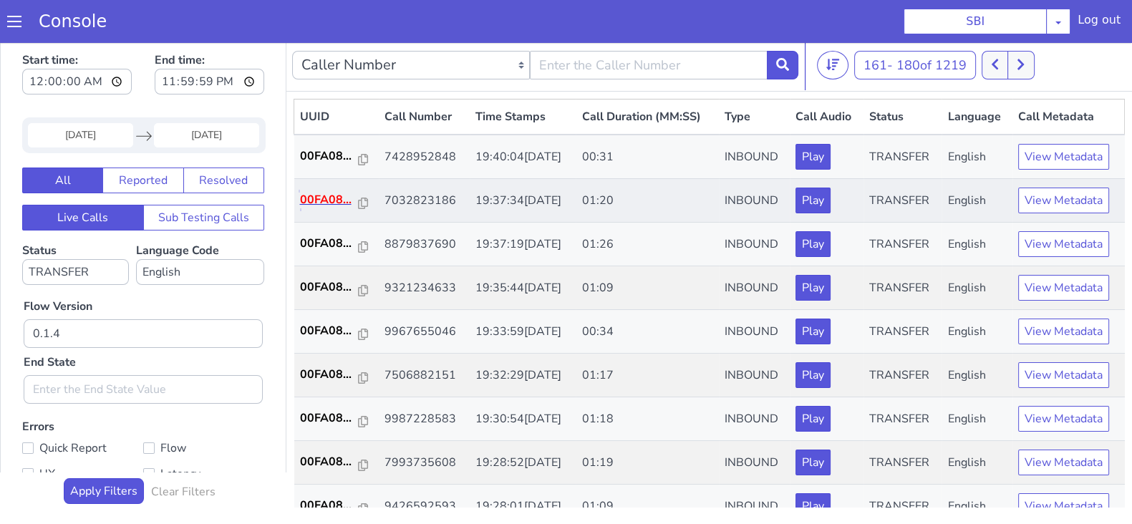
click at [332, 200] on p "00FA08..." at bounding box center [329, 199] width 59 height 17
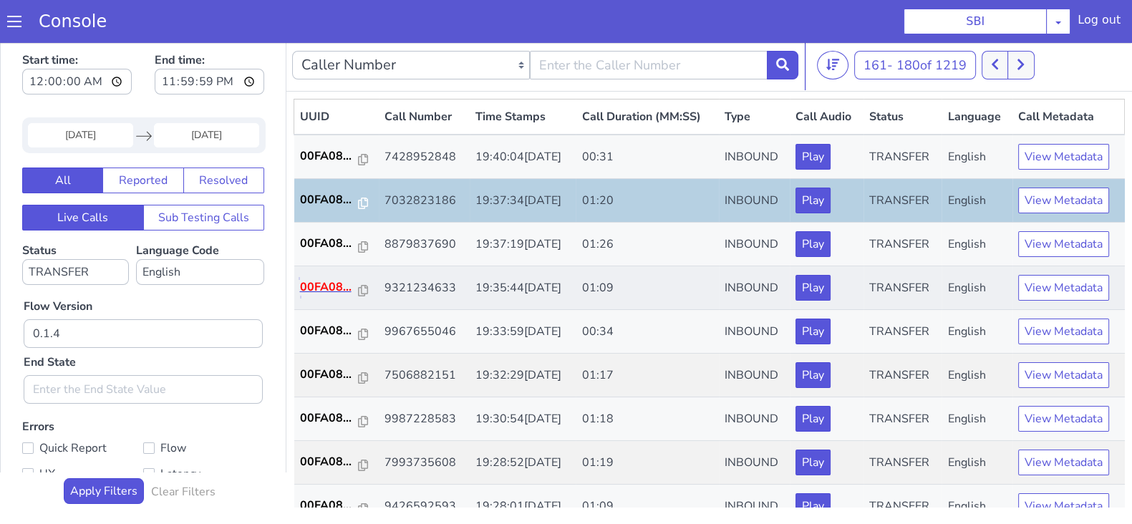
click at [336, 280] on p "00FA08..." at bounding box center [329, 287] width 59 height 17
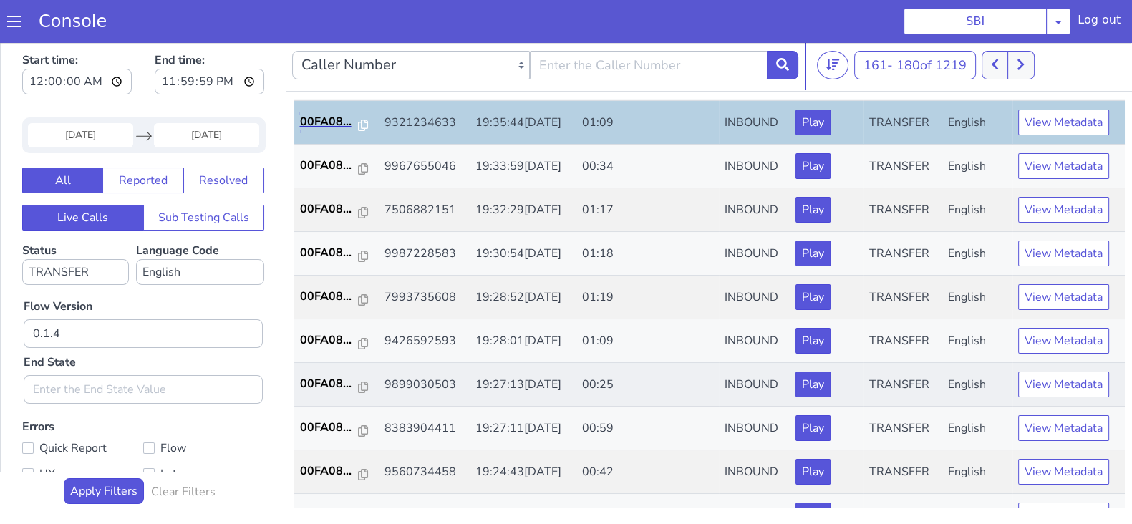
scroll to position [178, 0]
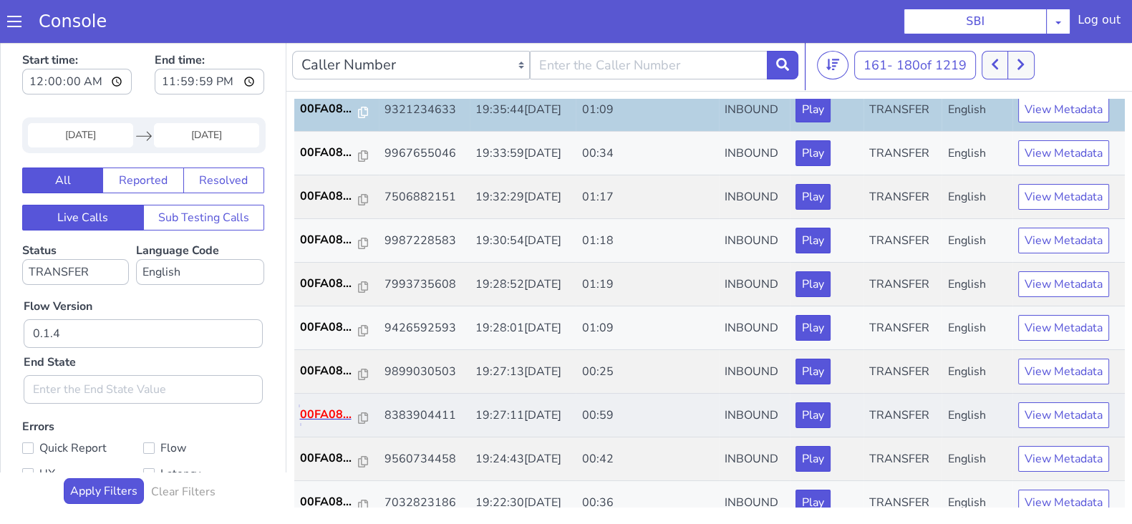
click at [323, 414] on p "00FA08..." at bounding box center [329, 414] width 59 height 17
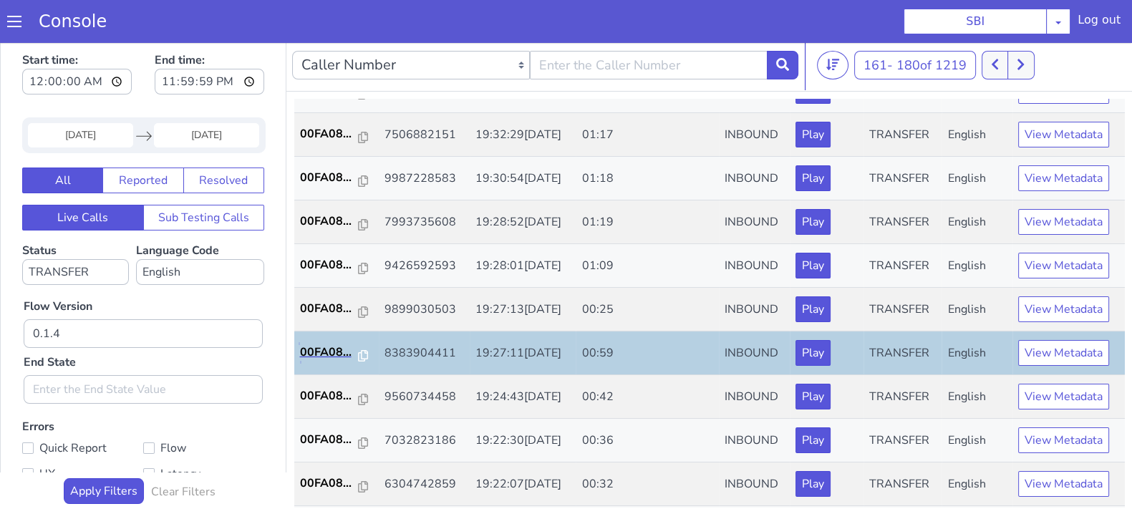
scroll to position [268, 0]
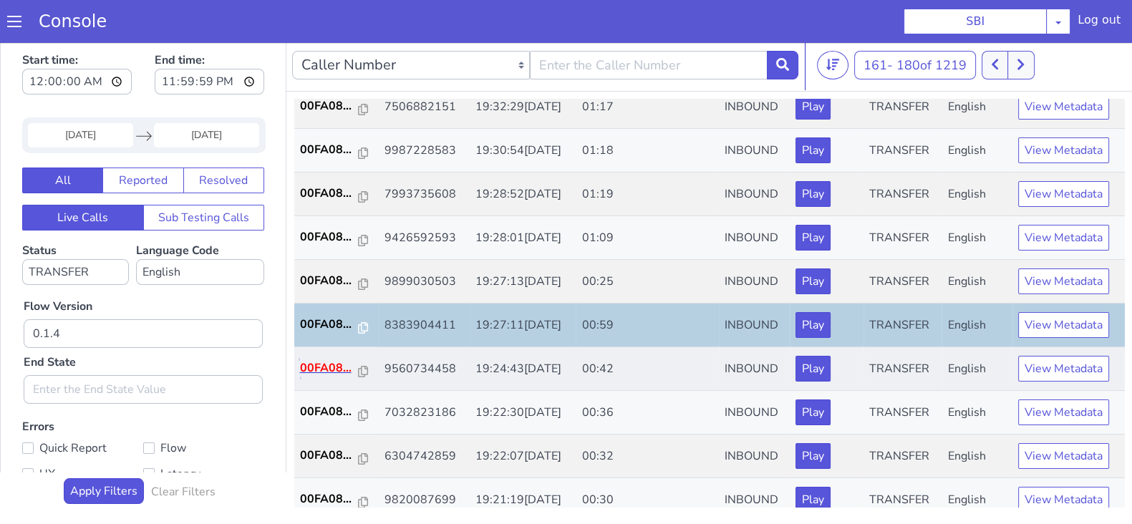
click at [329, 360] on p "00FA08..." at bounding box center [329, 367] width 59 height 17
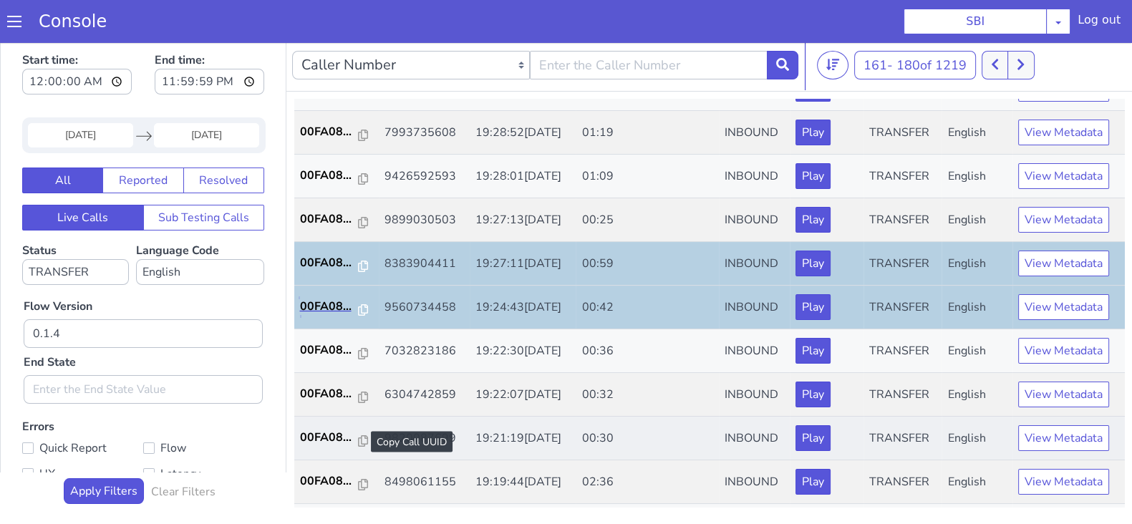
scroll to position [447, 0]
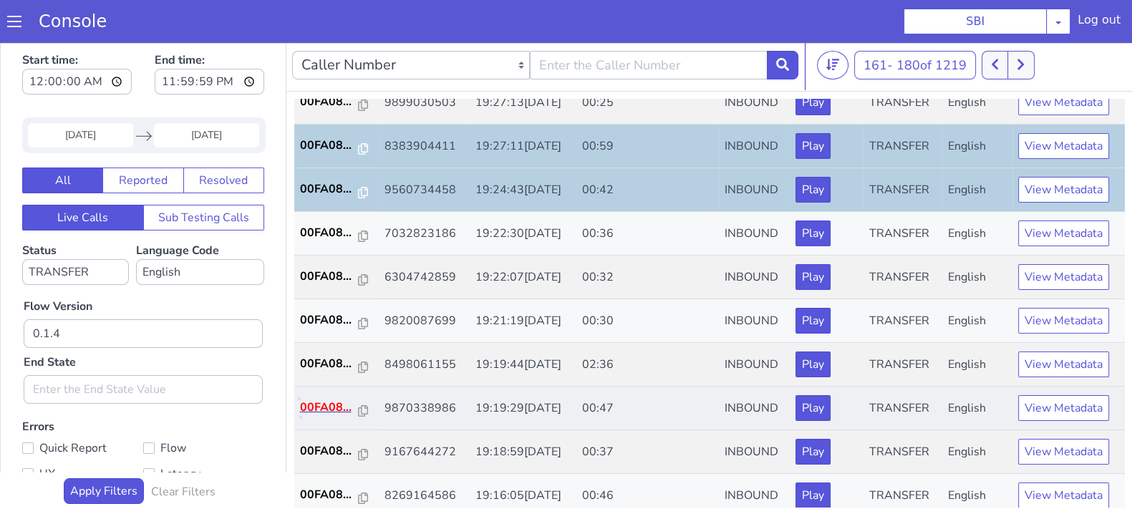
click at [336, 404] on p "00FA08..." at bounding box center [329, 407] width 59 height 17
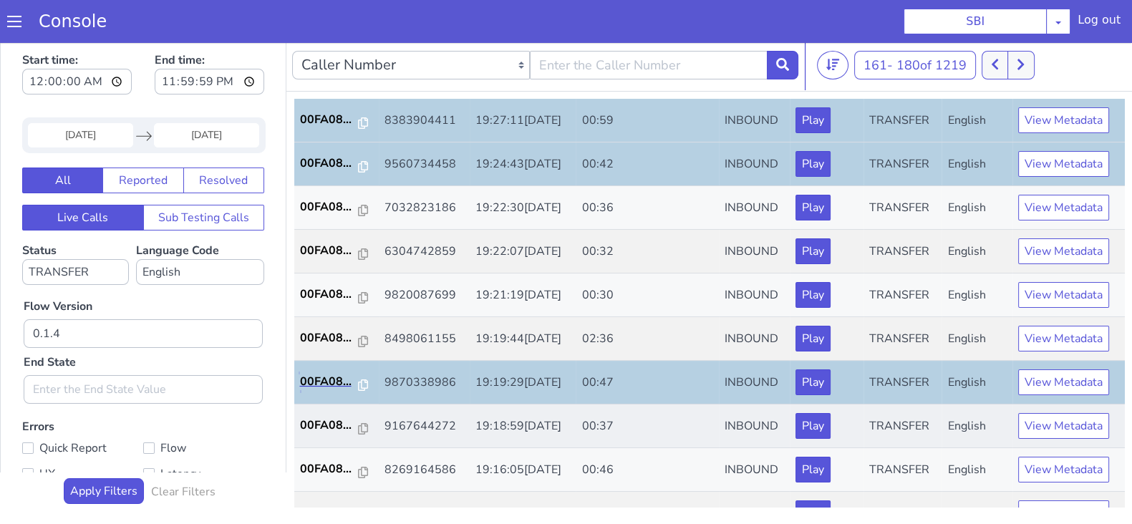
scroll to position [498, 0]
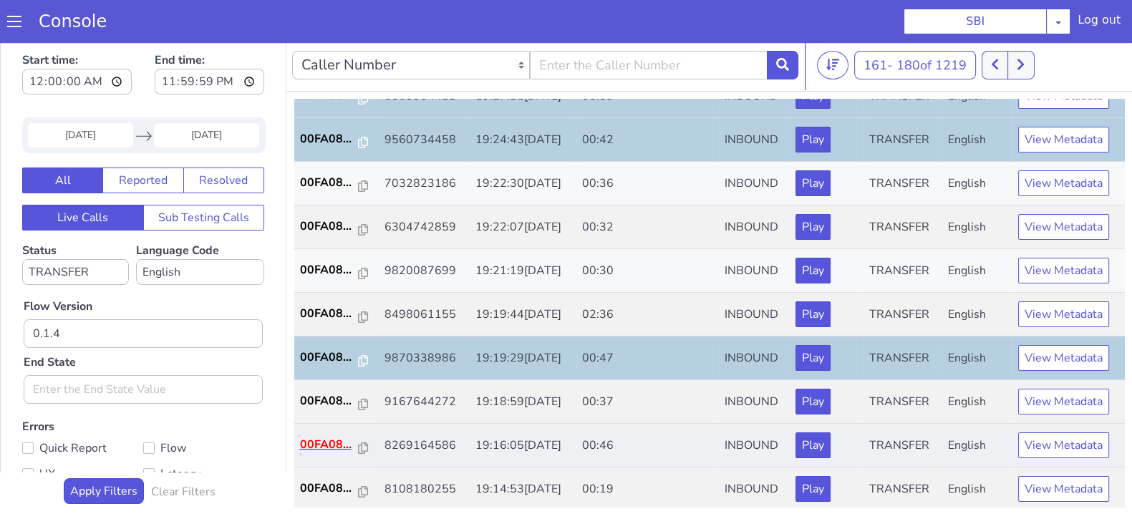
click at [336, 445] on p "00FA08..." at bounding box center [329, 444] width 59 height 17
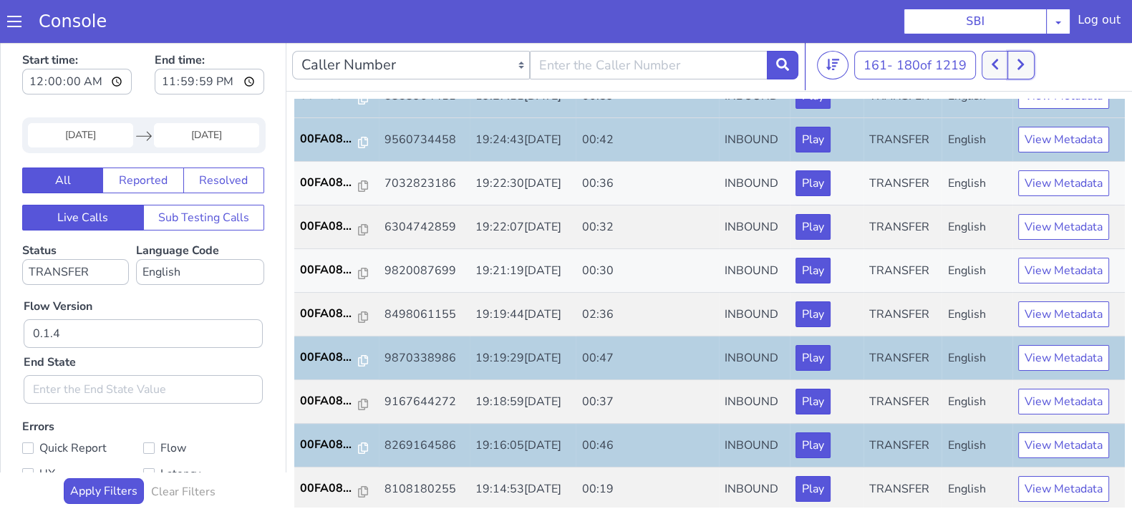
click at [1017, 64] on button at bounding box center [1020, 65] width 26 height 29
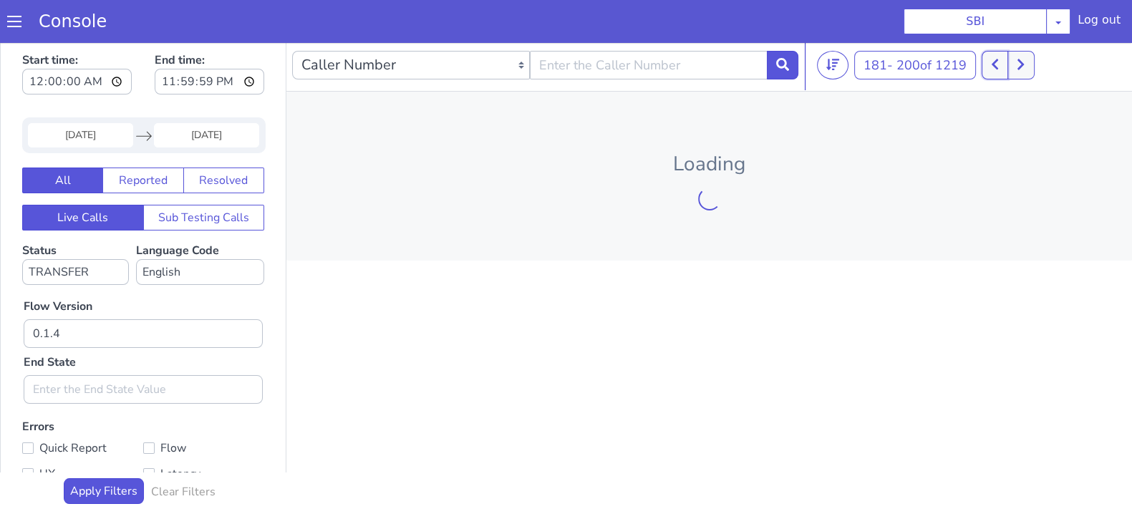
click at [996, 61] on icon at bounding box center [995, 64] width 8 height 13
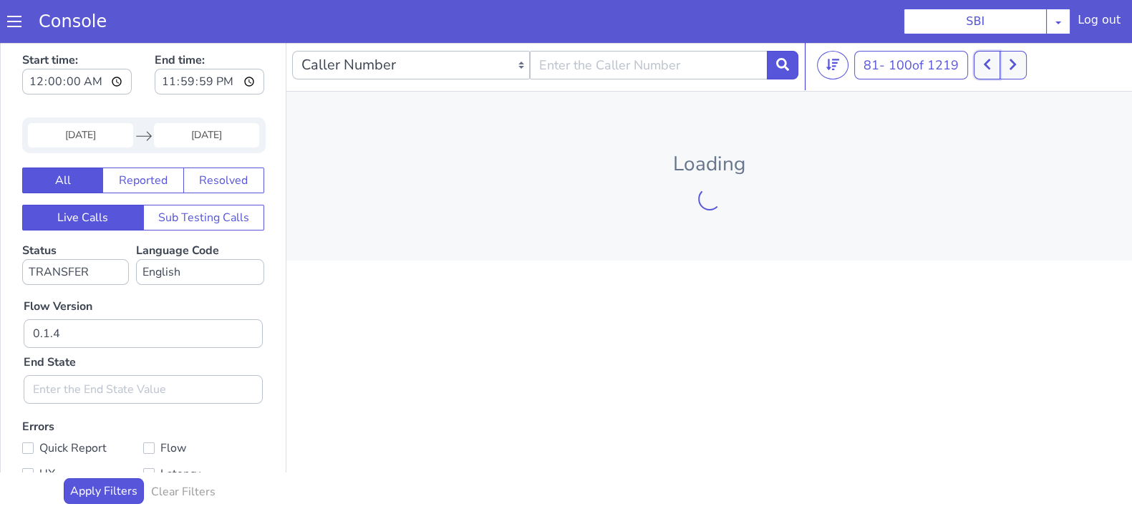
click at [996, 61] on button at bounding box center [987, 65] width 26 height 29
click at [999, 61] on button at bounding box center [1012, 65] width 26 height 29
click at [996, 61] on button at bounding box center [987, 65] width 26 height 29
click at [988, 62] on button at bounding box center [979, 65] width 26 height 29
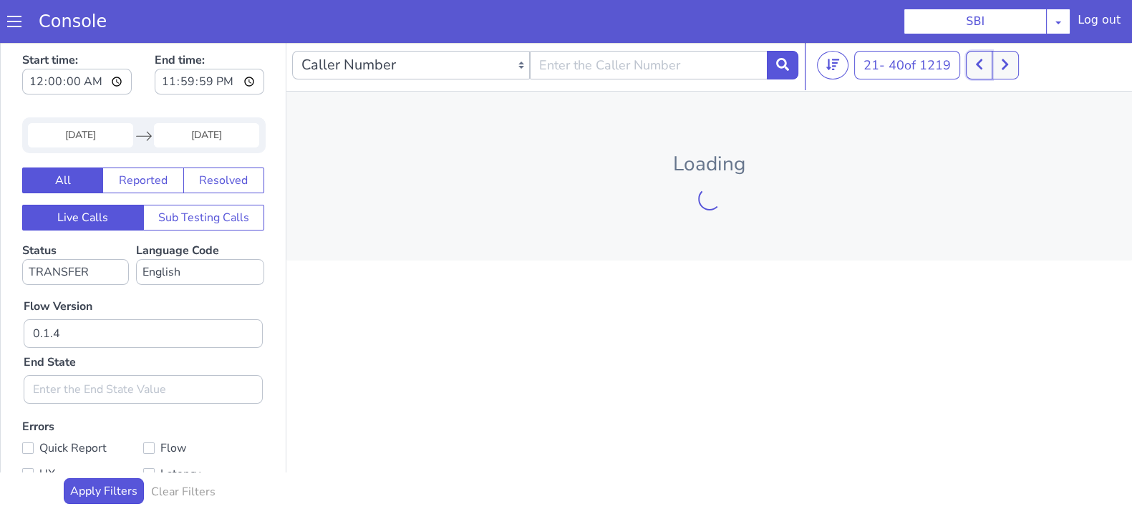
click at [988, 62] on button at bounding box center [979, 65] width 26 height 29
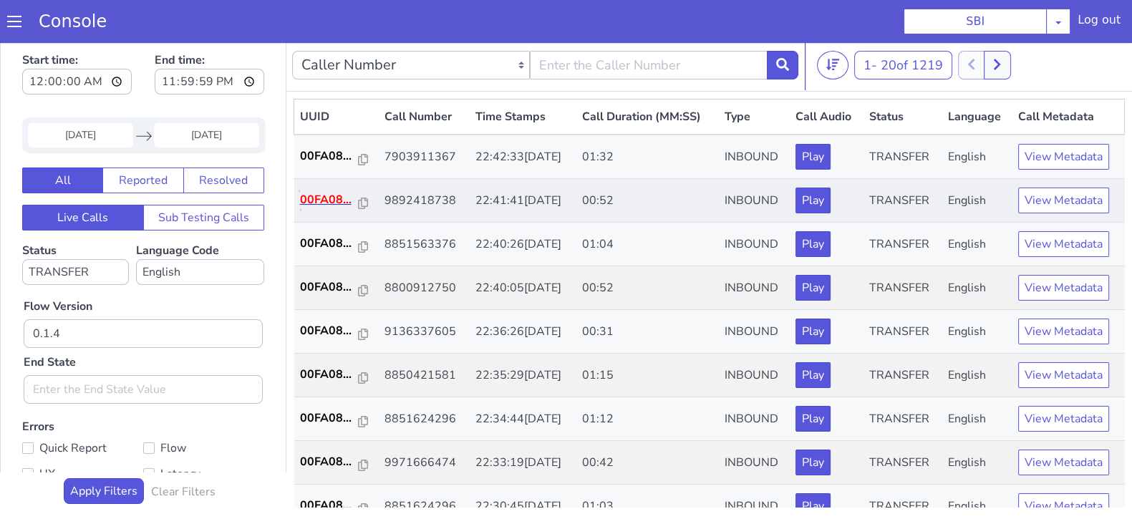
click at [331, 196] on p "00FA08..." at bounding box center [329, 199] width 59 height 17
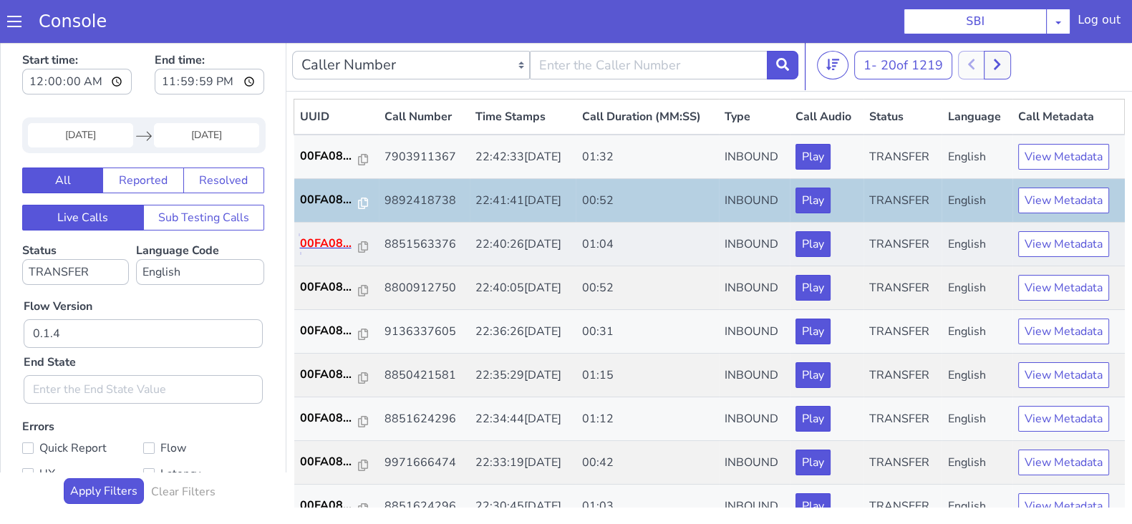
click at [332, 236] on p "00FA08..." at bounding box center [329, 243] width 59 height 17
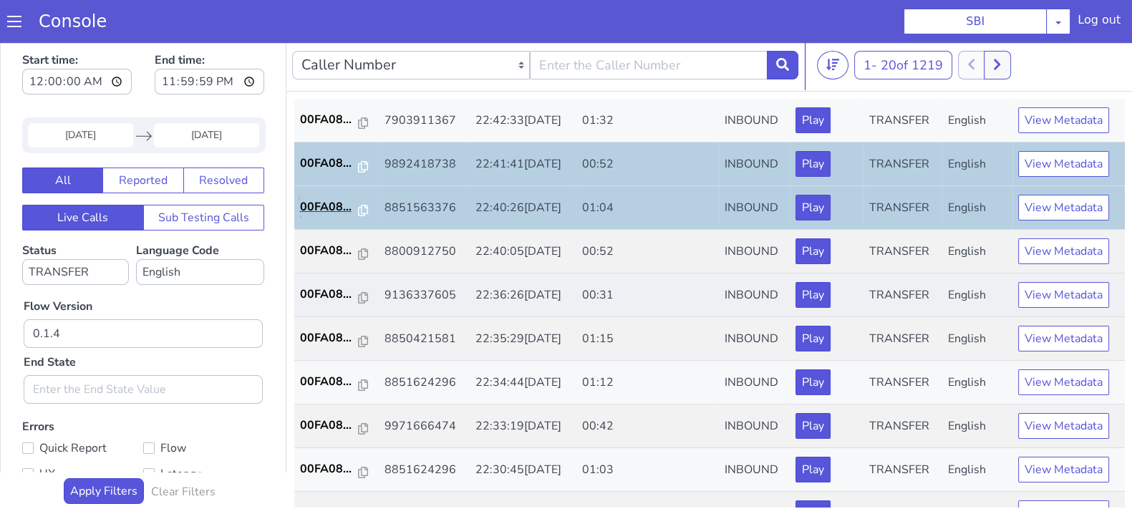
scroll to position [89, 0]
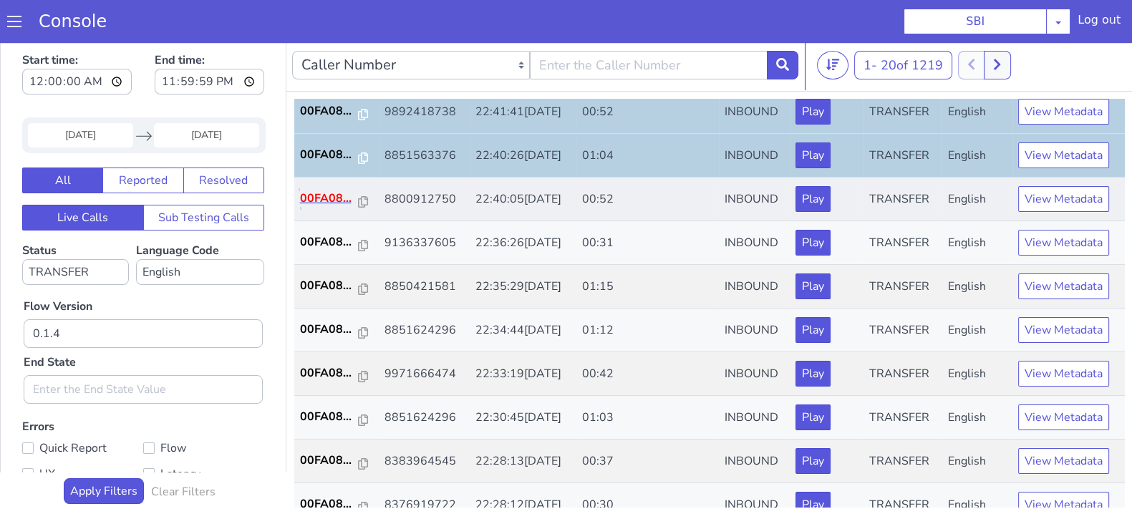
click at [319, 198] on p "00FA08..." at bounding box center [329, 198] width 59 height 17
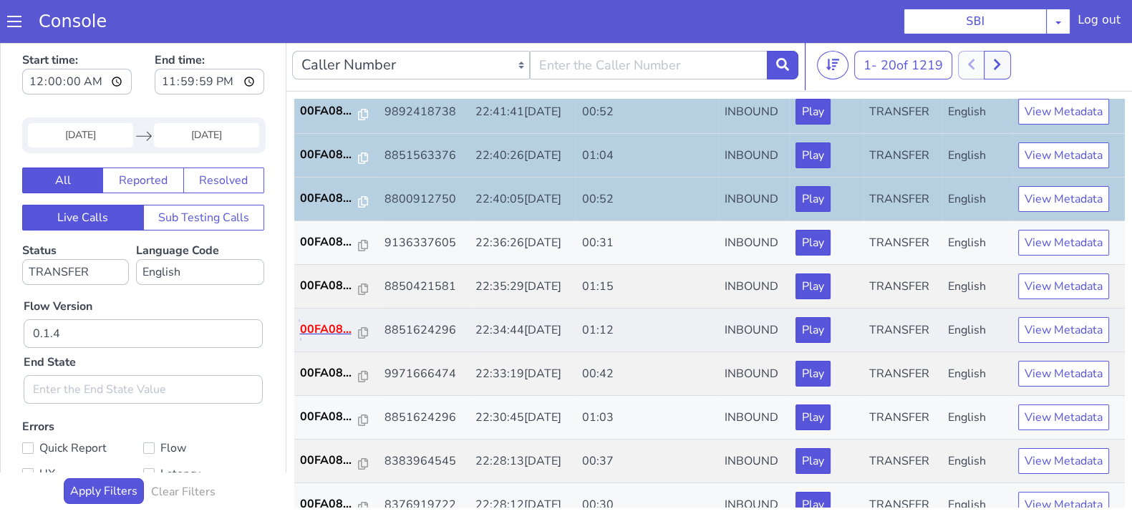
click at [322, 324] on p "00FA08..." at bounding box center [329, 329] width 59 height 17
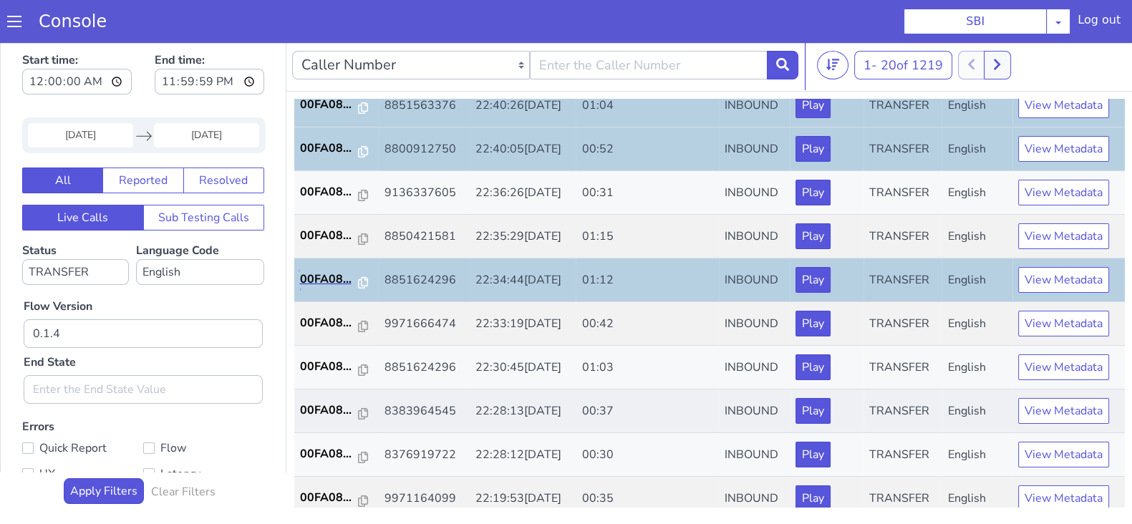
scroll to position [178, 0]
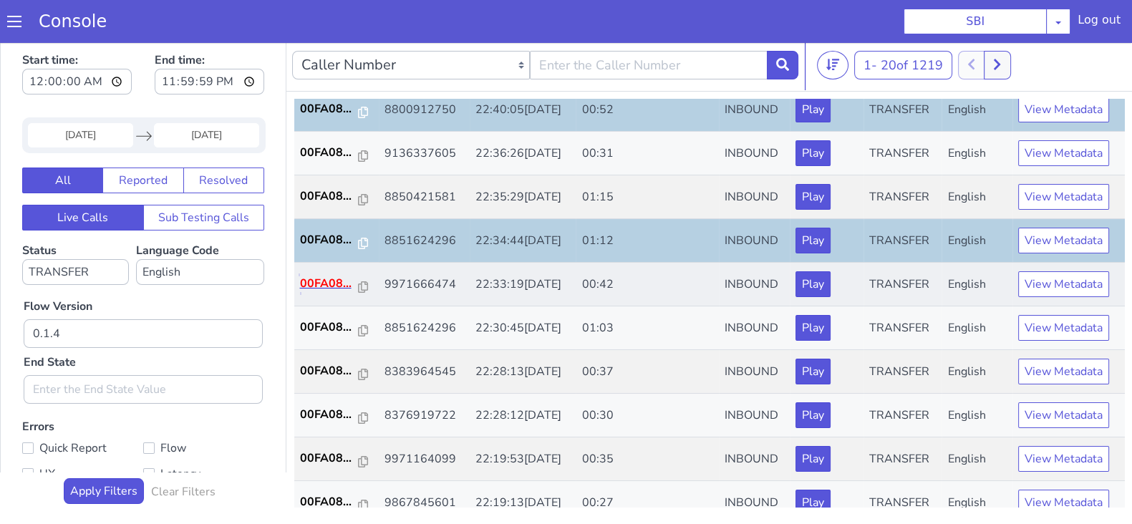
click at [322, 283] on p "00FA08..." at bounding box center [329, 283] width 59 height 17
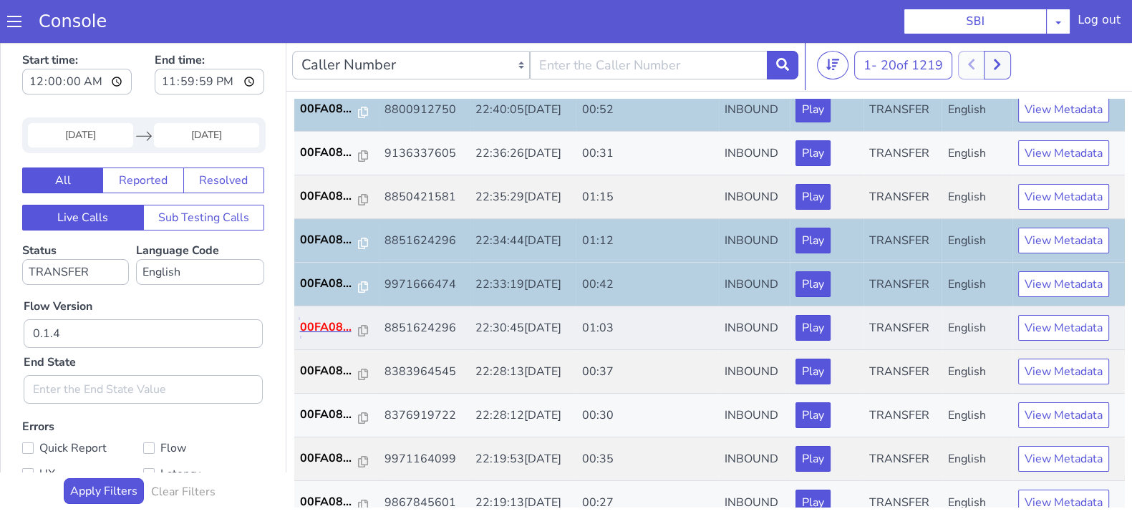
click at [315, 322] on p "00FA08..." at bounding box center [329, 327] width 59 height 17
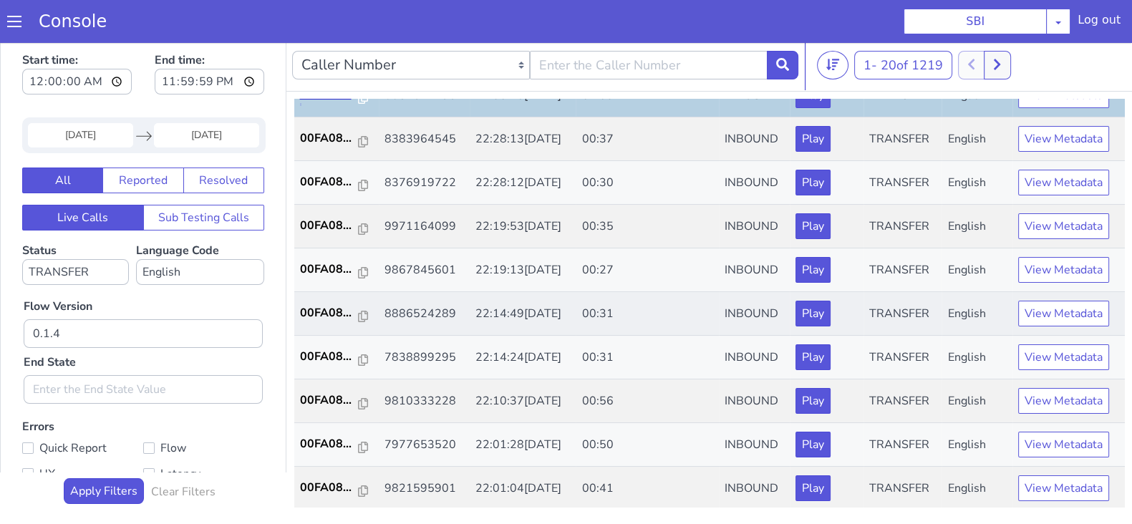
scroll to position [447, 0]
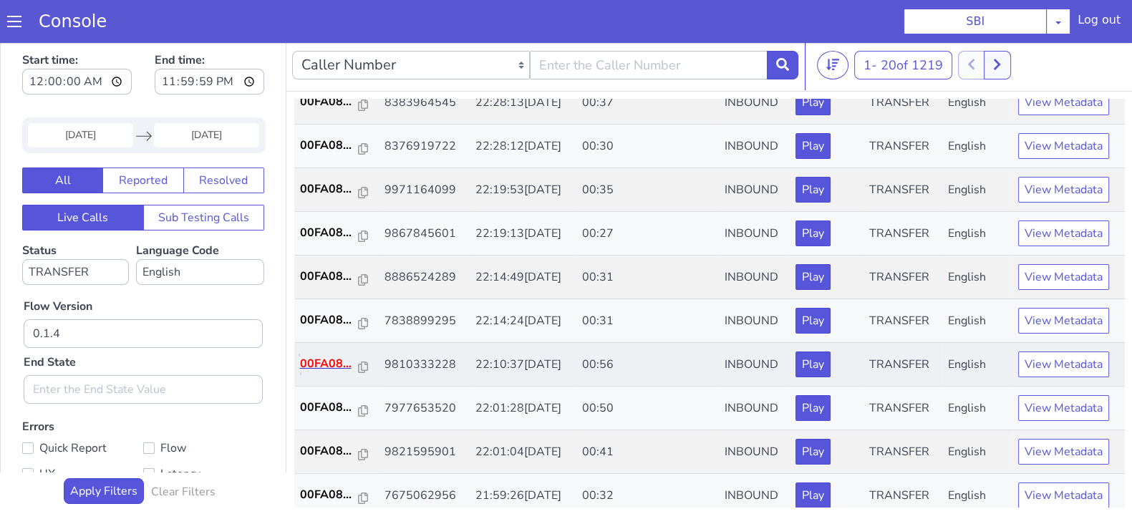
click at [326, 357] on p "00FA08..." at bounding box center [329, 363] width 59 height 17
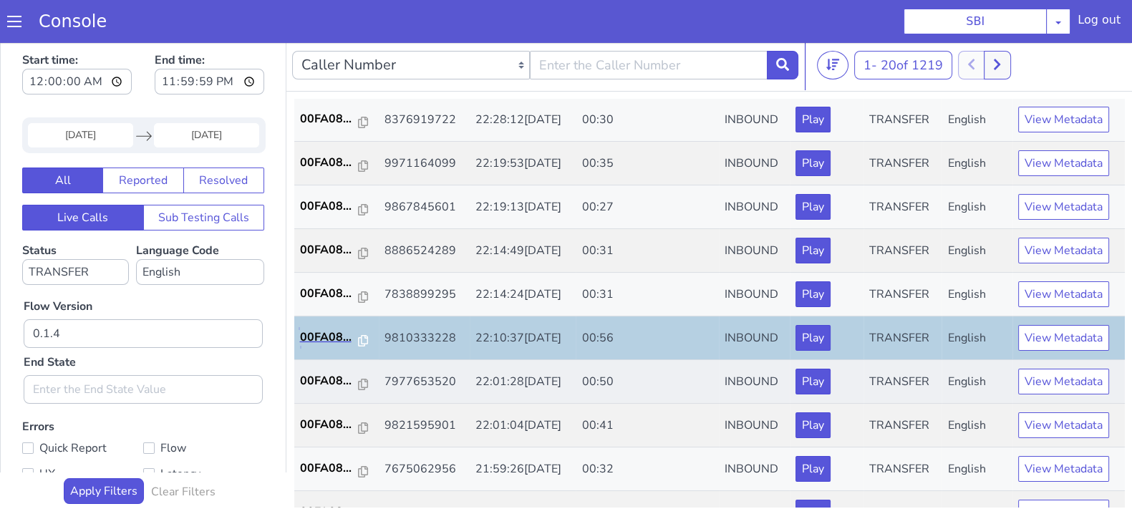
scroll to position [498, 0]
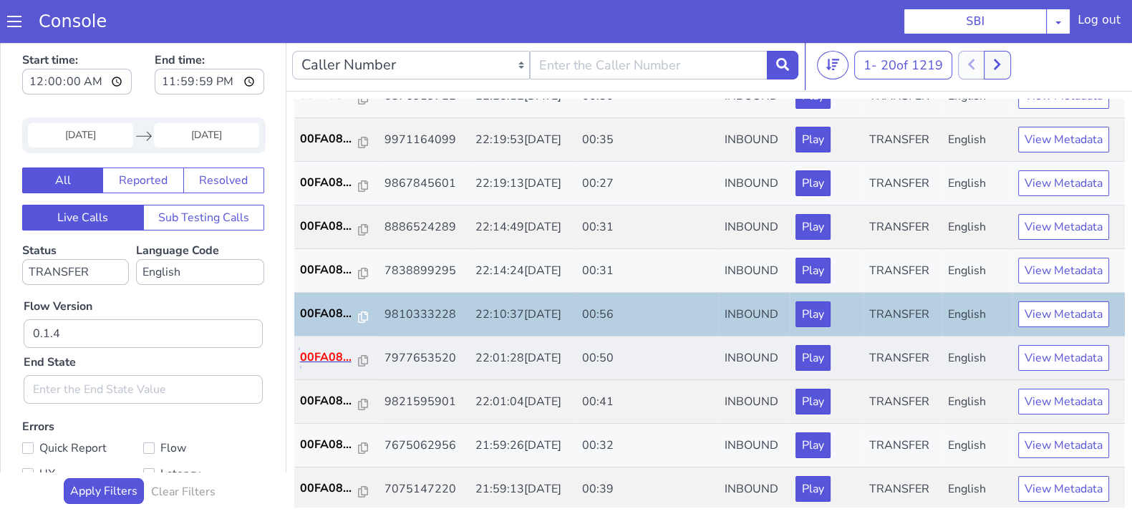
click at [325, 354] on p "00FA08..." at bounding box center [329, 357] width 59 height 17
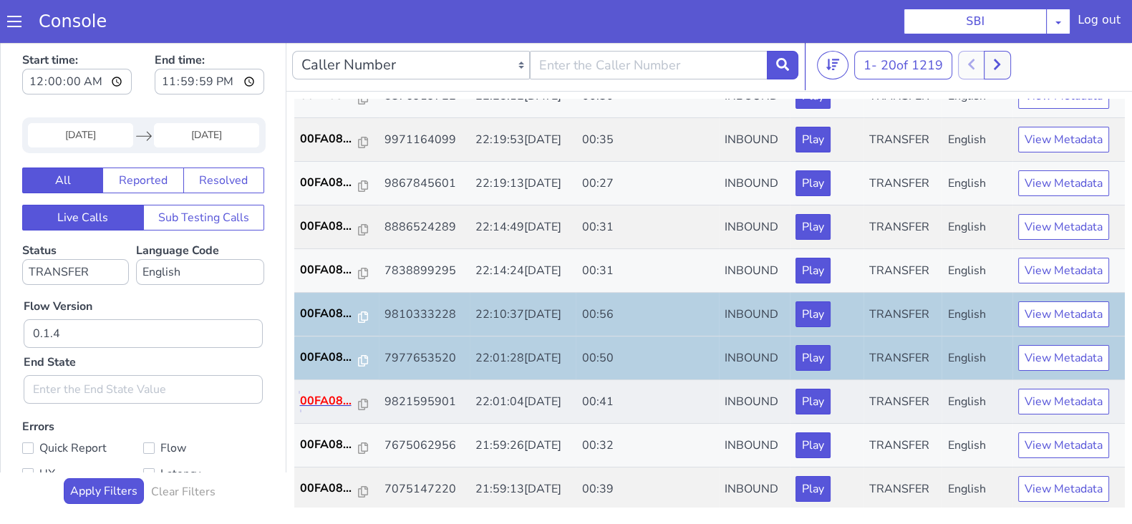
click at [333, 397] on p "00FA08..." at bounding box center [329, 400] width 59 height 17
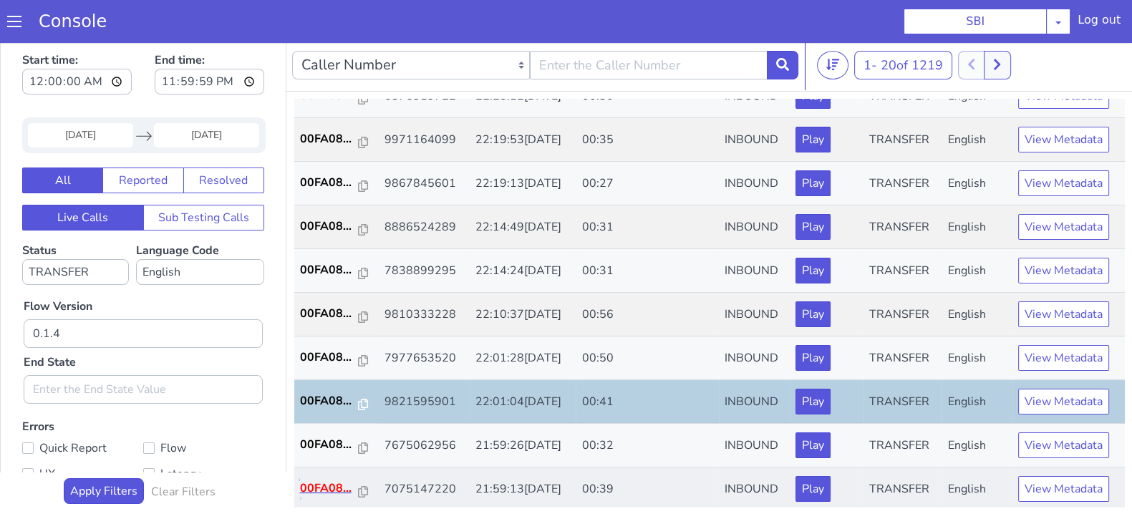
click at [310, 482] on p "00FA08..." at bounding box center [329, 488] width 59 height 17
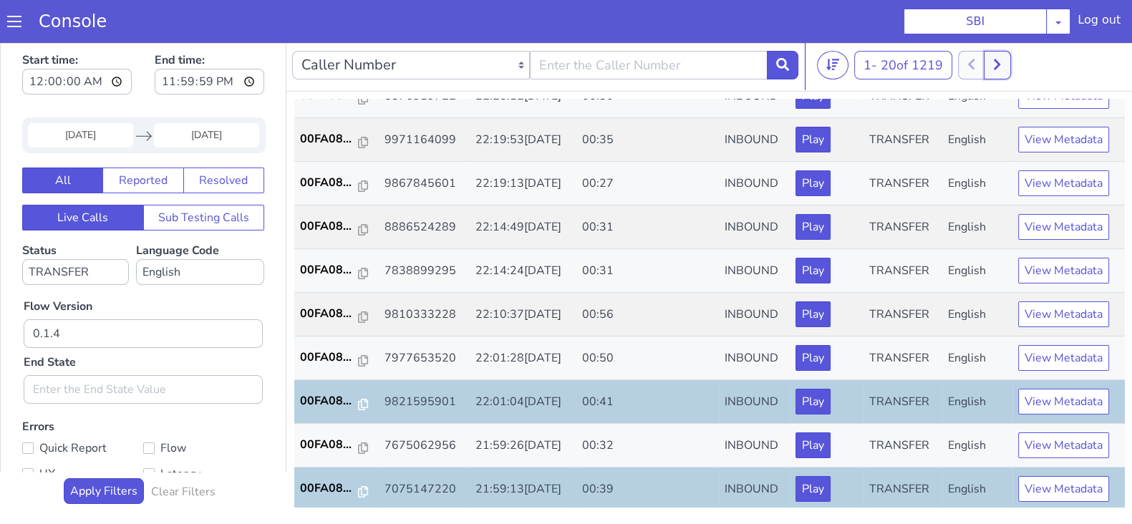
click at [999, 62] on icon at bounding box center [997, 64] width 6 height 11
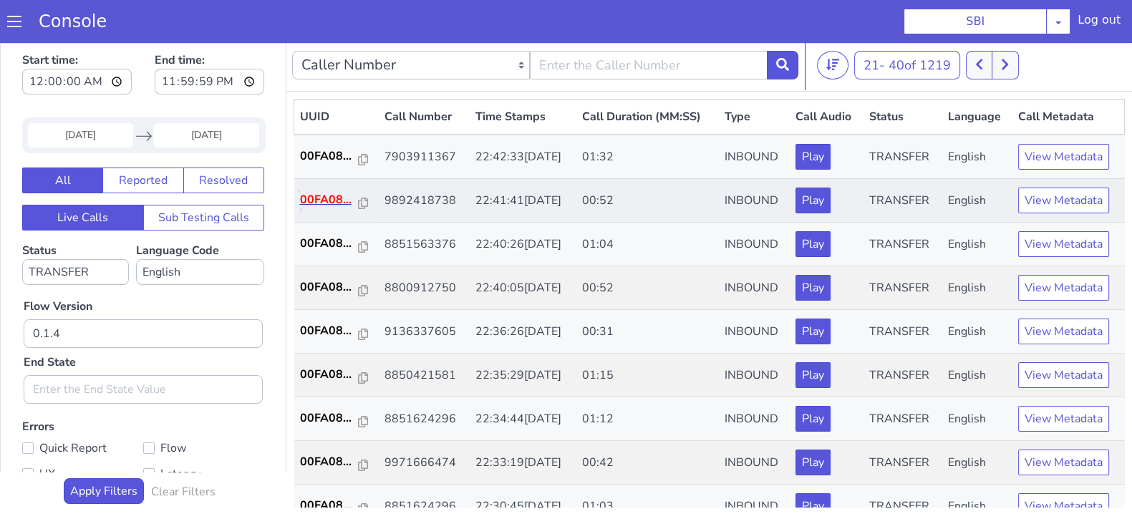
click at [330, 196] on p "00FA08..." at bounding box center [329, 199] width 59 height 17
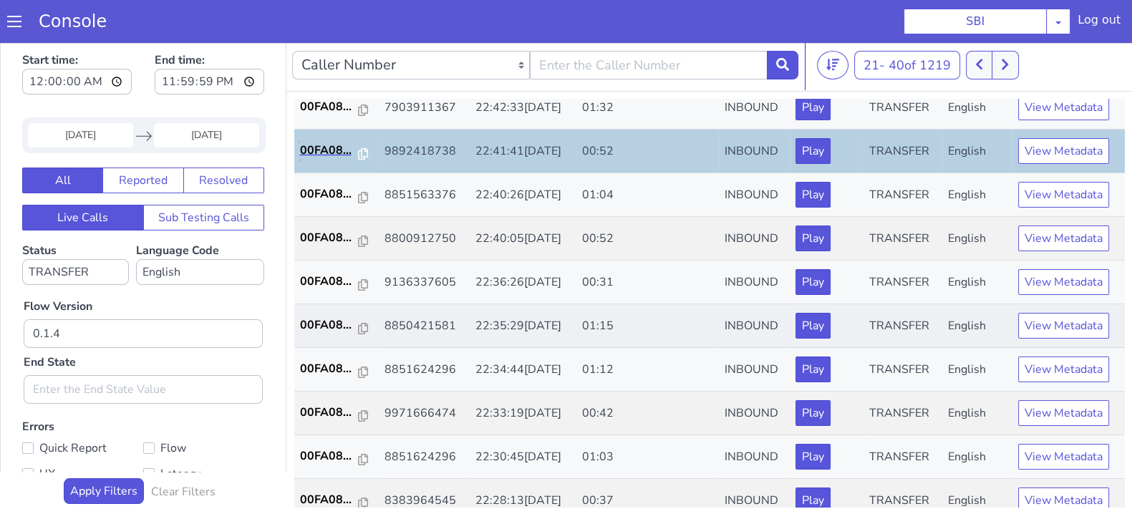
scroll to position [89, 0]
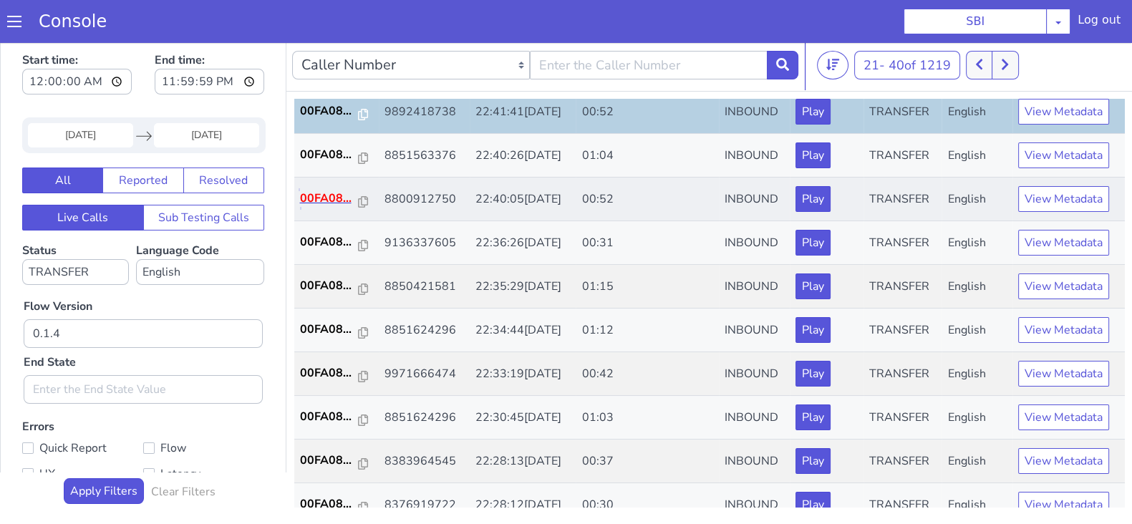
click at [322, 198] on p "00FA08..." at bounding box center [329, 198] width 59 height 17
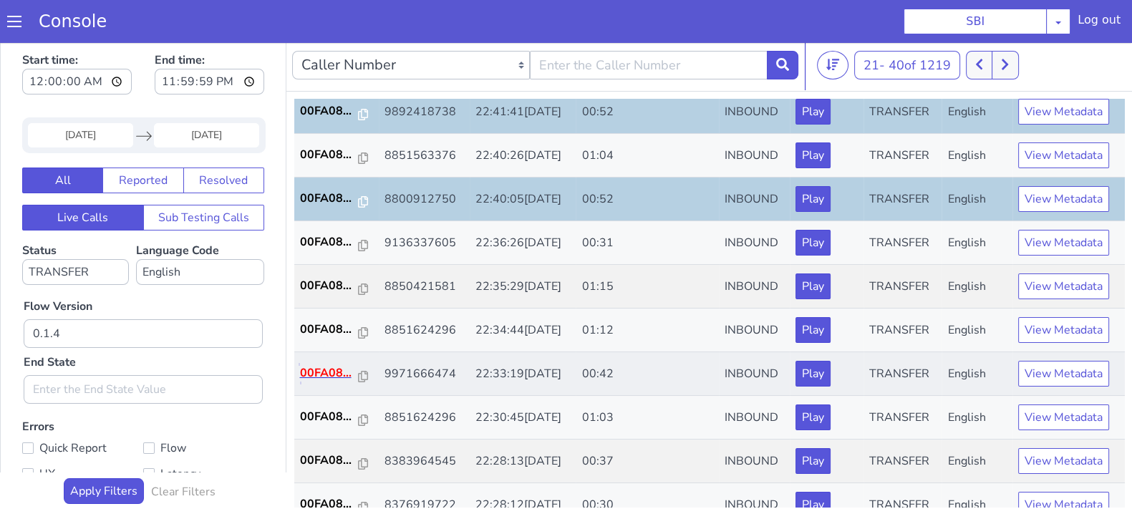
click at [329, 364] on p "00FA08..." at bounding box center [329, 372] width 59 height 17
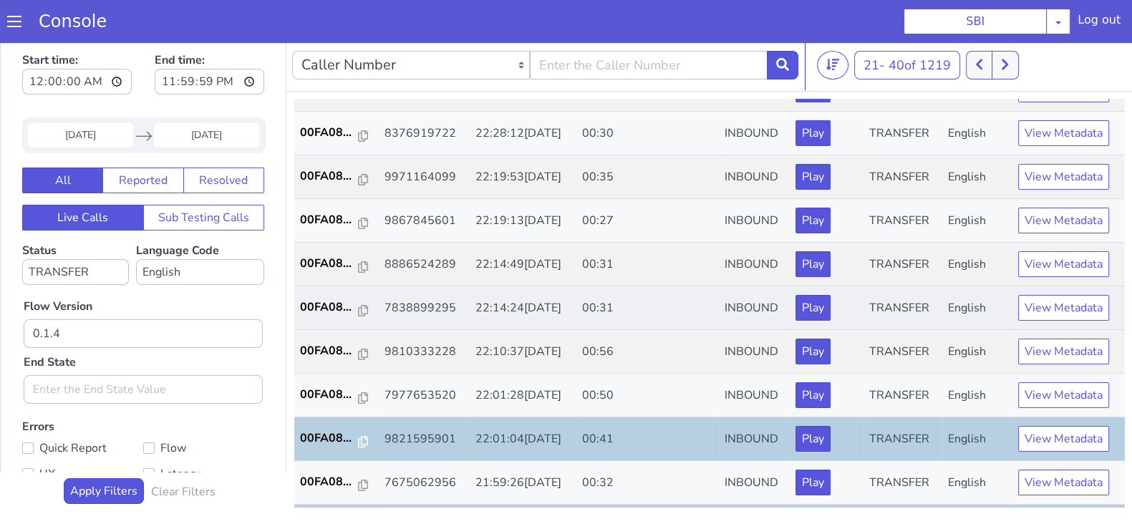
scroll to position [498, 0]
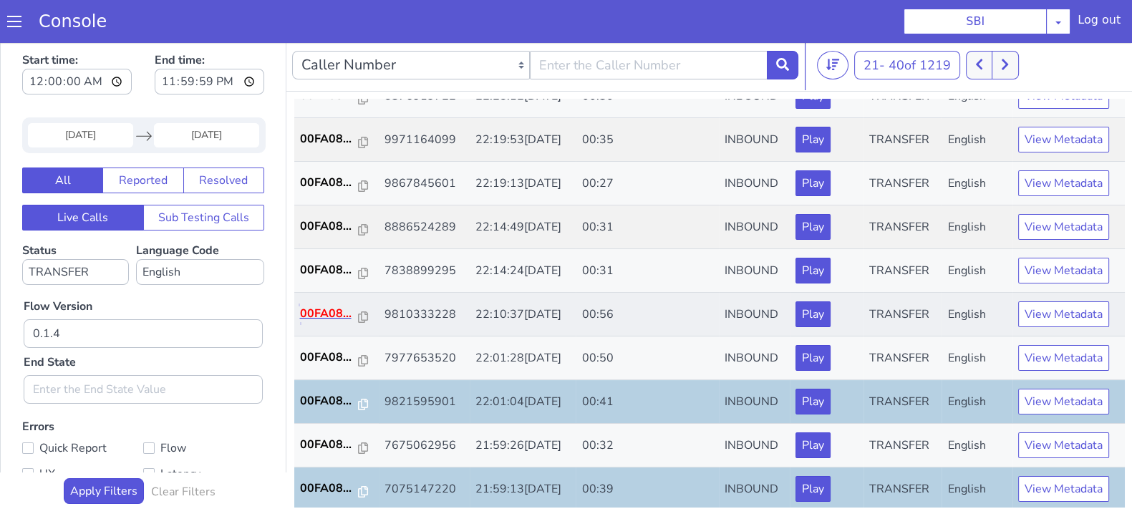
click at [323, 308] on p "00FA08..." at bounding box center [329, 313] width 59 height 17
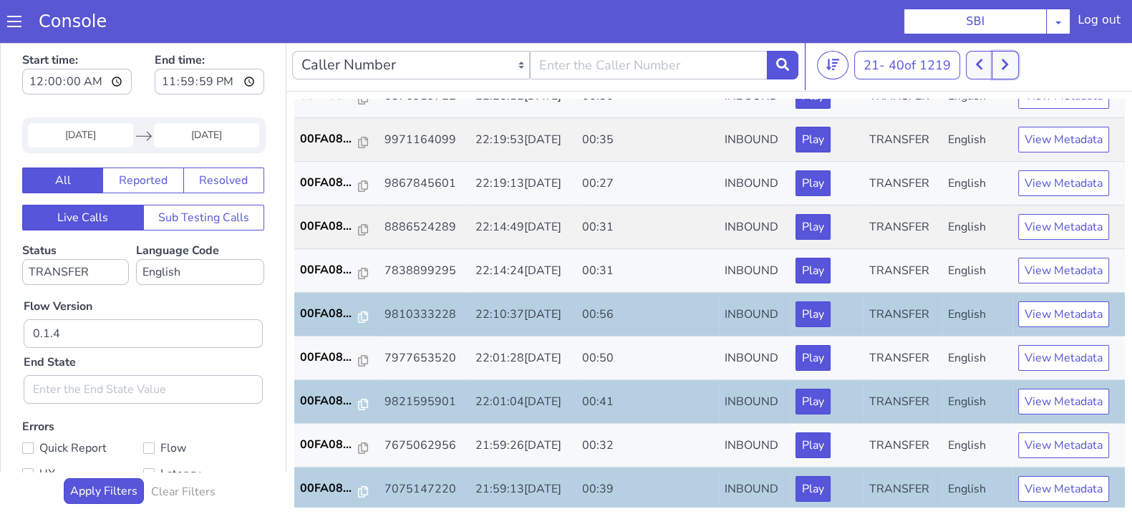
click at [1001, 73] on button at bounding box center [1005, 65] width 26 height 29
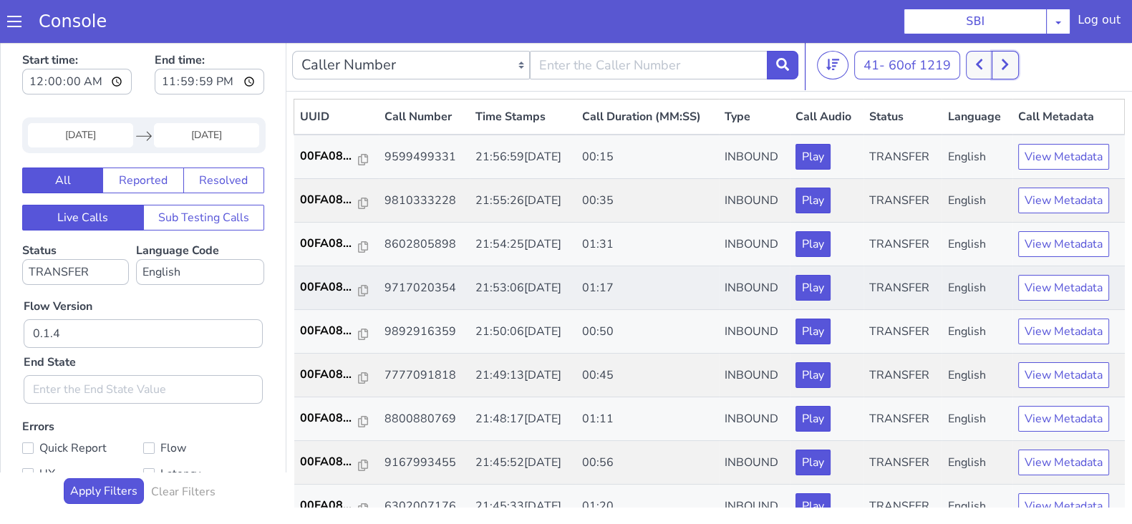
scroll to position [89, 0]
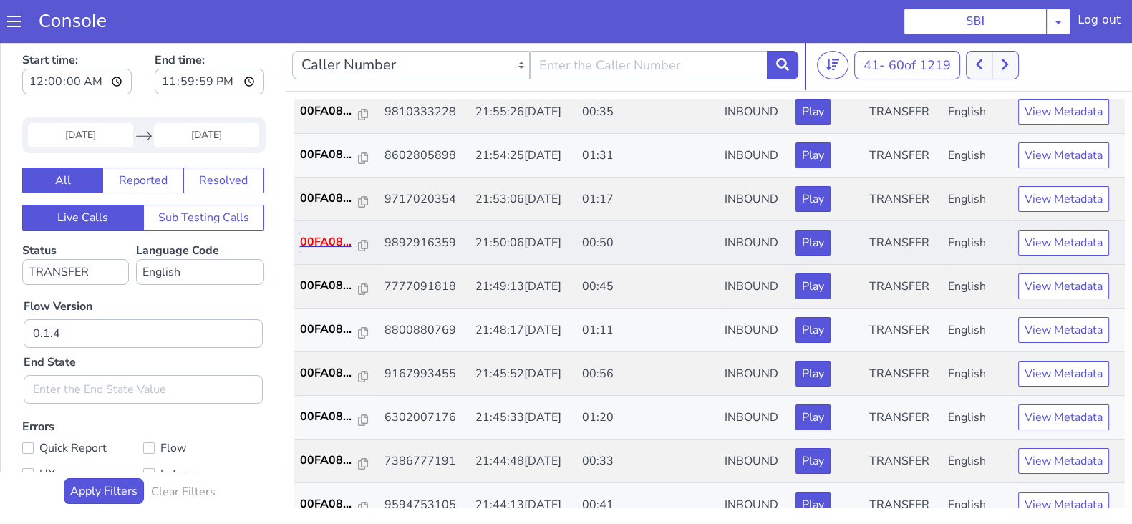
click at [304, 239] on p "00FA08..." at bounding box center [329, 241] width 59 height 17
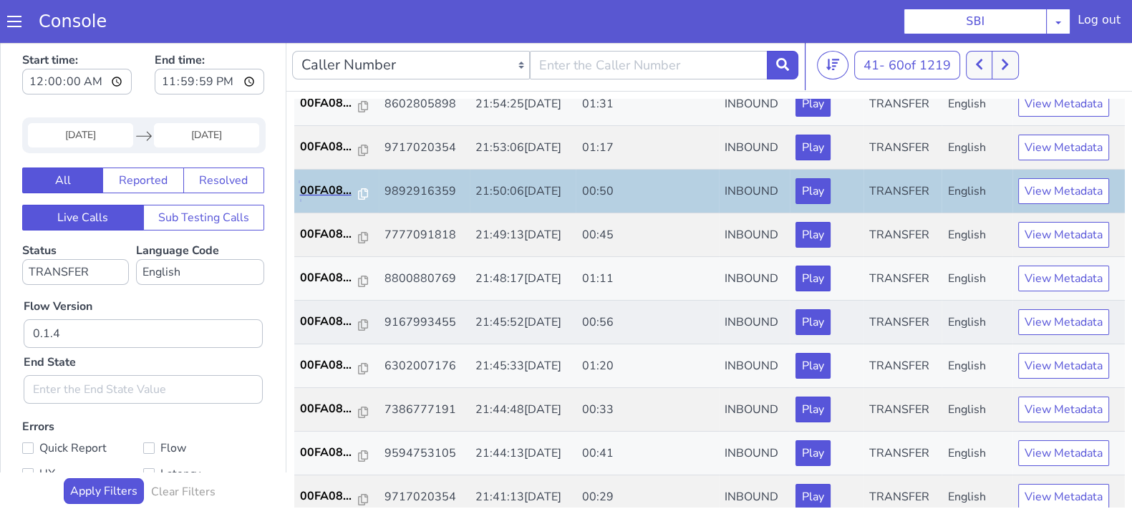
scroll to position [178, 0]
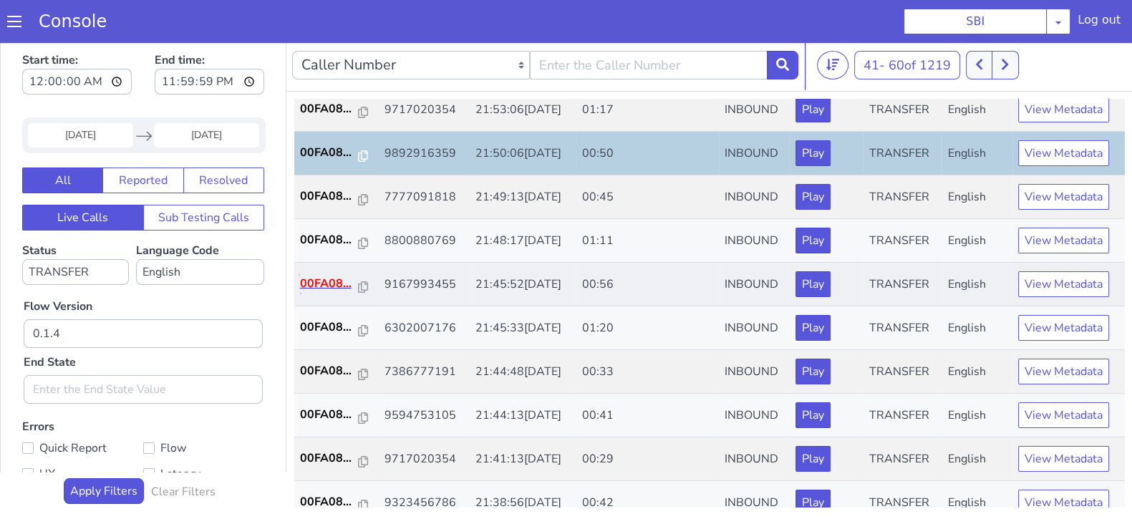
click at [313, 284] on p "00FA08..." at bounding box center [329, 283] width 59 height 17
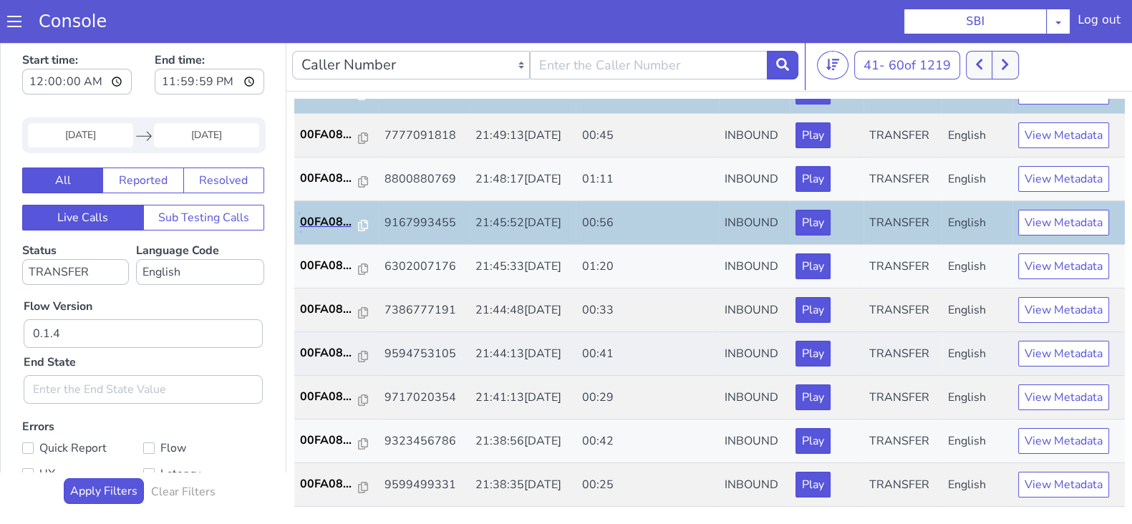
scroll to position [268, 0]
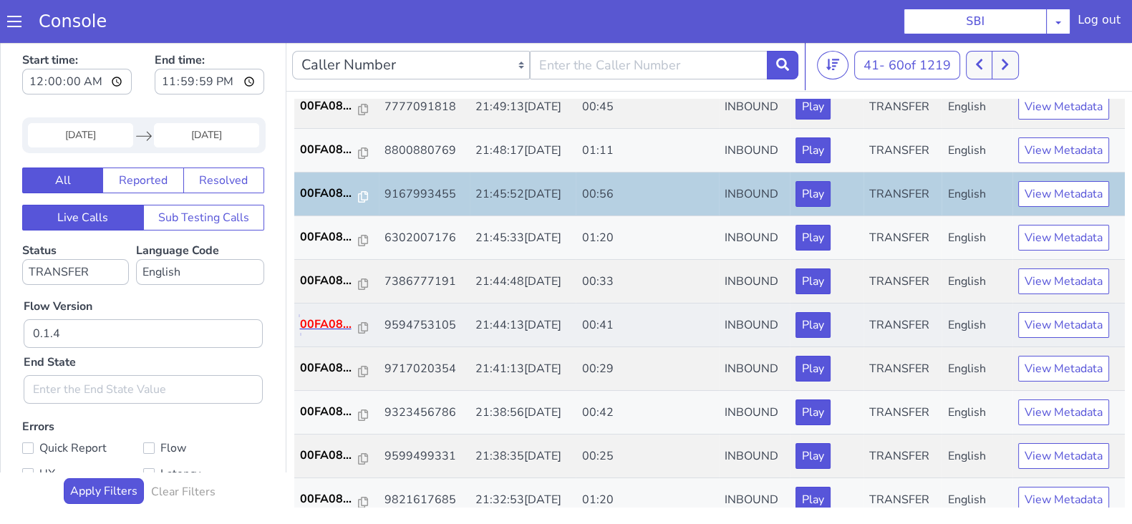
click at [320, 319] on p "00FA08..." at bounding box center [329, 324] width 59 height 17
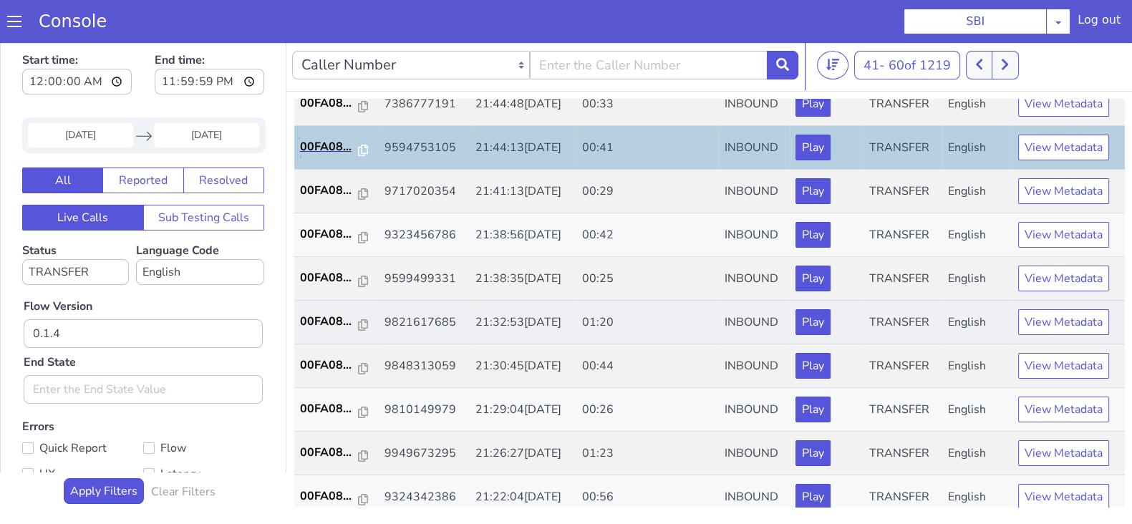
scroll to position [447, 0]
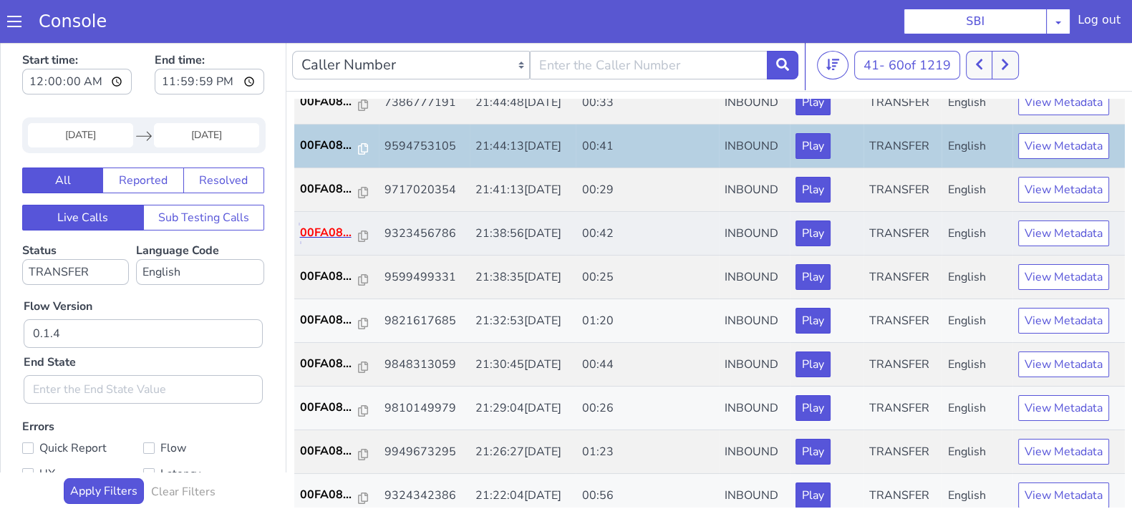
click at [326, 227] on p "00FA08..." at bounding box center [329, 232] width 59 height 17
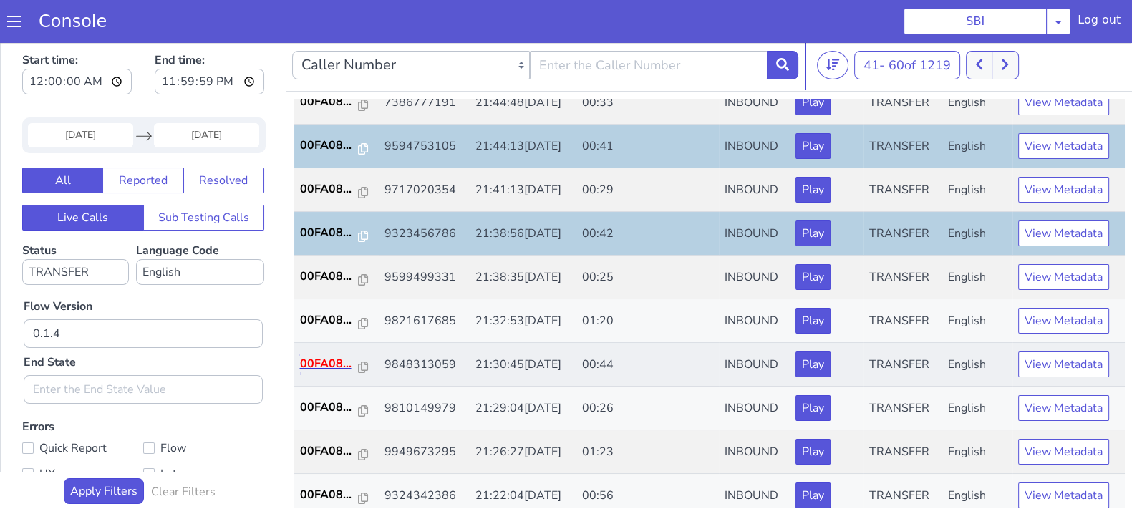
click at [319, 357] on p "00FA08..." at bounding box center [329, 363] width 59 height 17
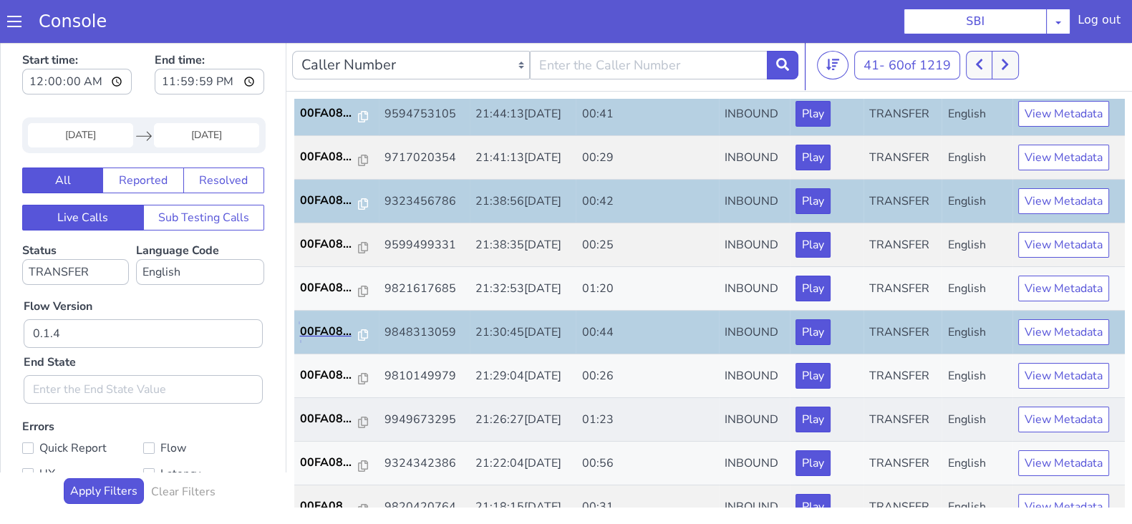
scroll to position [498, 0]
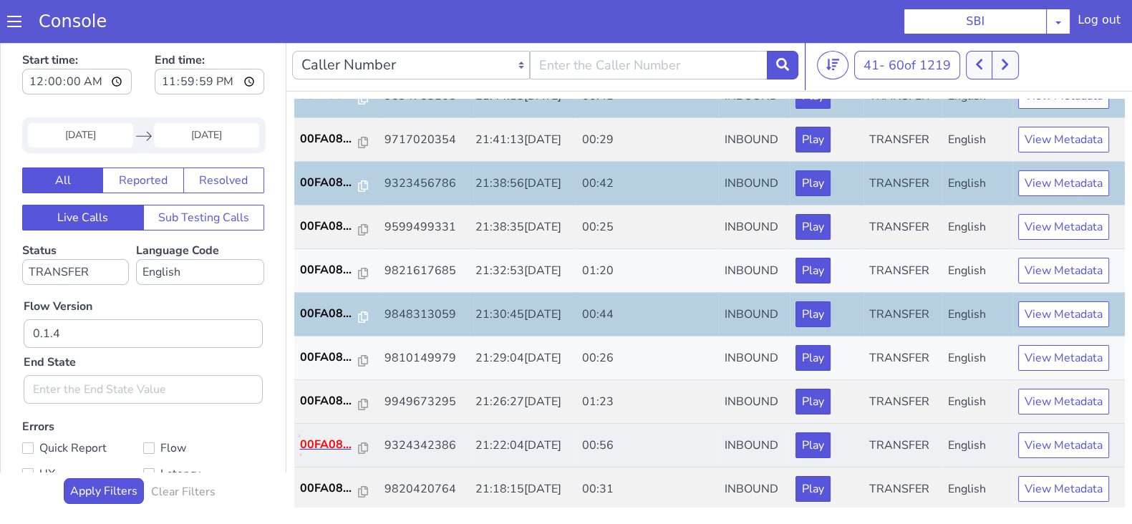
click at [329, 444] on p "00FA08..." at bounding box center [329, 444] width 59 height 17
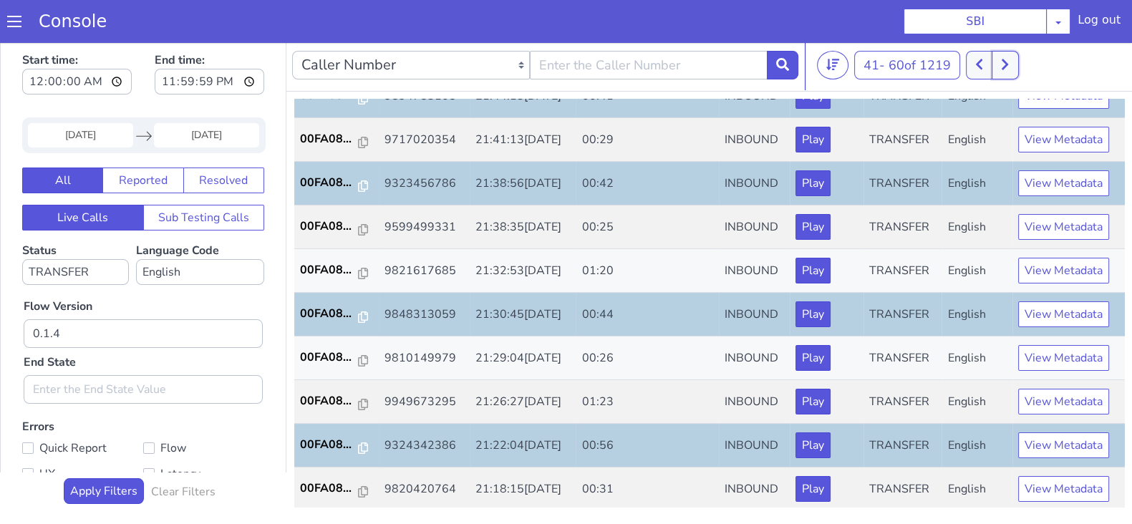
click at [1009, 69] on icon at bounding box center [1005, 64] width 8 height 13
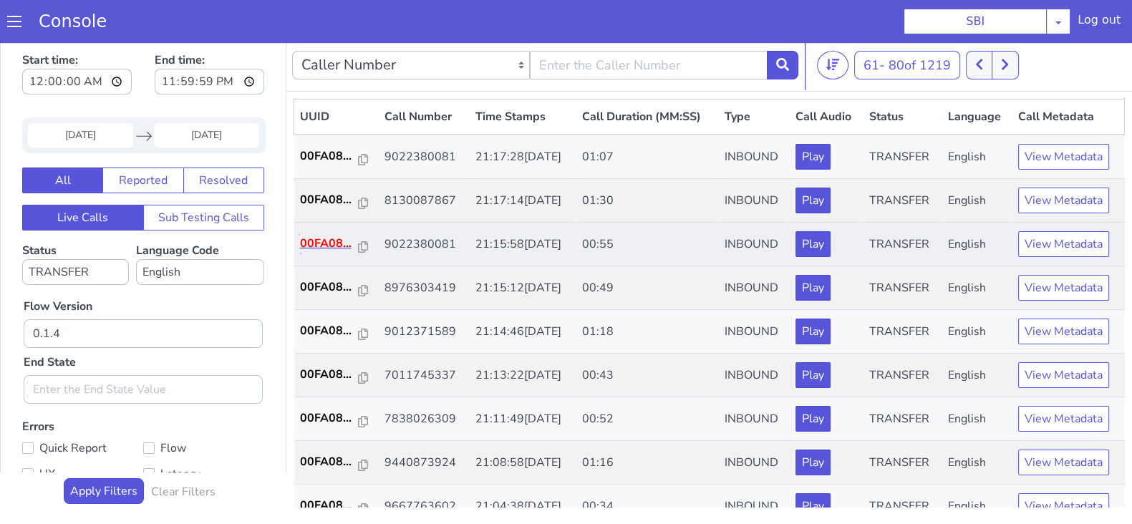
click at [324, 248] on p "00FA08..." at bounding box center [329, 243] width 59 height 17
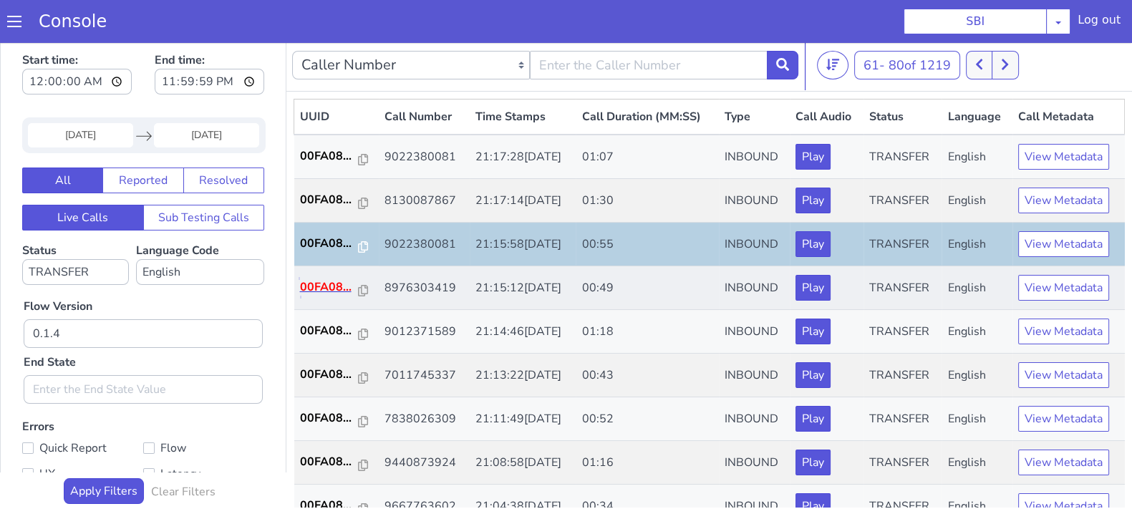
click at [333, 287] on p "00FA08..." at bounding box center [329, 287] width 59 height 17
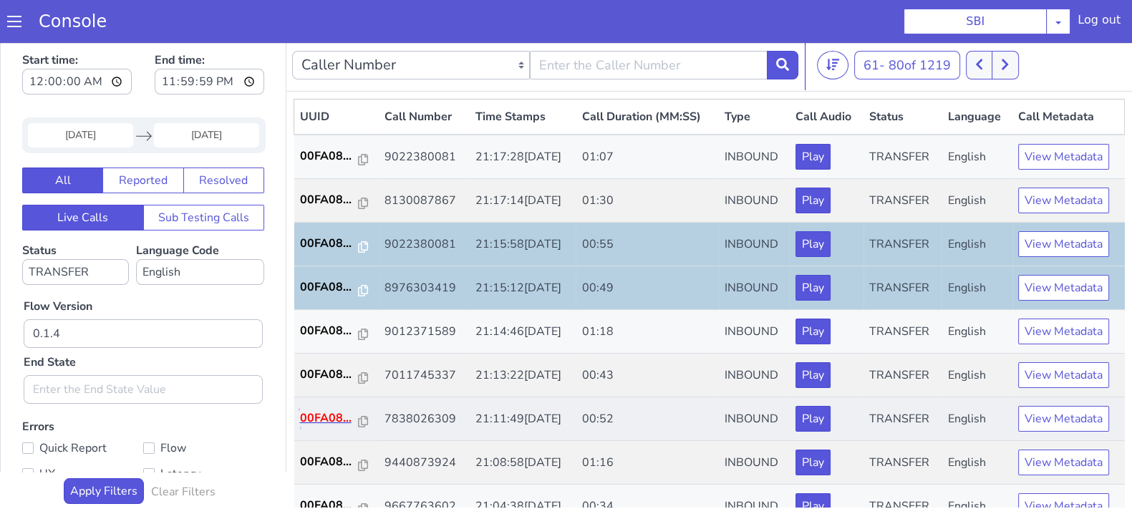
click at [344, 412] on p "00FA08..." at bounding box center [329, 418] width 59 height 17
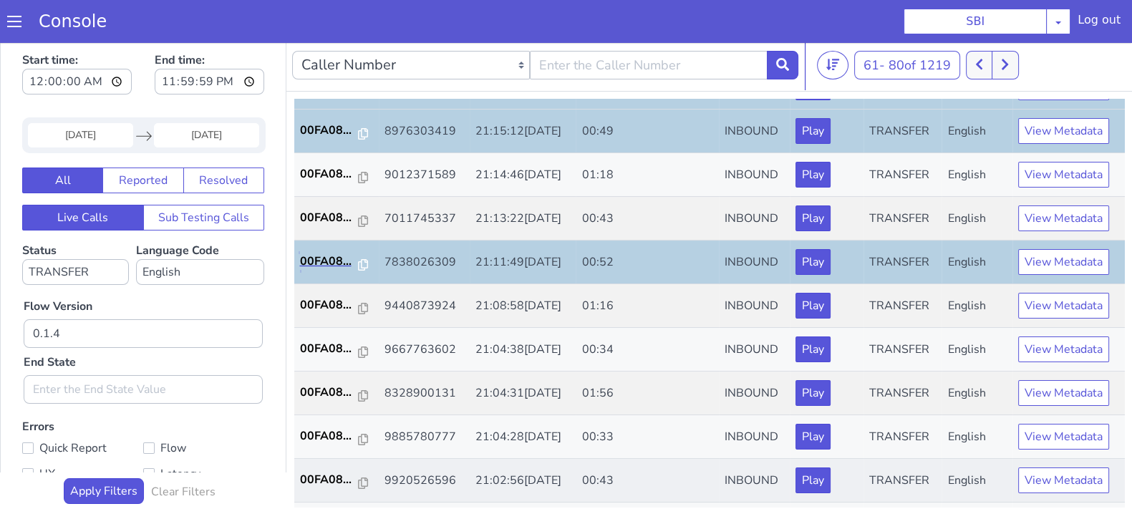
scroll to position [268, 0]
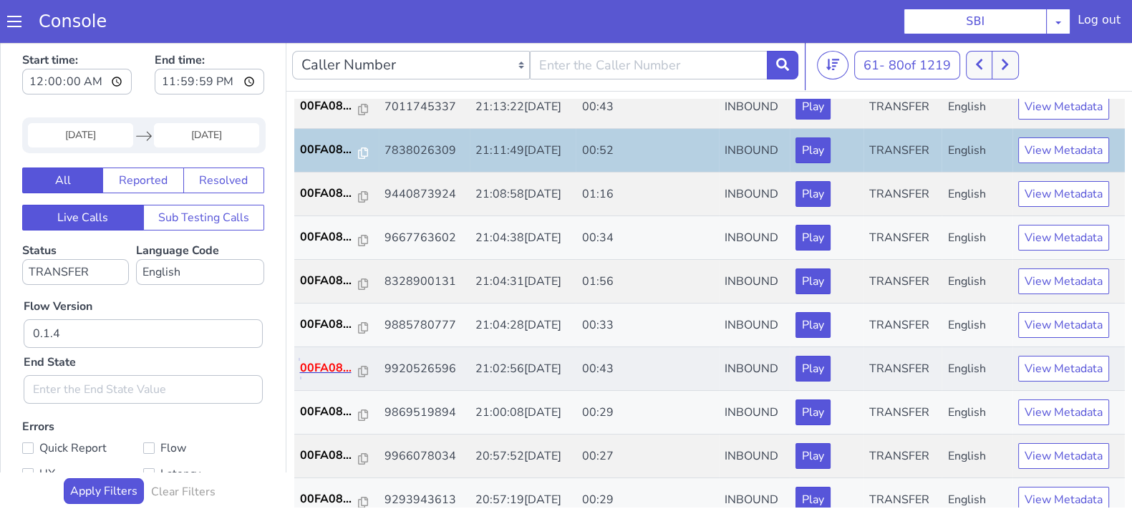
click at [335, 367] on p "00FA08..." at bounding box center [329, 367] width 59 height 17
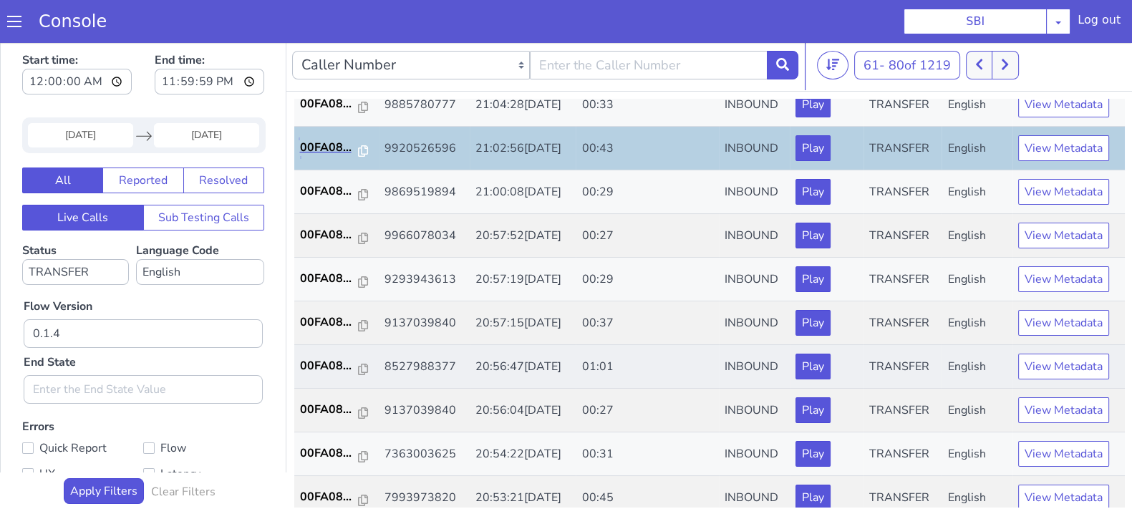
scroll to position [498, 0]
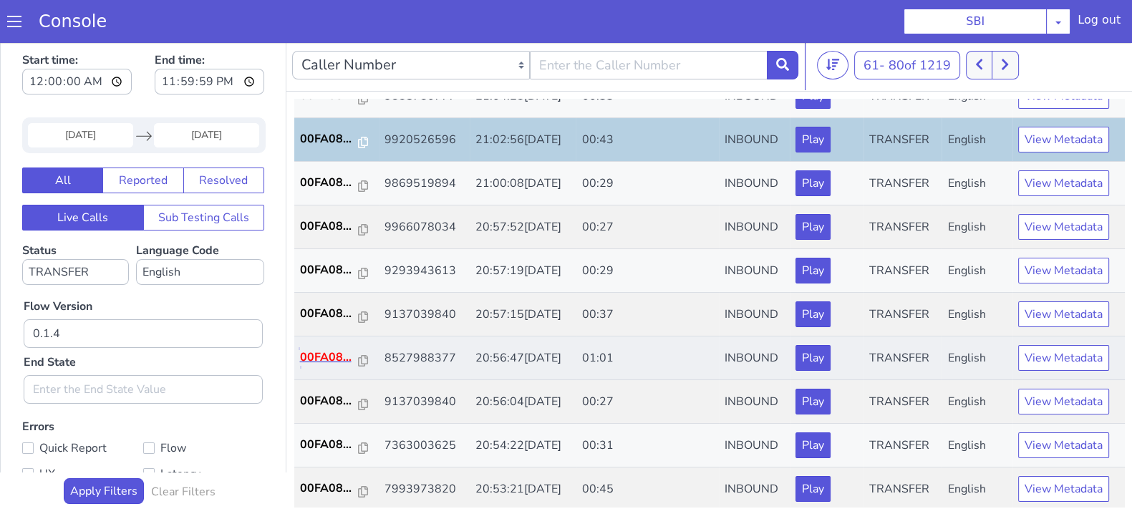
click at [334, 350] on p "00FA08..." at bounding box center [329, 357] width 59 height 17
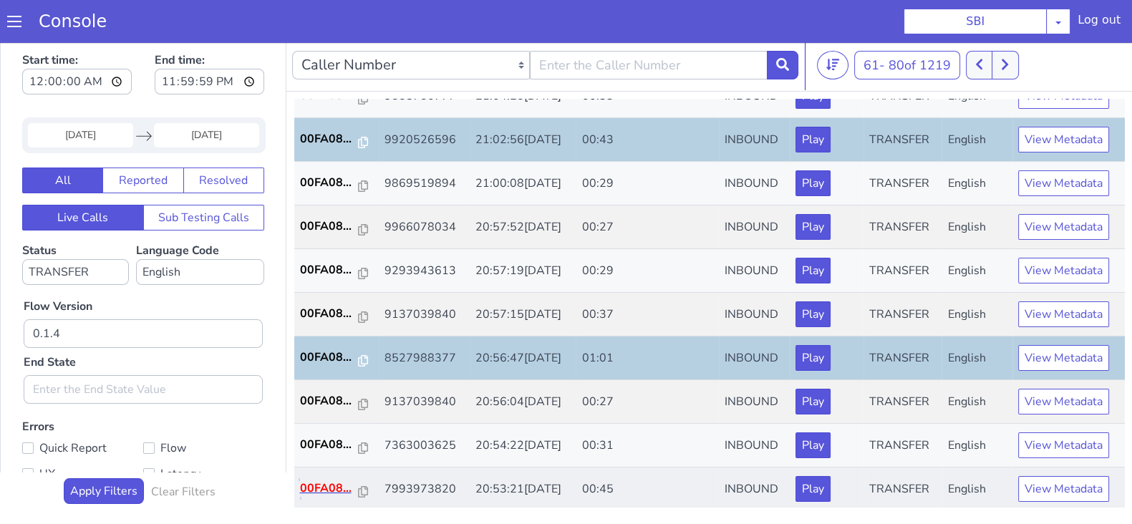
click at [321, 487] on p "00FA08..." at bounding box center [329, 488] width 59 height 17
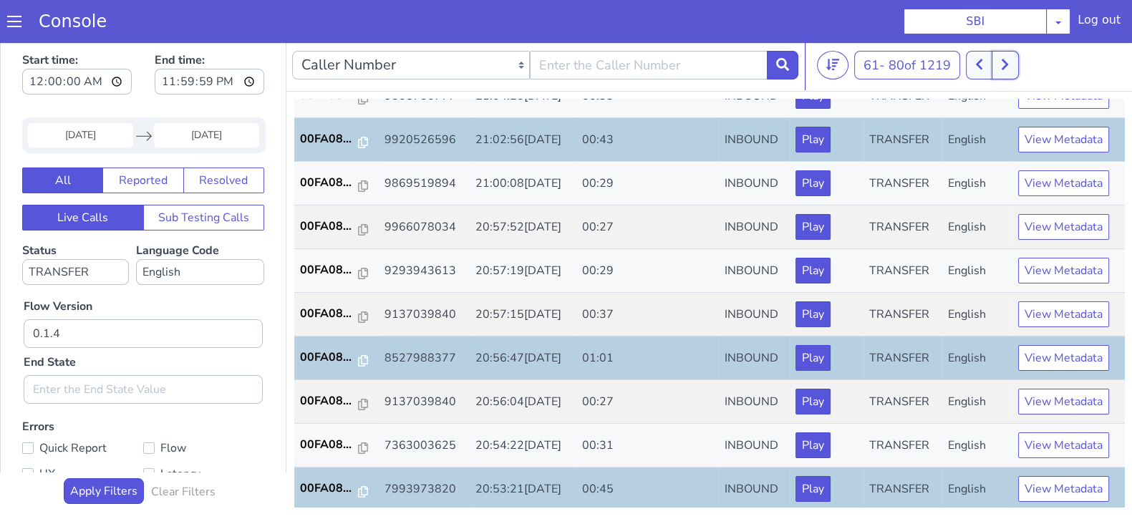
click at [1008, 76] on button at bounding box center [1005, 65] width 26 height 29
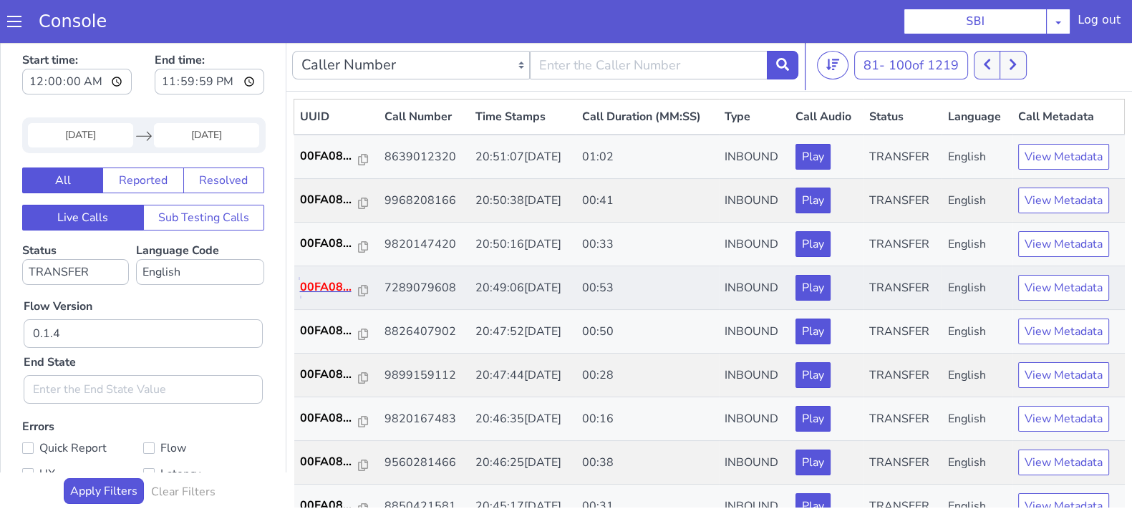
click at [326, 288] on p "00FA08..." at bounding box center [329, 287] width 59 height 17
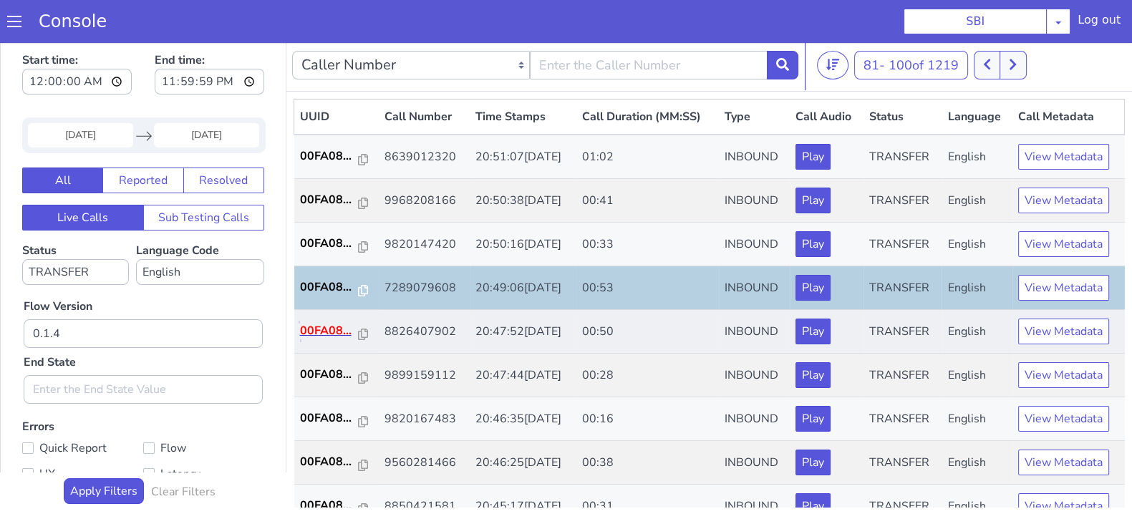
click at [316, 324] on p "00FA08..." at bounding box center [329, 330] width 59 height 17
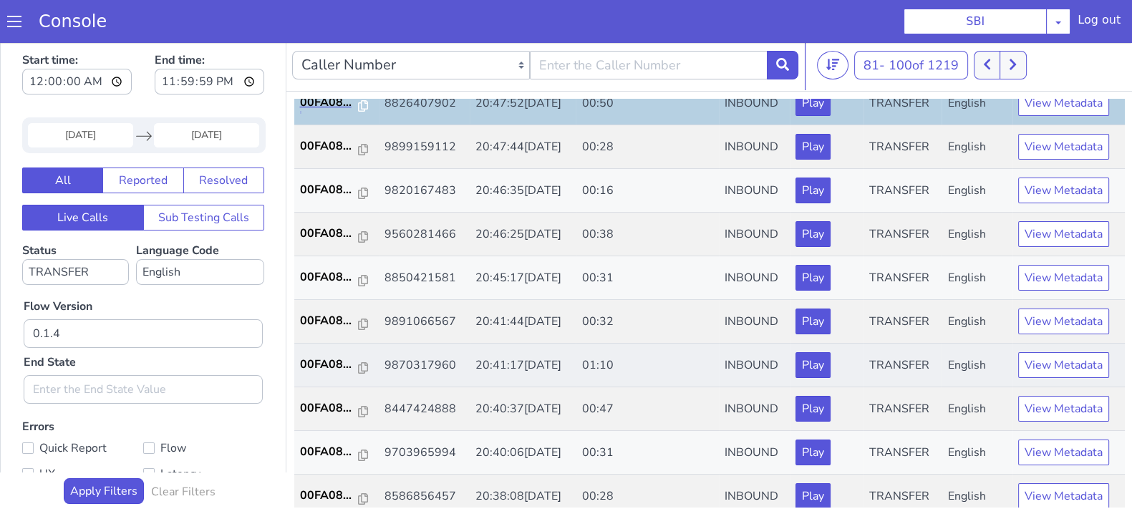
scroll to position [268, 0]
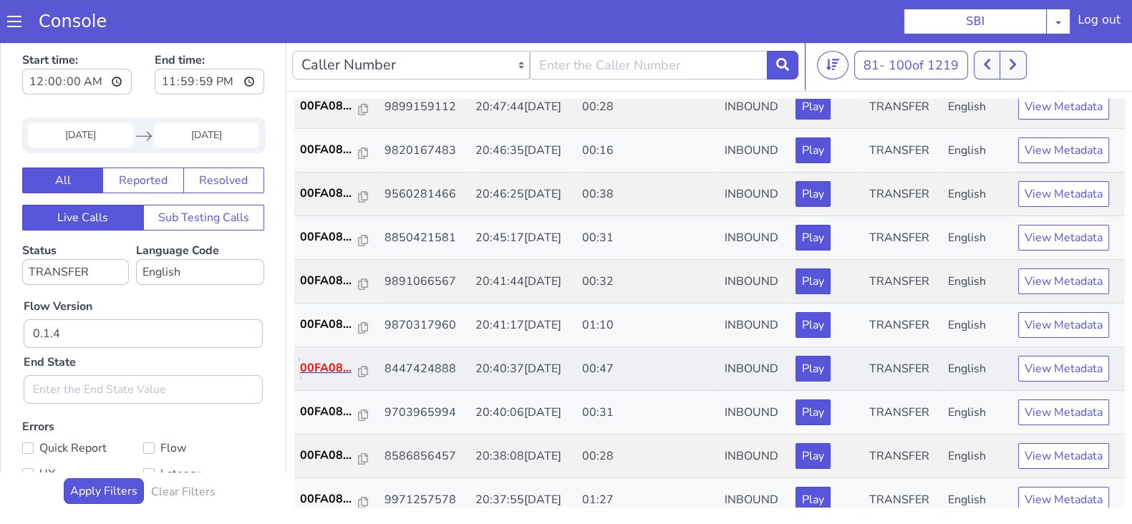
click at [322, 359] on p "00FA08..." at bounding box center [329, 367] width 59 height 17
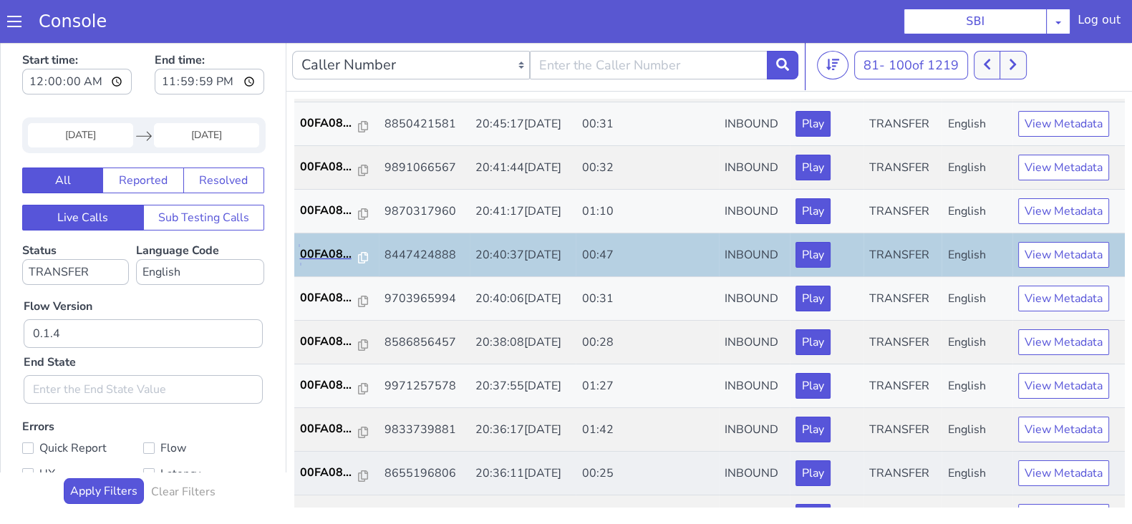
scroll to position [447, 0]
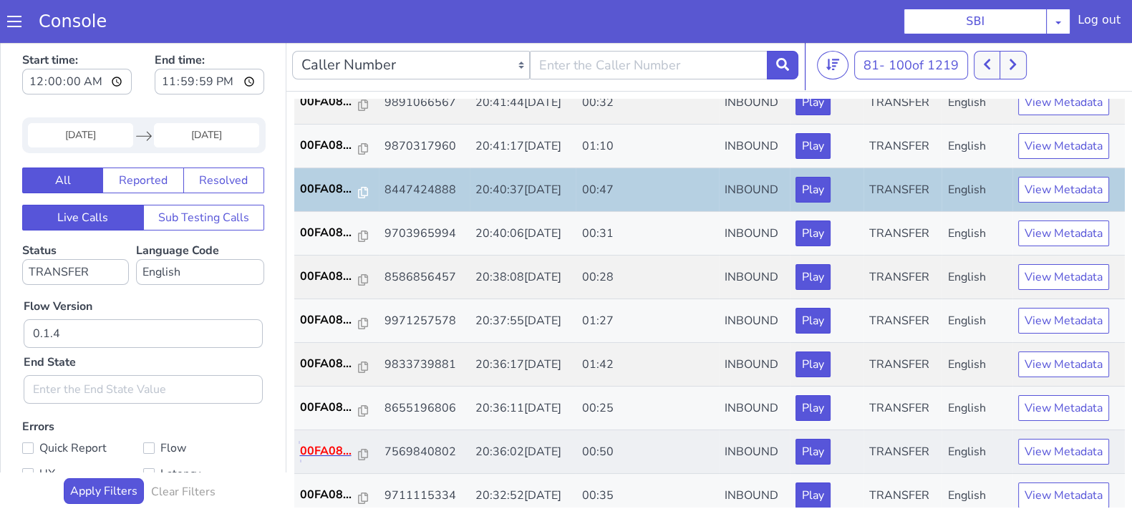
click at [326, 450] on p "00FA08..." at bounding box center [329, 450] width 59 height 17
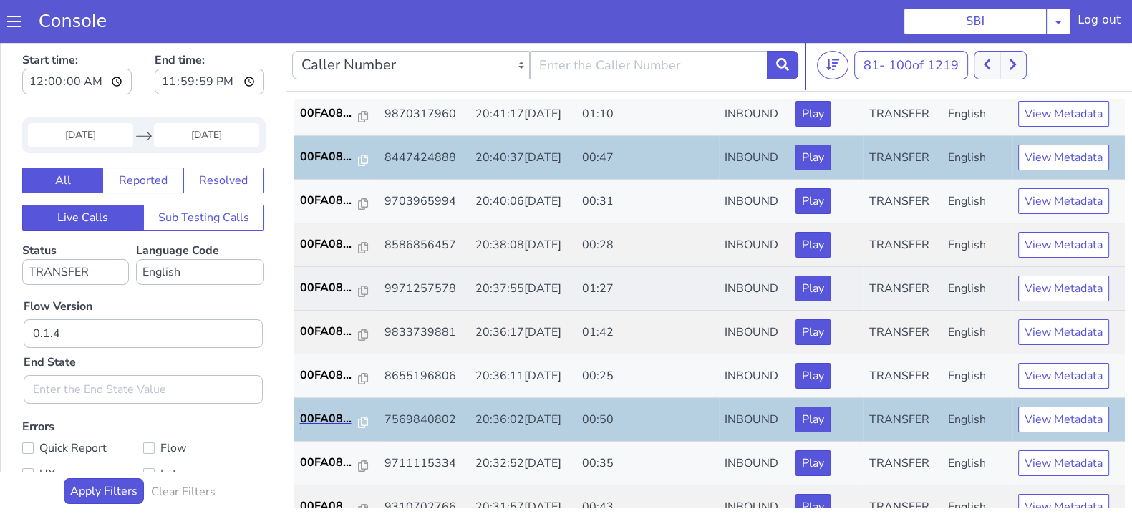
scroll to position [498, 0]
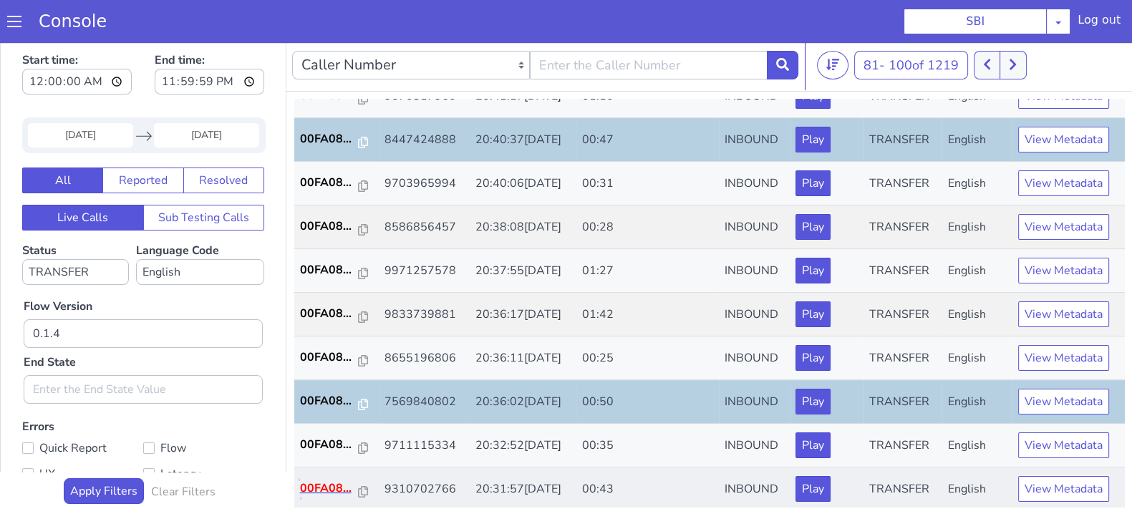
click at [321, 483] on p "00FA08..." at bounding box center [329, 488] width 59 height 17
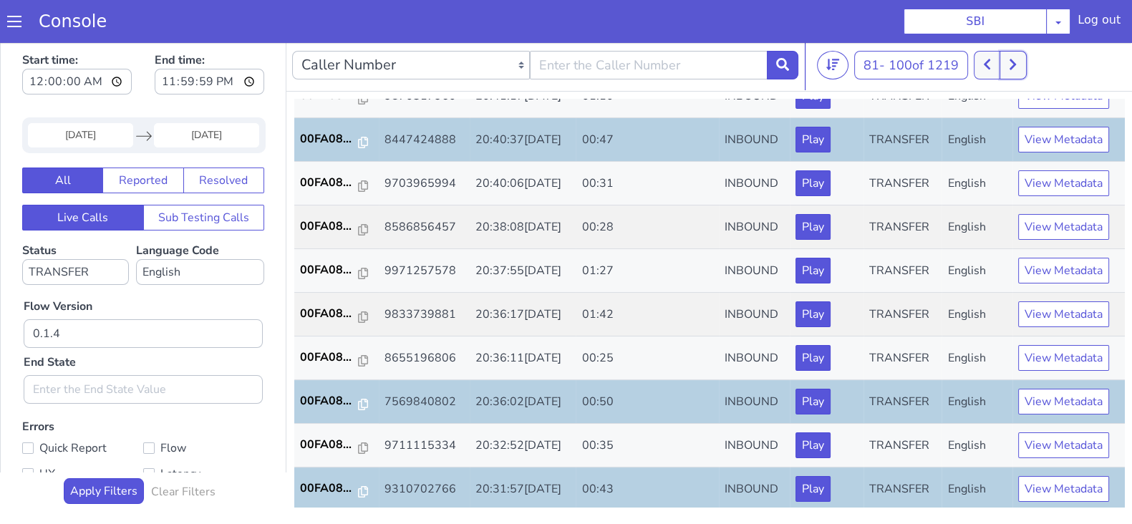
click at [1014, 65] on icon at bounding box center [1013, 64] width 8 height 13
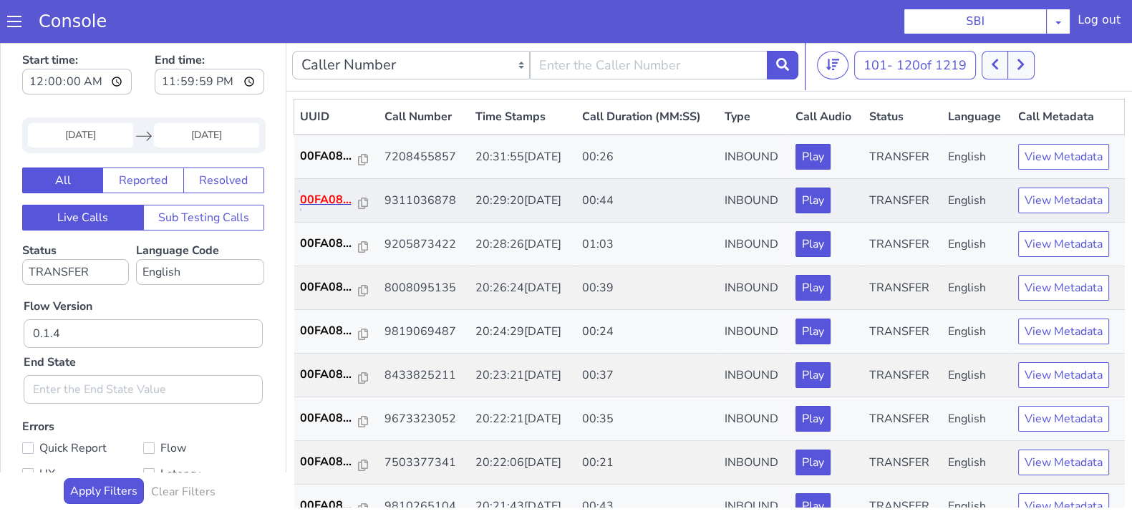
click at [326, 198] on p "00FA08..." at bounding box center [329, 199] width 59 height 17
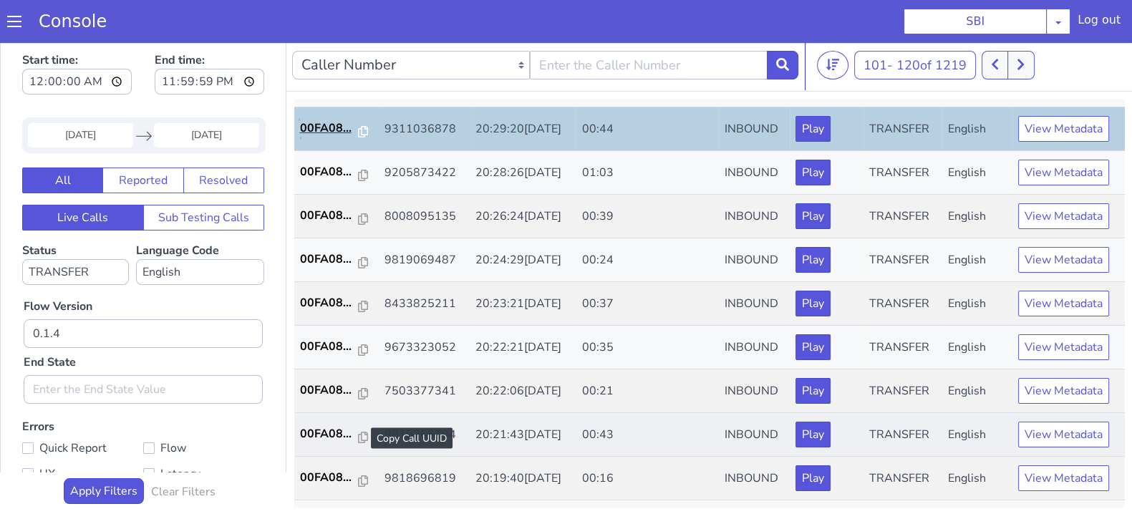
scroll to position [178, 0]
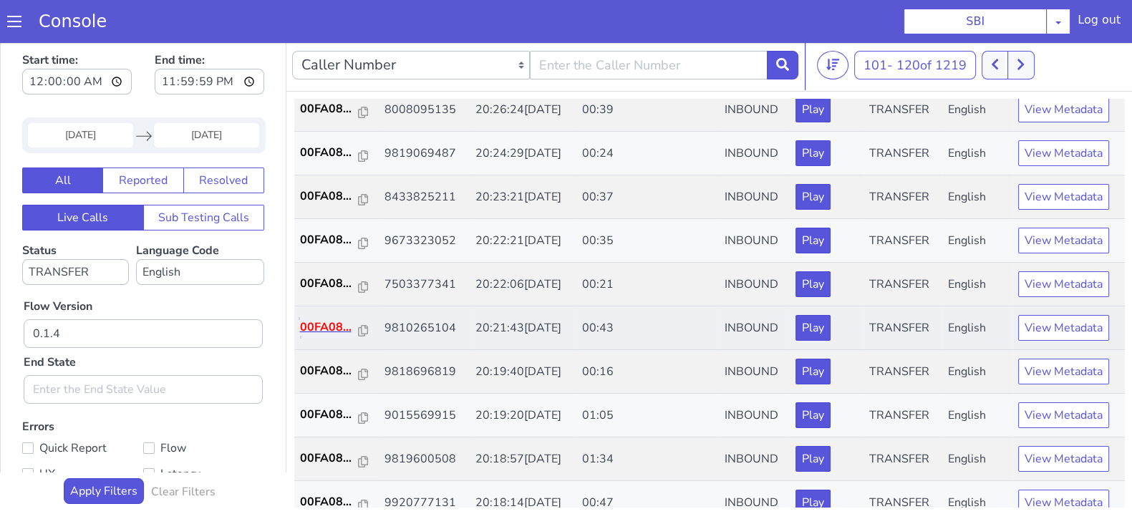
click at [308, 326] on p "00FA08..." at bounding box center [329, 327] width 59 height 17
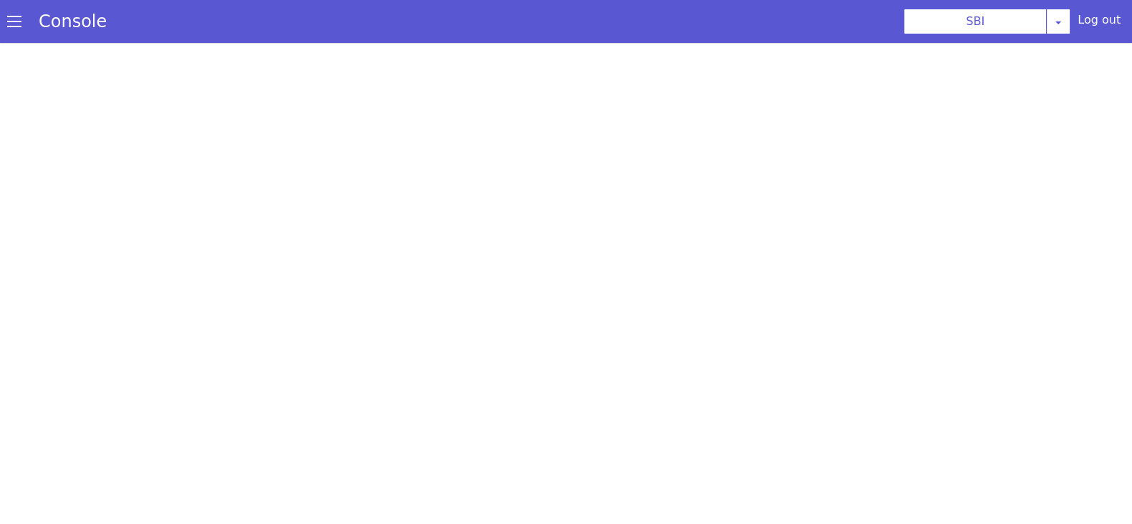
click at [373, 1] on section "Console SBI [PERSON_NAME] Airtel DTH Pilot Airtel POC [PERSON_NAME] Blue NT Ali…" at bounding box center [566, 21] width 1132 height 43
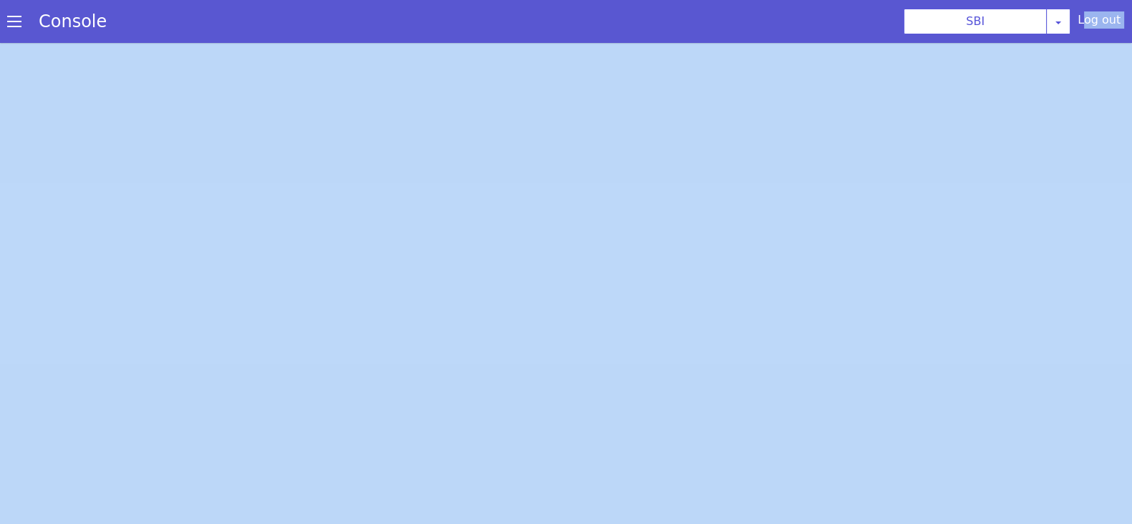
drag, startPoint x: 578, startPoint y: 1, endPoint x: 499, endPoint y: -12, distance: 80.5
click at [499, 0] on html "Console SBI [PERSON_NAME] Airtel DTH Pilot Airtel POC [PERSON_NAME] Blue NT Ali…" at bounding box center [566, 262] width 1132 height 524
